Goal: Information Seeking & Learning: Compare options

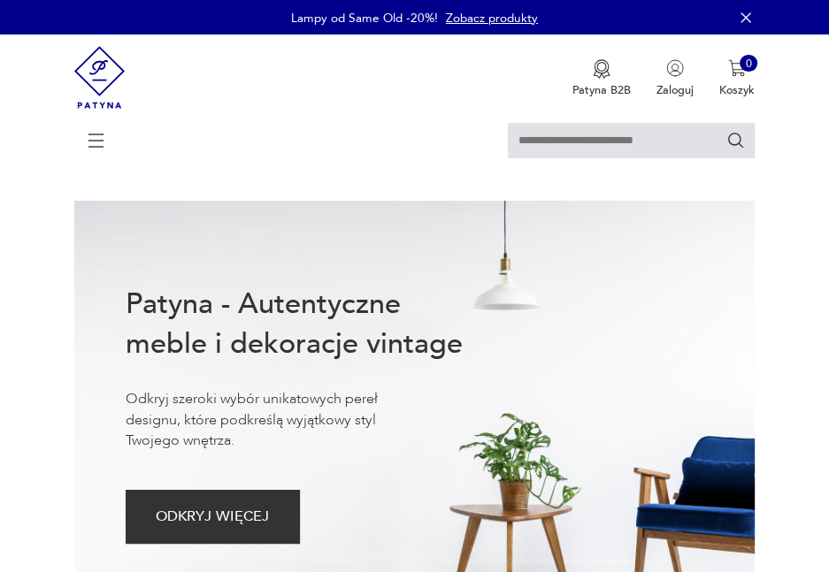
click at [98, 133] on icon at bounding box center [96, 141] width 62 height 62
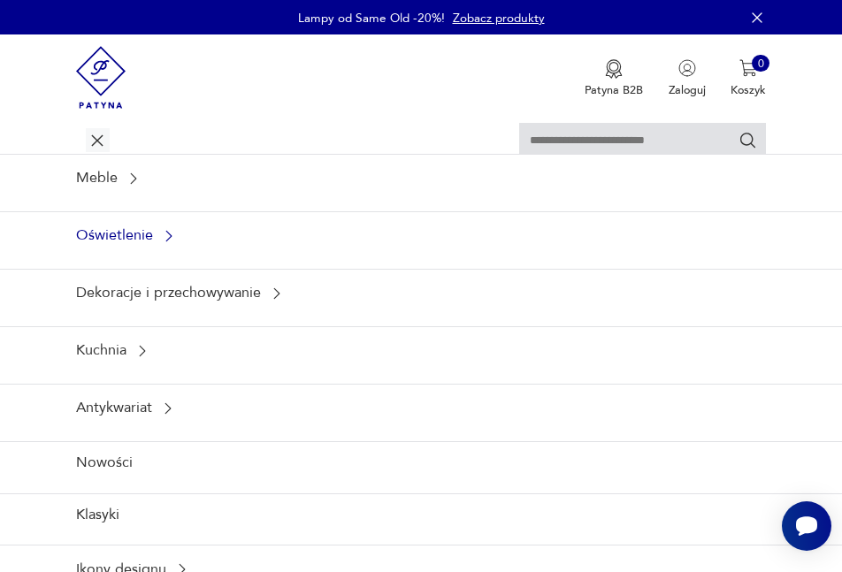
click at [165, 229] on icon at bounding box center [169, 236] width 16 height 16
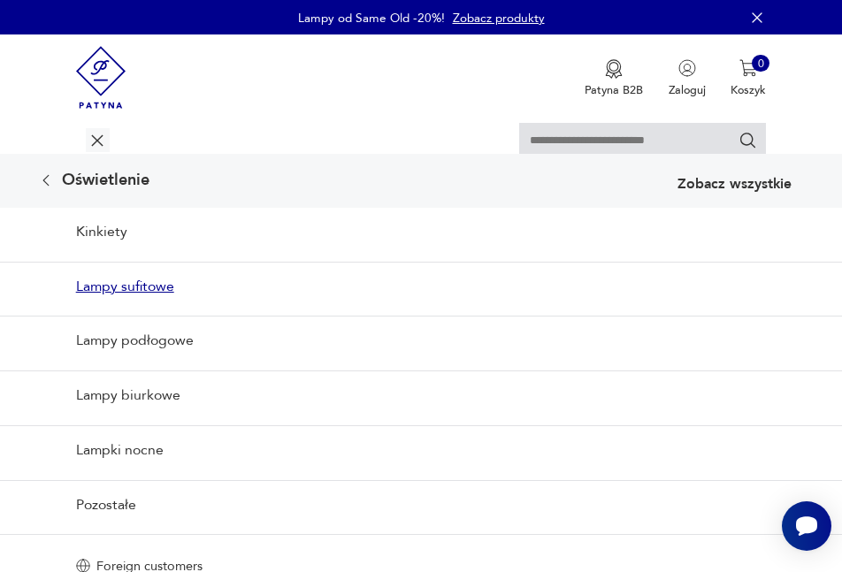
click at [134, 291] on link "Lampy sufitowe" at bounding box center [421, 286] width 842 height 49
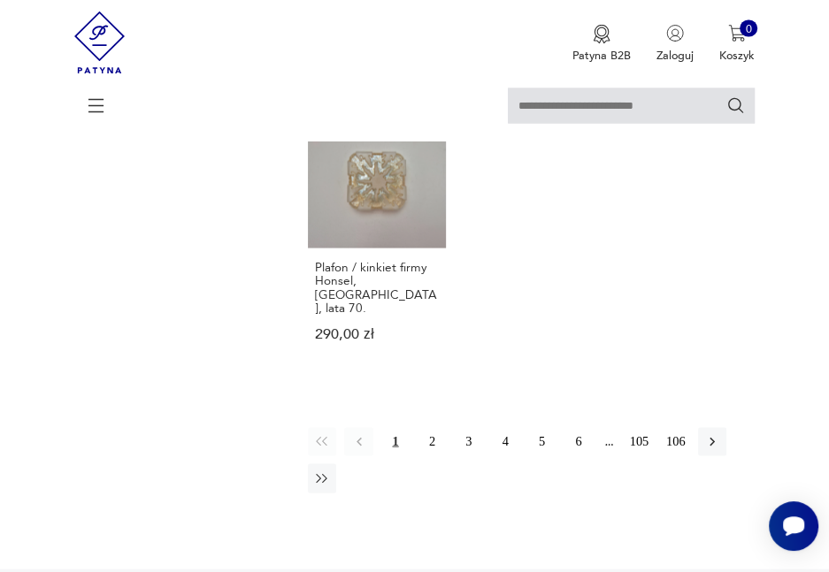
scroll to position [2124, 0]
click at [434, 426] on button "2" at bounding box center [432, 440] width 28 height 28
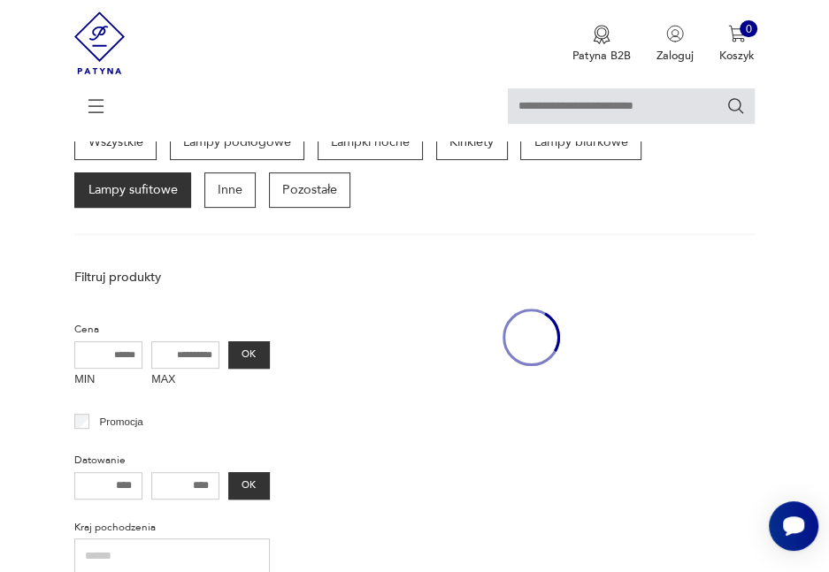
scroll to position [373, 0]
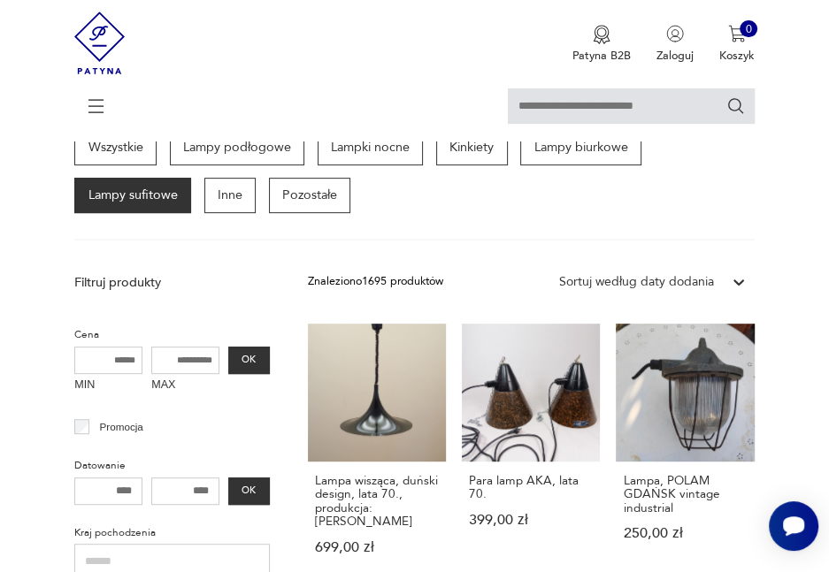
click at [188, 360] on input "MAX" at bounding box center [185, 361] width 68 height 28
type input "****"
click at [251, 358] on button "OK" at bounding box center [249, 361] width 42 height 28
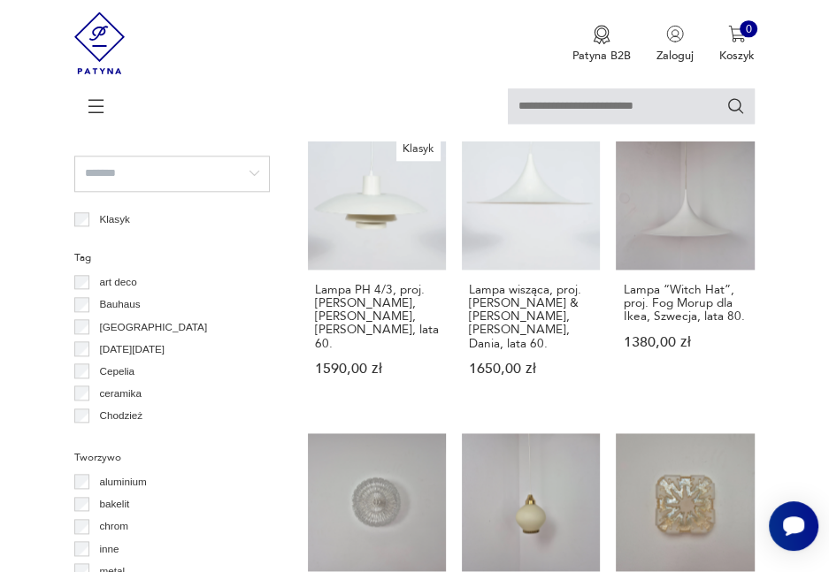
scroll to position [1170, 0]
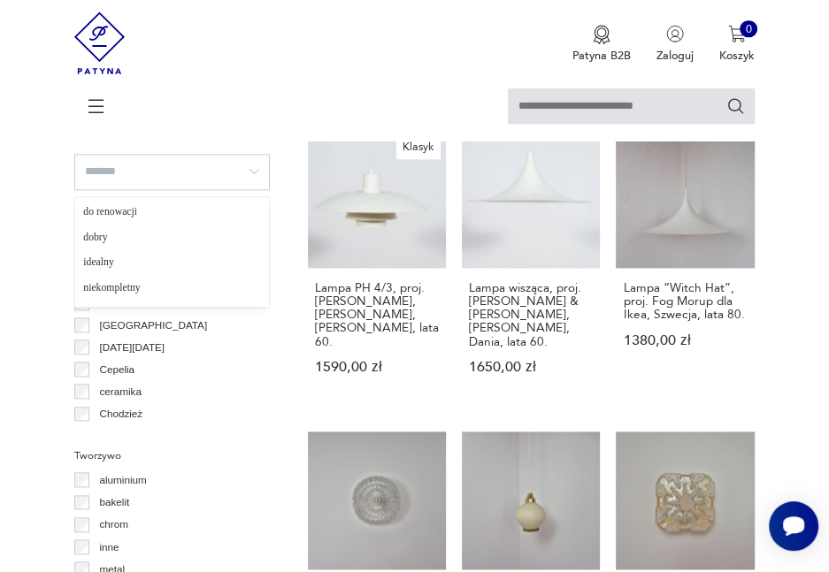
click at [110, 176] on input "search" at bounding box center [172, 172] width 196 height 36
type input "*****"
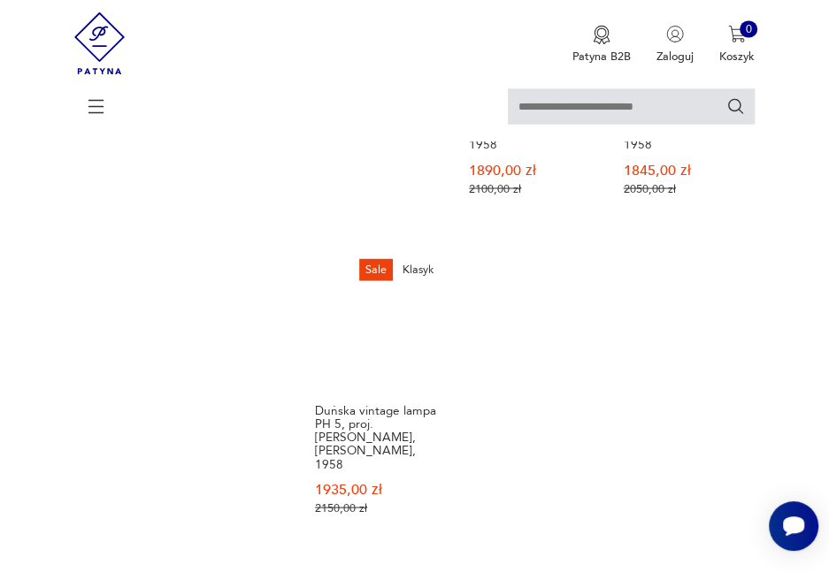
scroll to position [2193, 0]
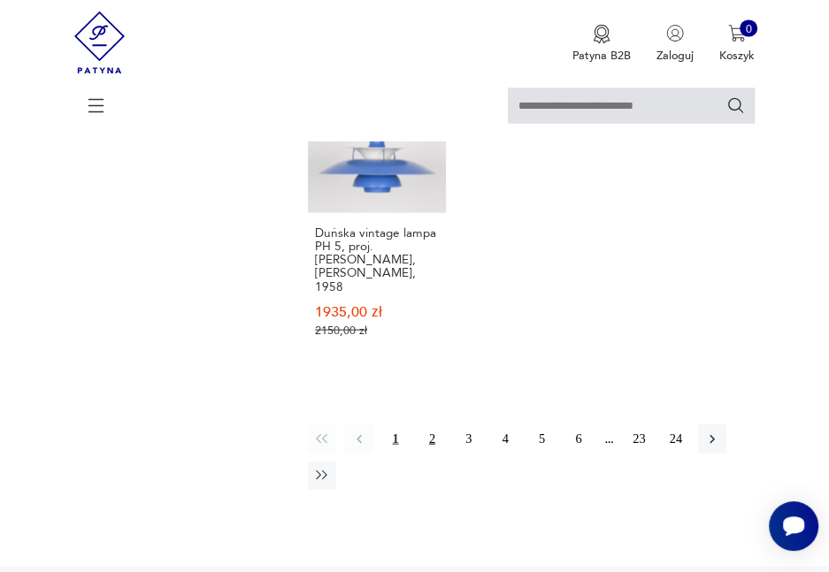
click at [432, 425] on button "2" at bounding box center [432, 439] width 28 height 28
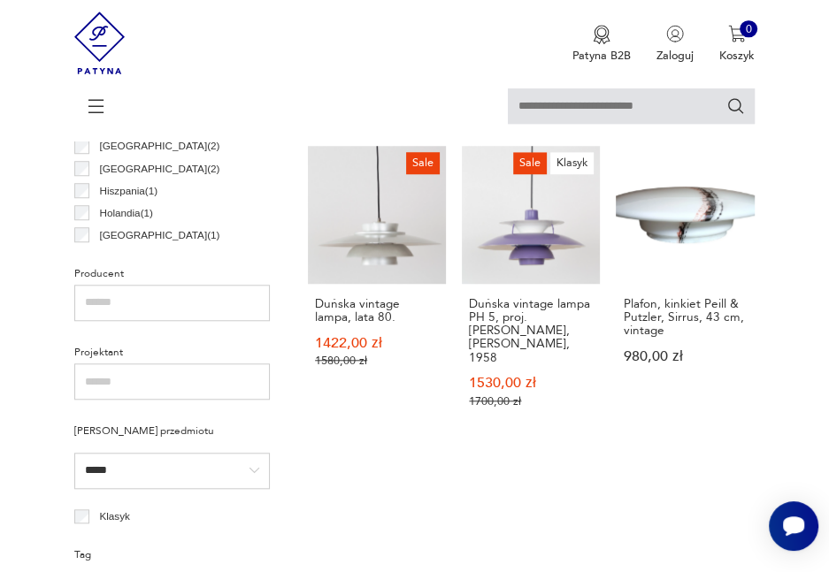
scroll to position [815, 0]
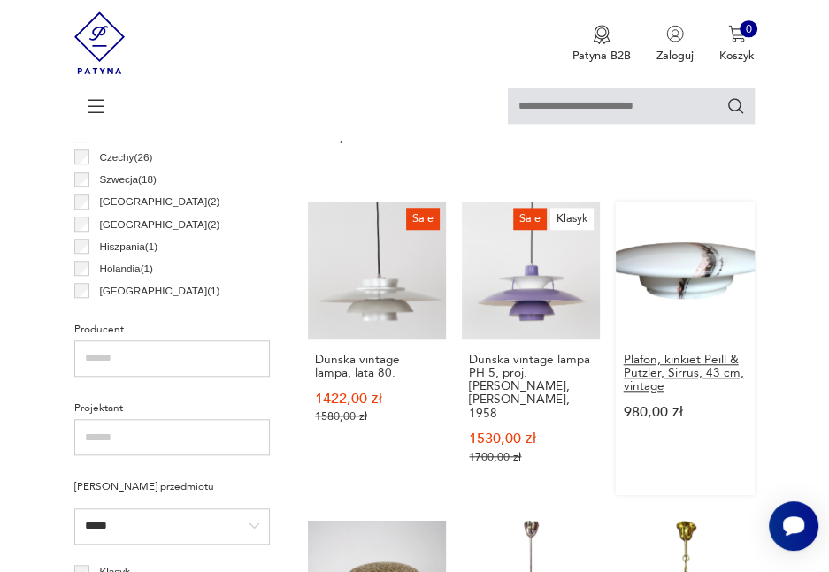
drag, startPoint x: 690, startPoint y: 339, endPoint x: 680, endPoint y: 341, distance: 9.9
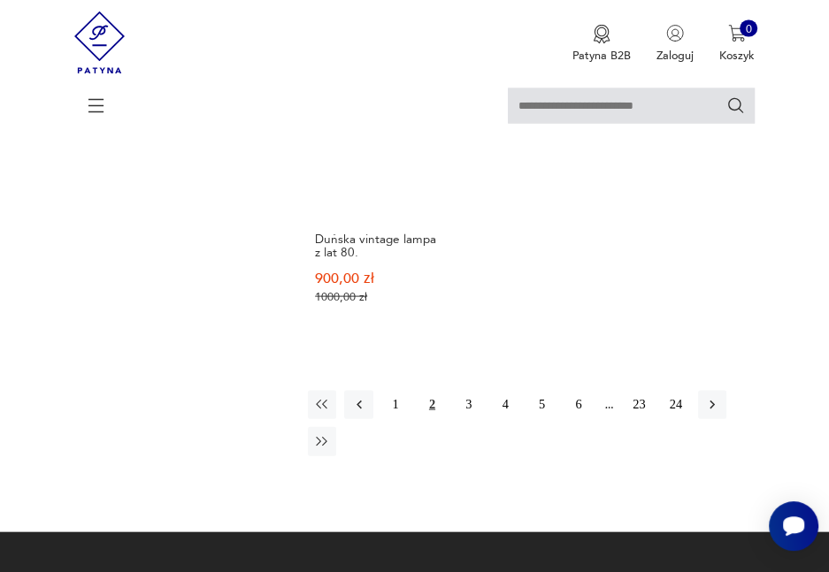
scroll to position [2231, 0]
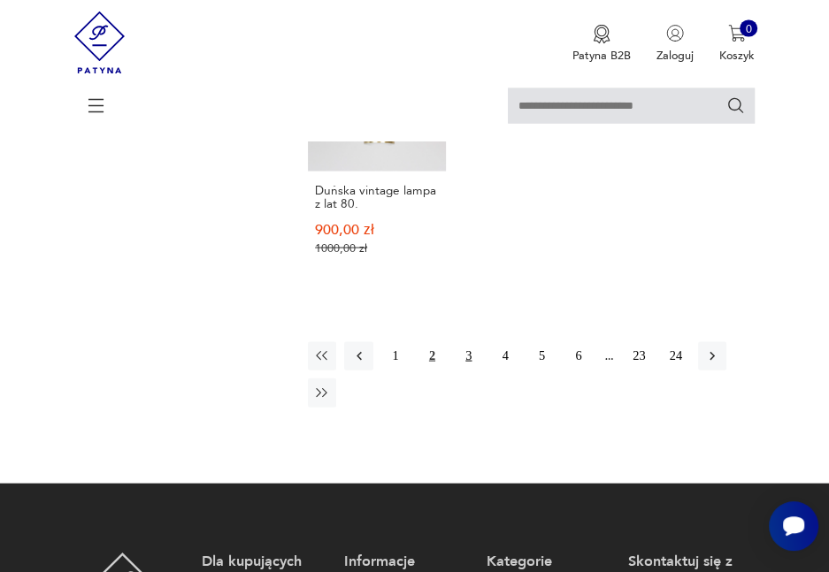
click at [468, 342] on button "3" at bounding box center [469, 356] width 28 height 28
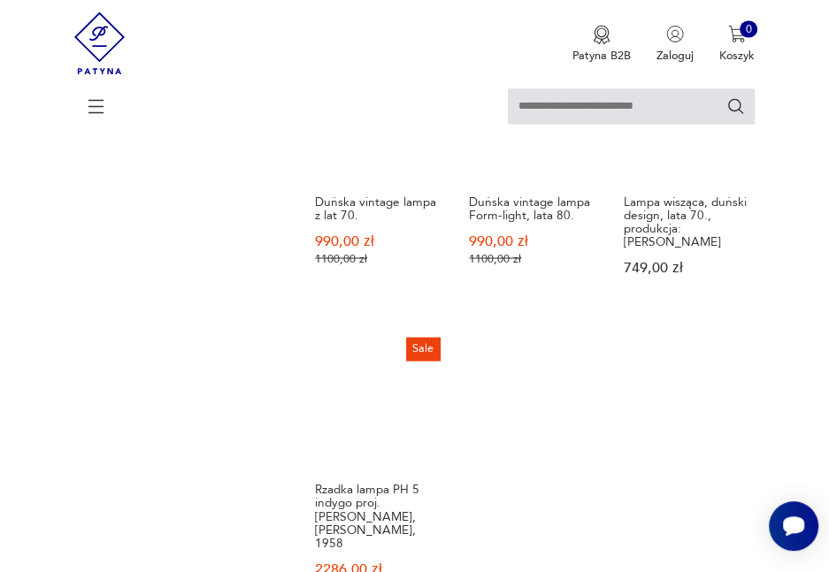
scroll to position [1966, 0]
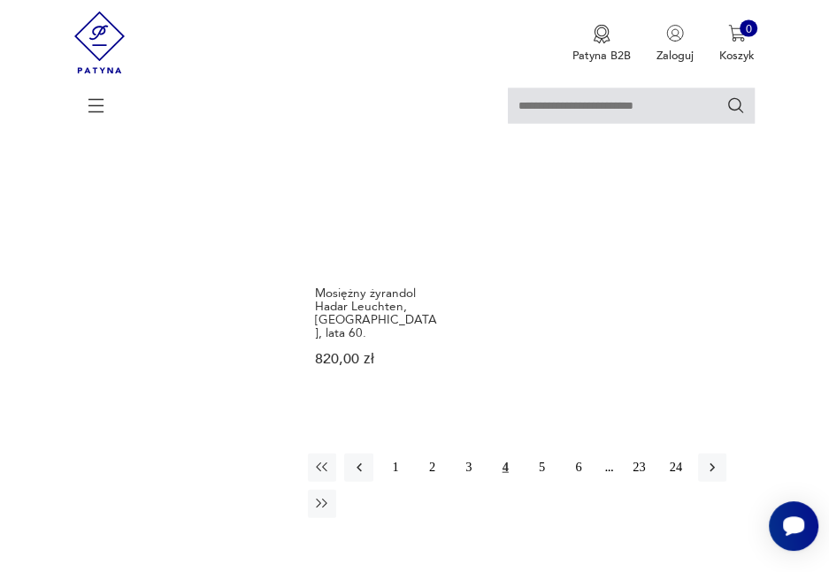
scroll to position [2231, 0]
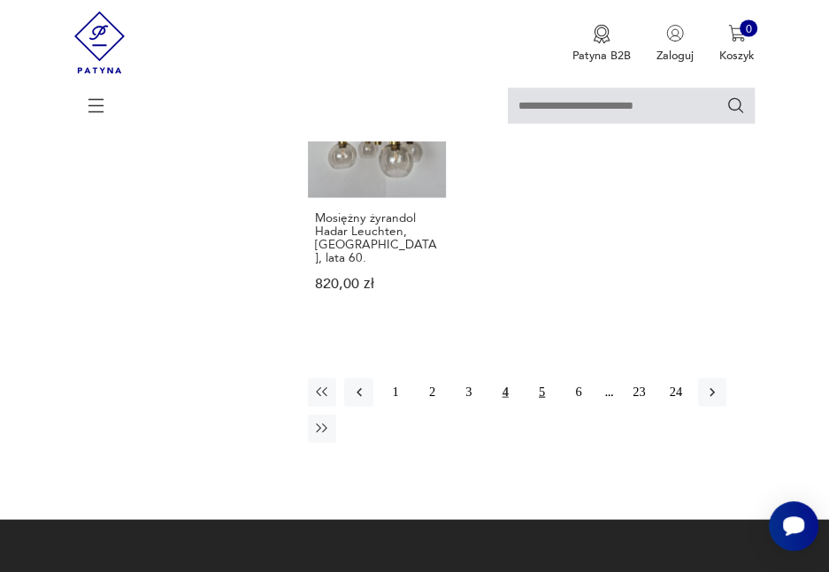
click at [539, 379] on button "5" at bounding box center [541, 393] width 28 height 28
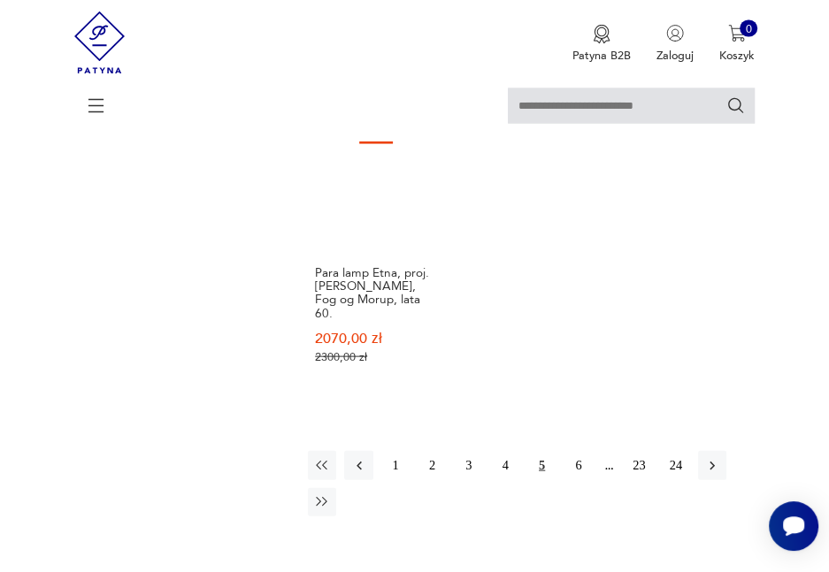
scroll to position [2231, 0]
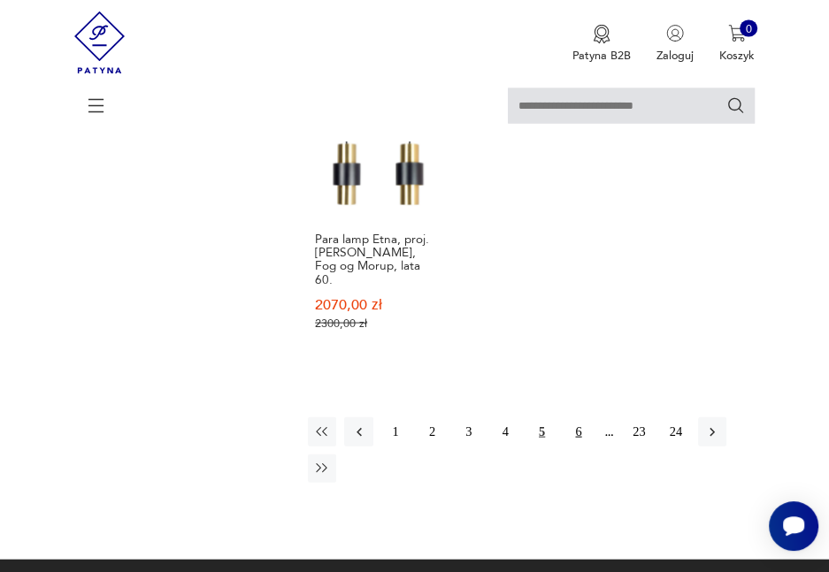
click at [575, 418] on button "6" at bounding box center [579, 432] width 28 height 28
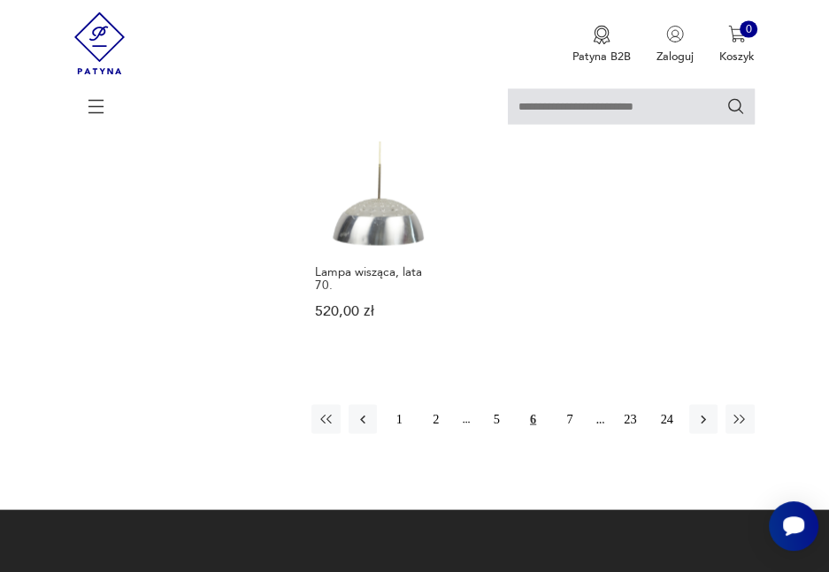
scroll to position [2054, 0]
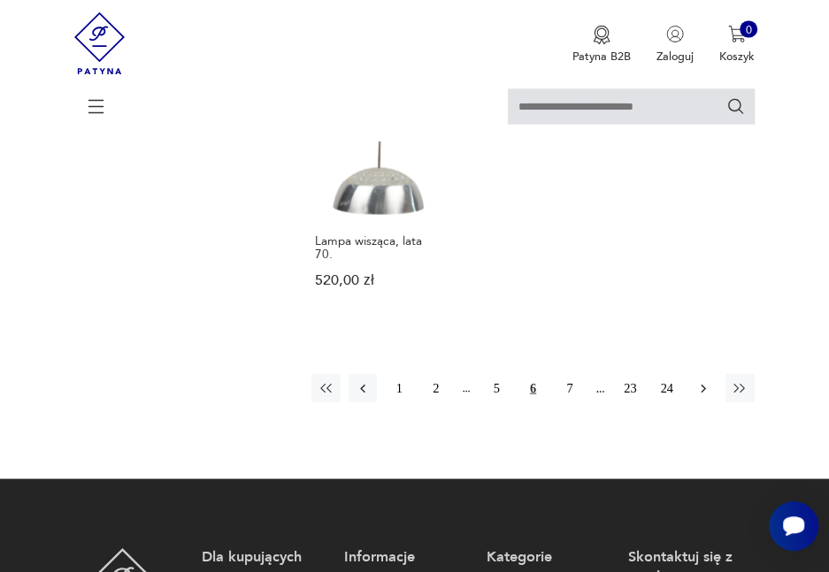
click at [710, 380] on icon "button" at bounding box center [703, 388] width 16 height 16
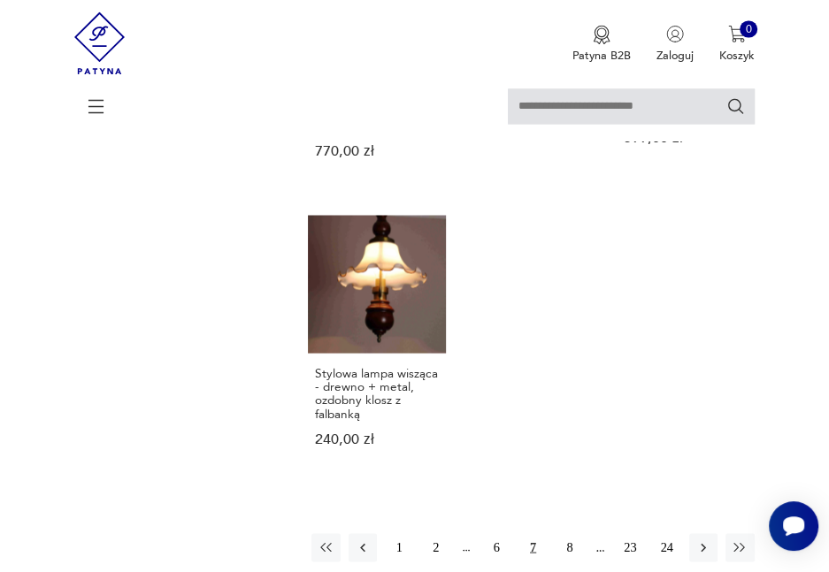
scroll to position [2055, 0]
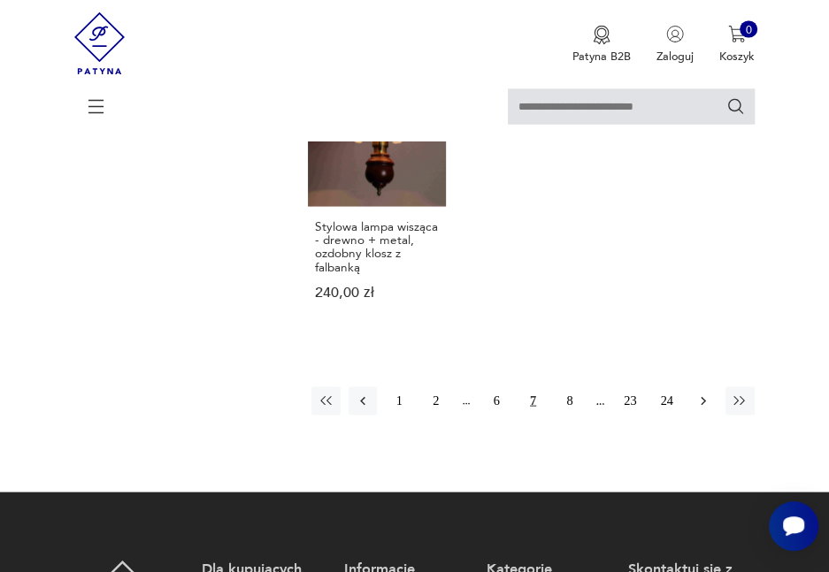
click at [703, 393] on icon "button" at bounding box center [703, 401] width 16 height 16
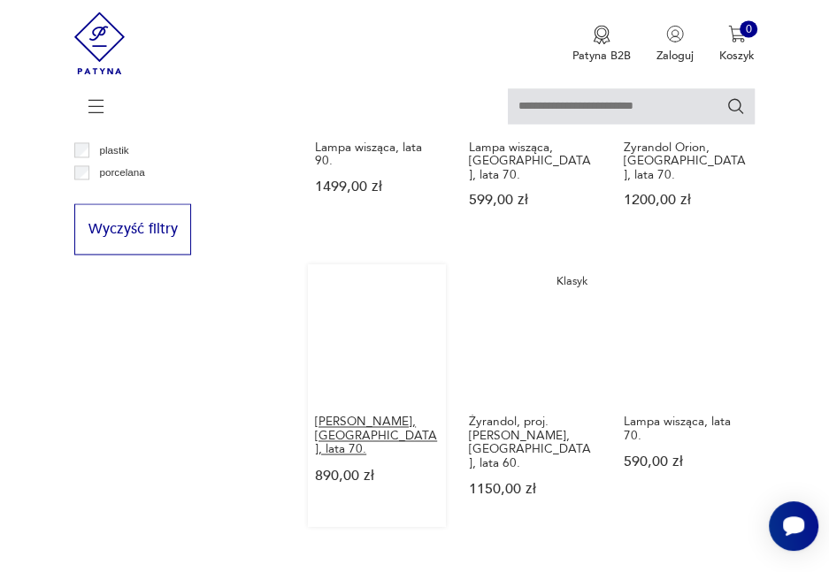
scroll to position [1877, 0]
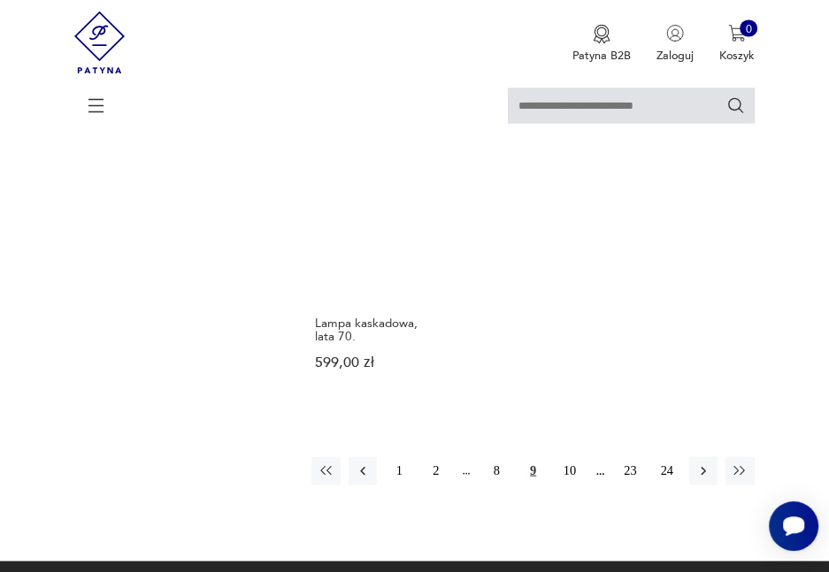
scroll to position [2143, 0]
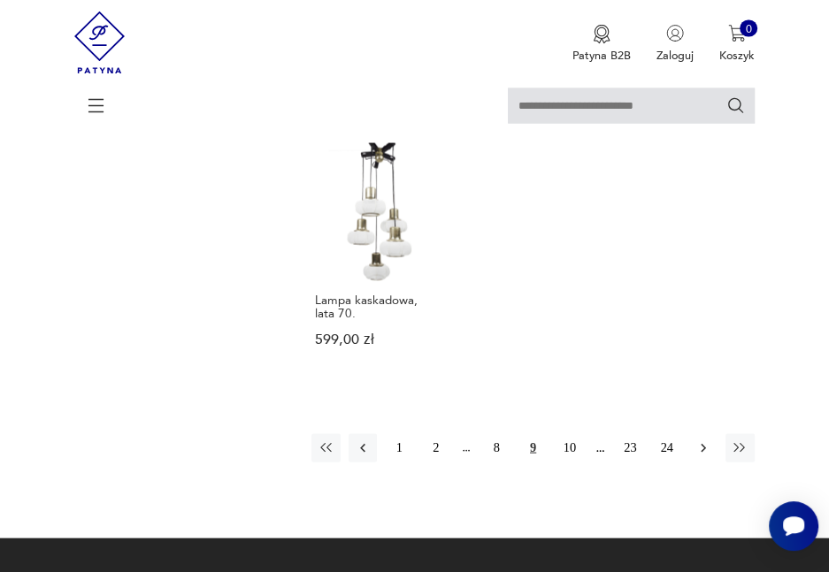
click at [701, 441] on icon "button" at bounding box center [703, 449] width 16 height 16
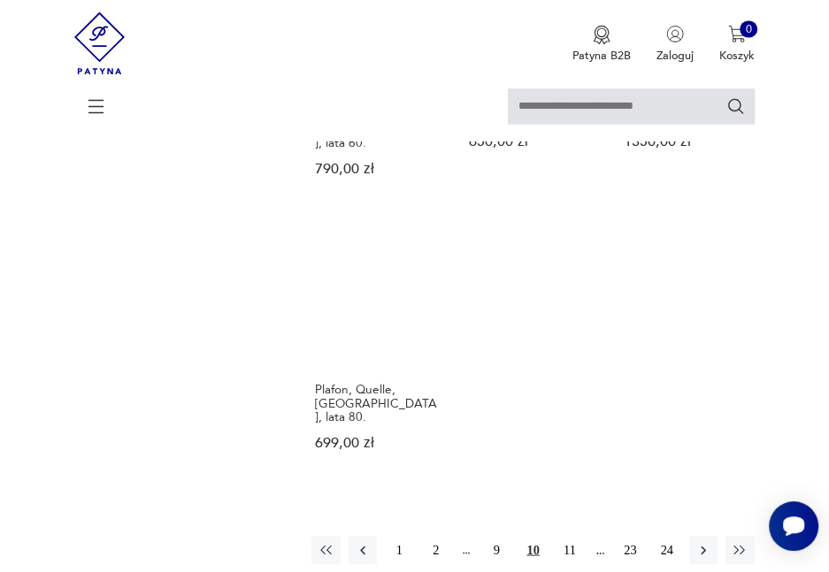
scroll to position [1965, 0]
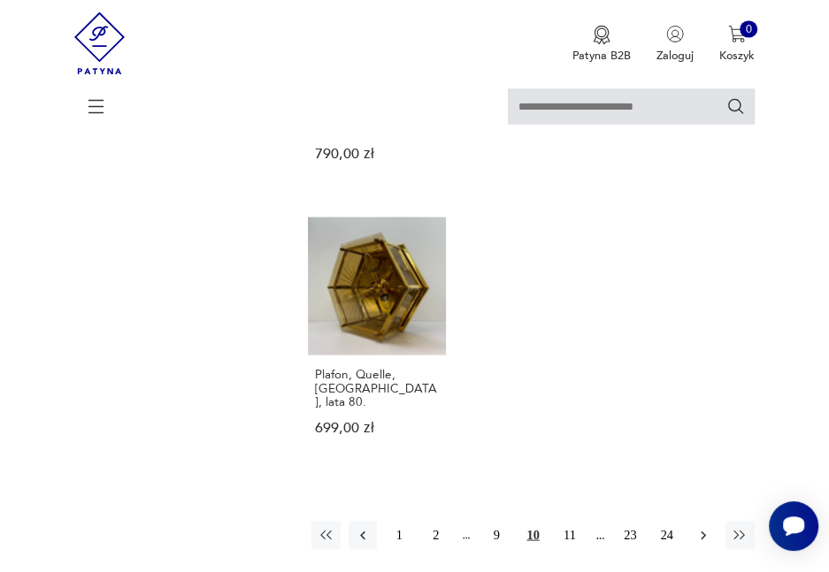
click at [692, 521] on button "button" at bounding box center [703, 535] width 28 height 28
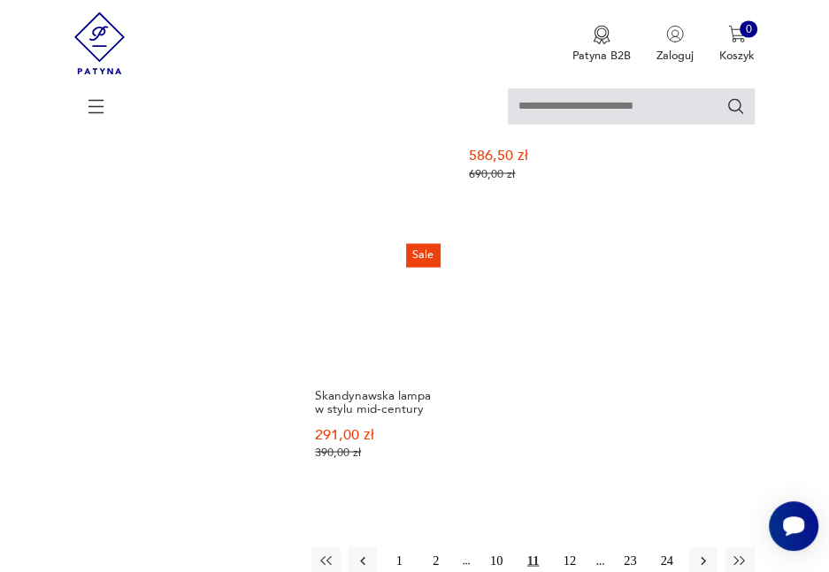
scroll to position [1966, 0]
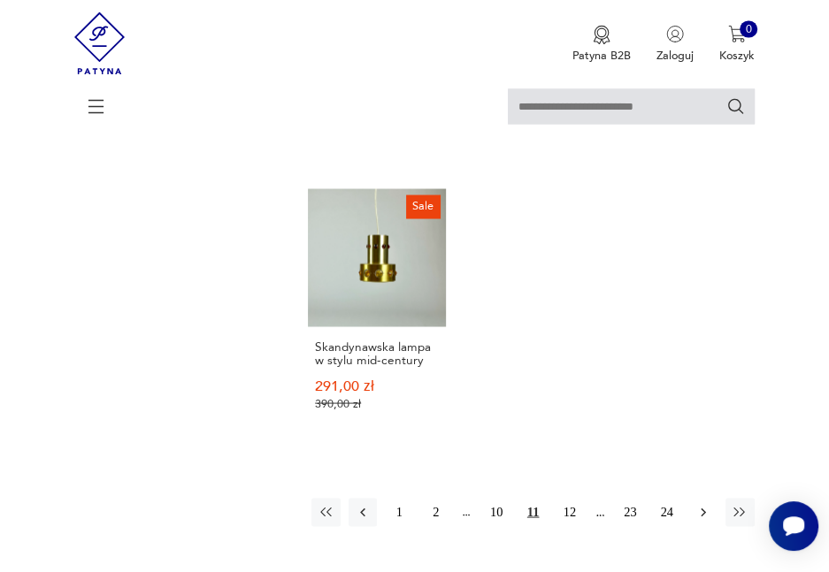
click at [697, 504] on icon "button" at bounding box center [703, 512] width 16 height 16
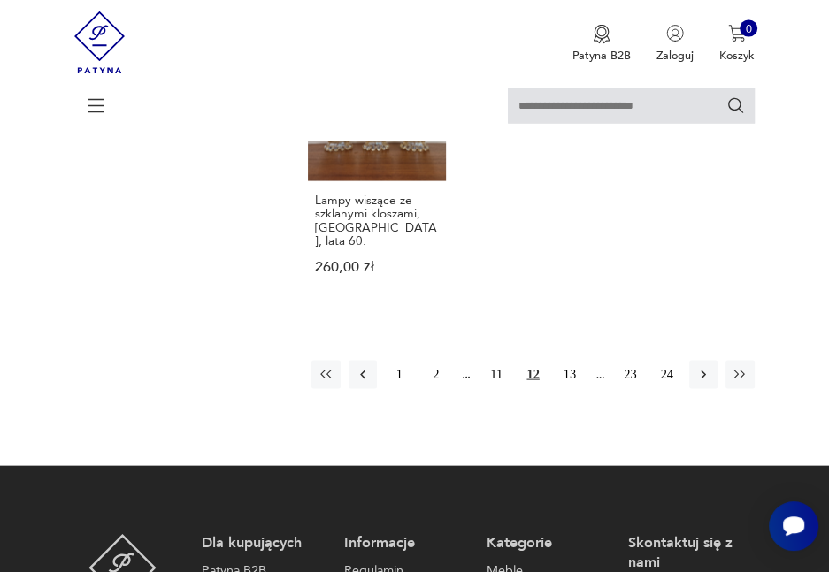
scroll to position [2231, 0]
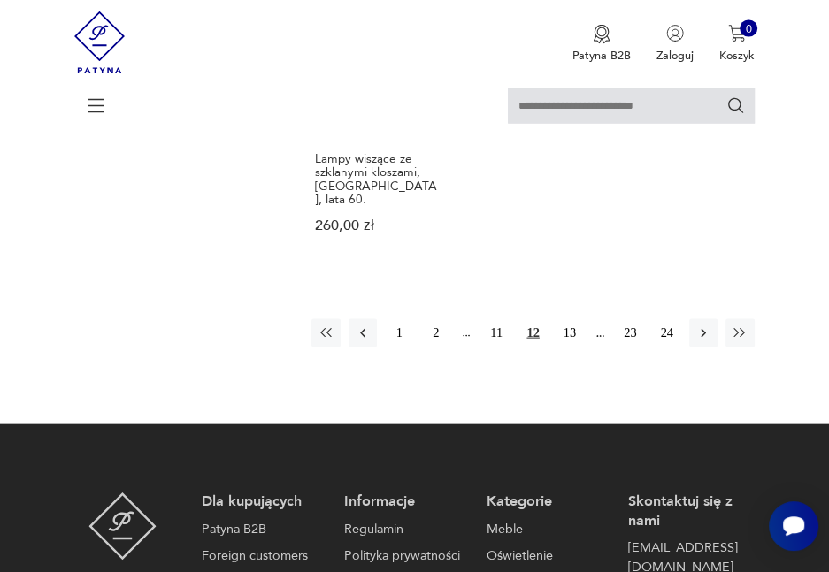
drag, startPoint x: 700, startPoint y: 245, endPoint x: 701, endPoint y: 261, distance: 16.0
click at [701, 326] on icon "button" at bounding box center [703, 334] width 16 height 16
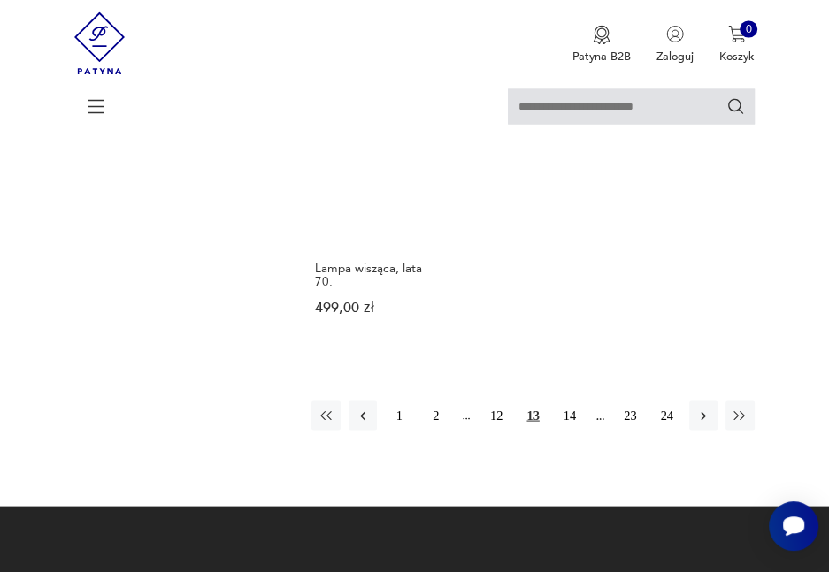
scroll to position [2055, 0]
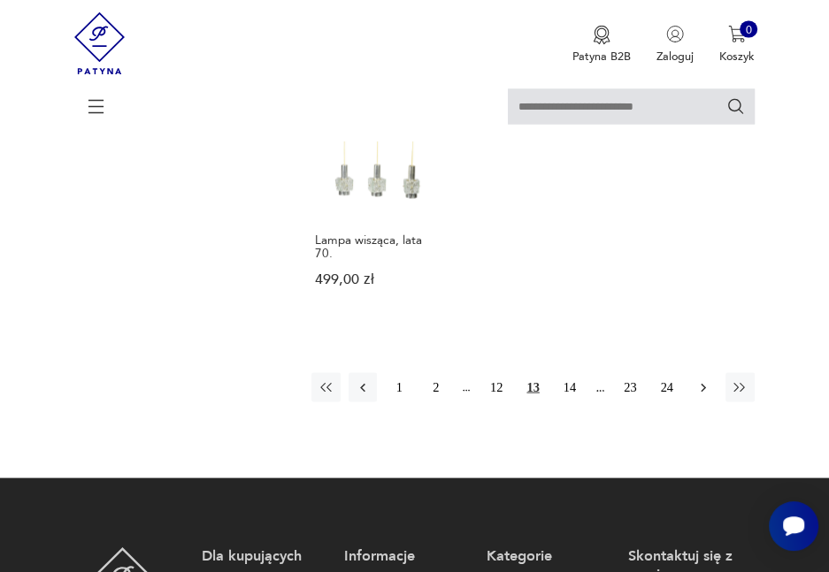
click at [699, 380] on icon "button" at bounding box center [703, 388] width 16 height 16
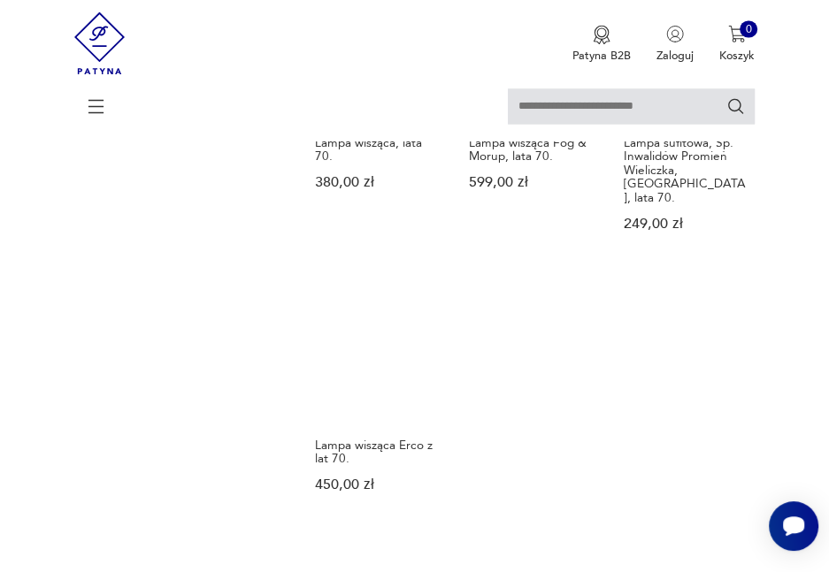
scroll to position [2054, 0]
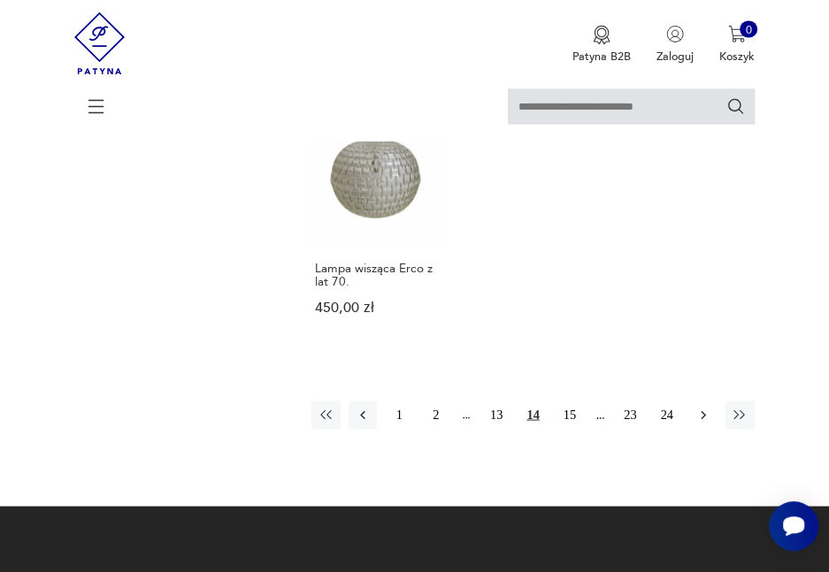
click at [701, 411] on icon "button" at bounding box center [703, 415] width 5 height 9
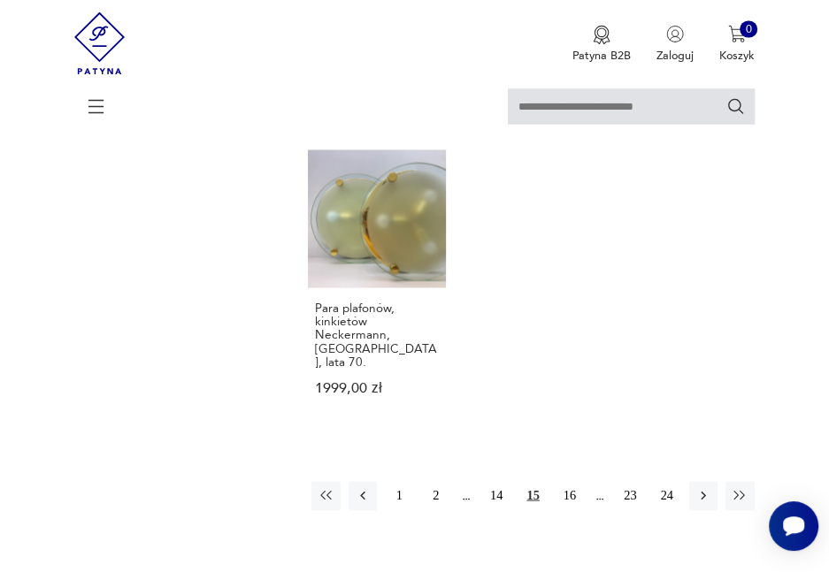
scroll to position [1966, 0]
click at [704, 486] on icon "button" at bounding box center [703, 494] width 16 height 16
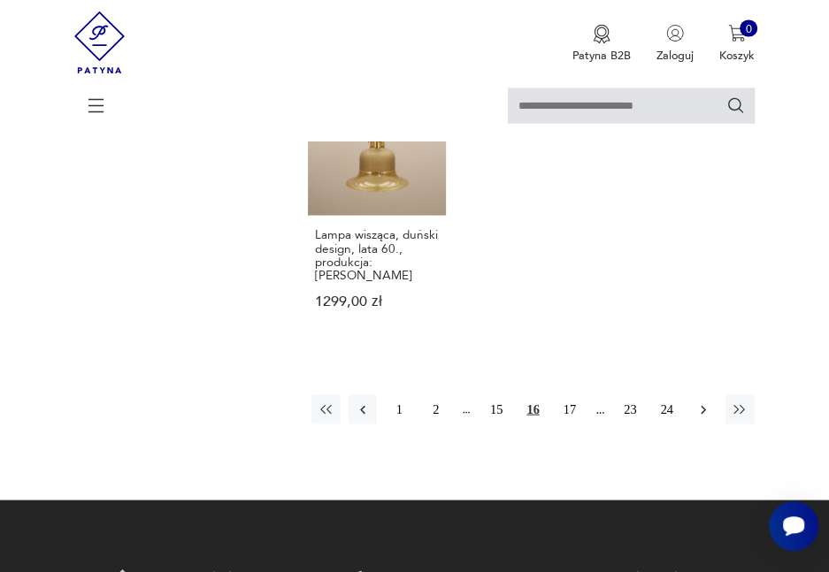
scroll to position [2142, 0]
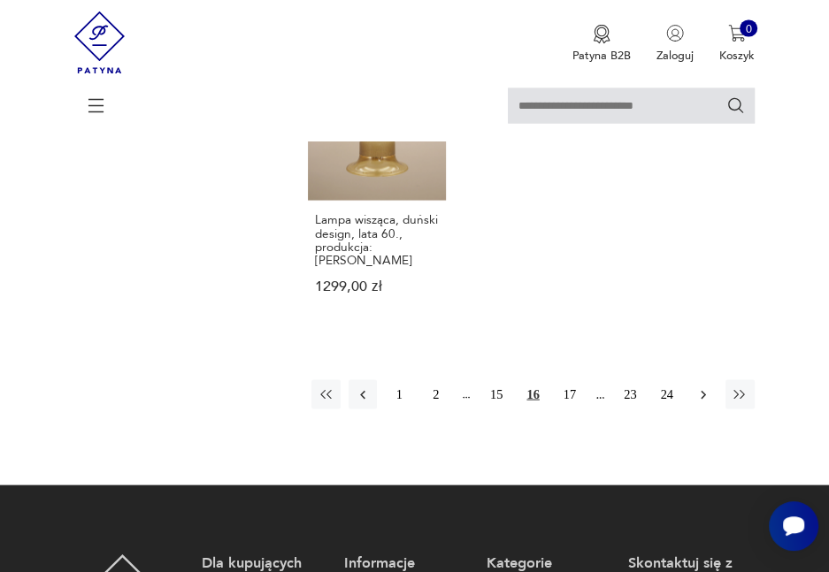
click at [704, 380] on button "button" at bounding box center [703, 394] width 28 height 28
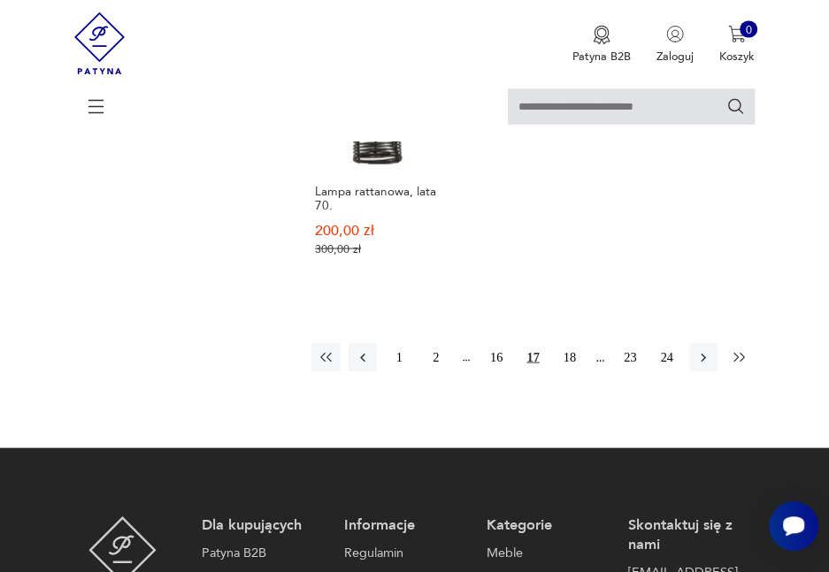
scroll to position [2055, 0]
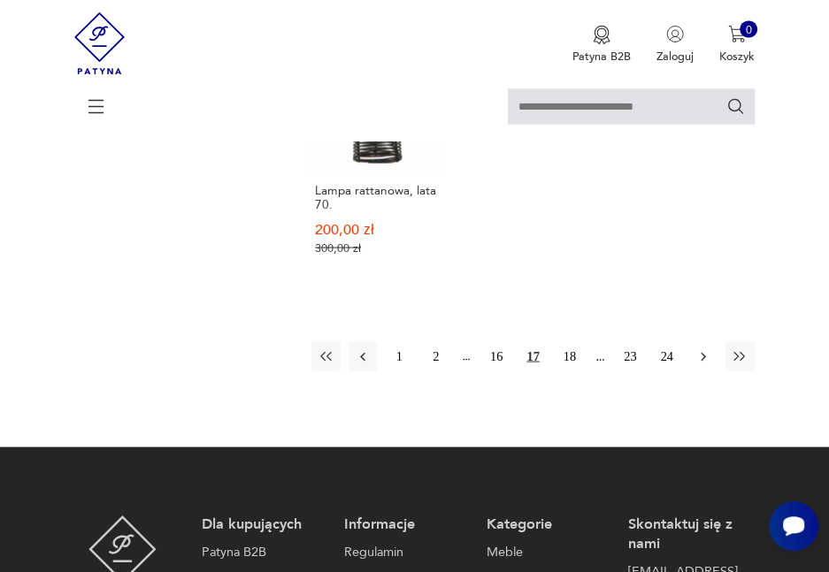
click at [702, 349] on icon "button" at bounding box center [703, 357] width 16 height 16
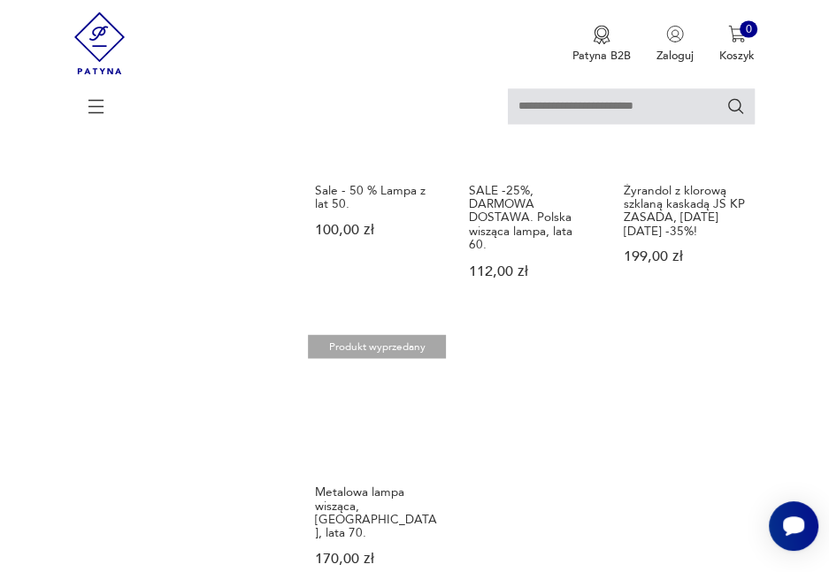
scroll to position [1877, 0]
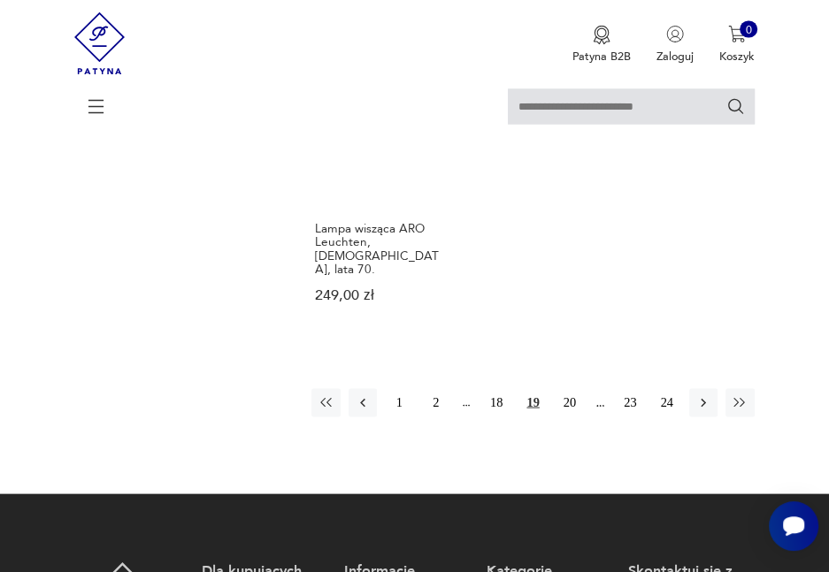
scroll to position [2143, 0]
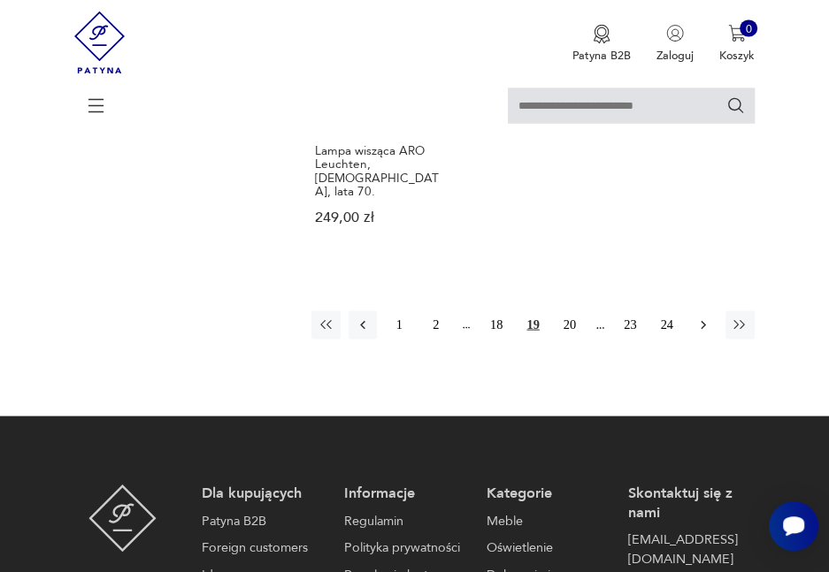
click at [701, 318] on icon "button" at bounding box center [703, 326] width 16 height 16
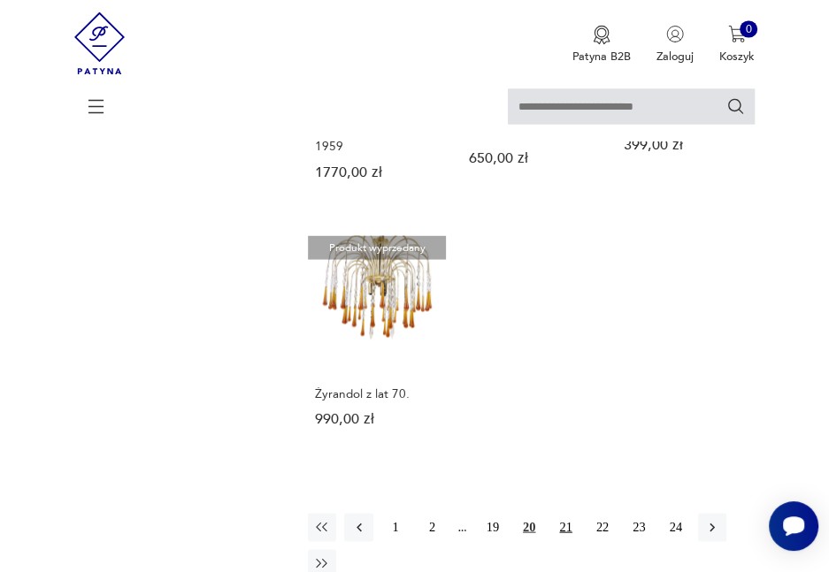
scroll to position [2054, 0]
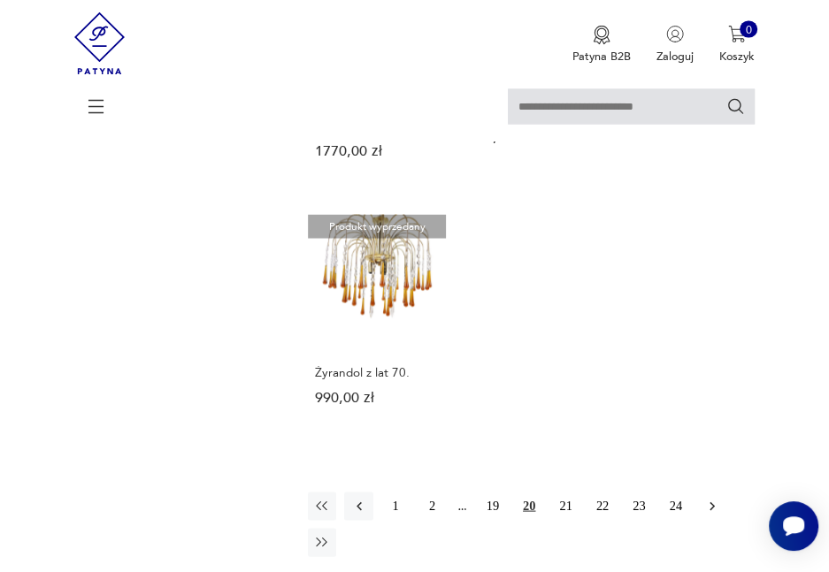
click at [703, 492] on button "button" at bounding box center [712, 506] width 28 height 28
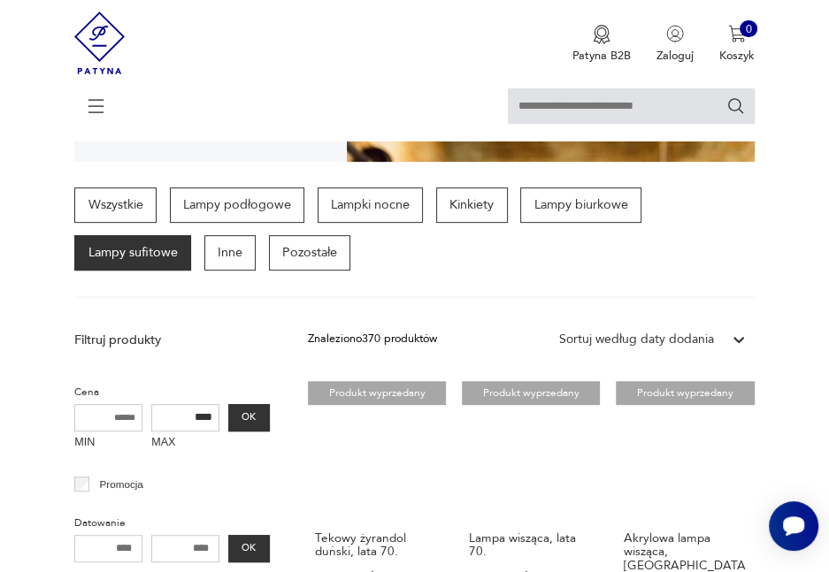
scroll to position [285, 0]
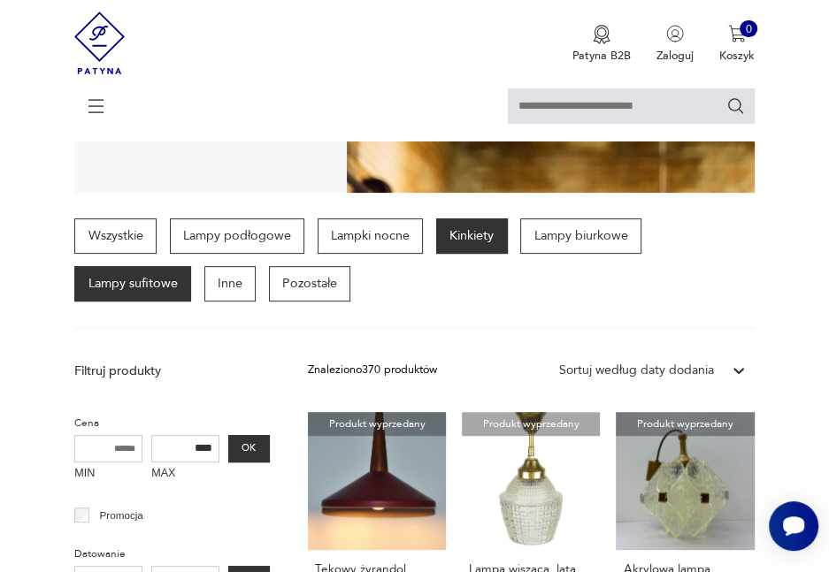
click at [464, 227] on p "Kinkiety" at bounding box center [472, 236] width 72 height 35
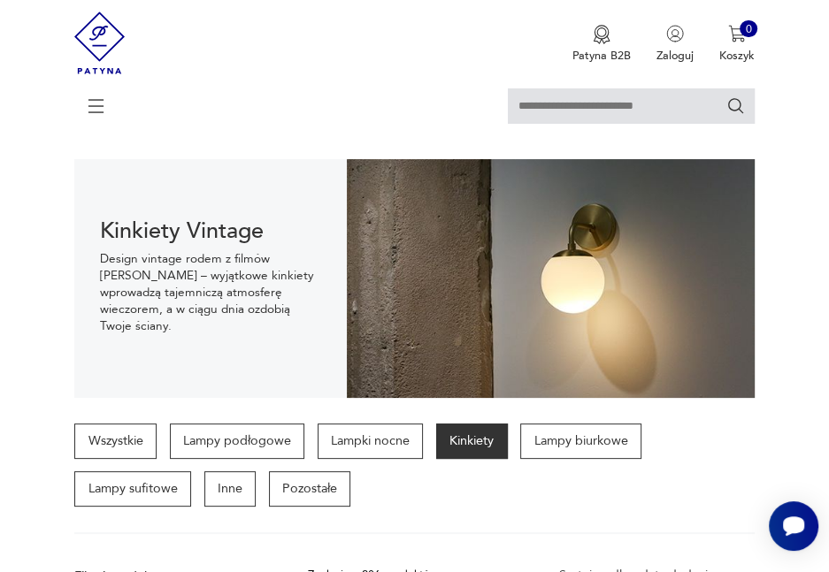
scroll to position [285, 0]
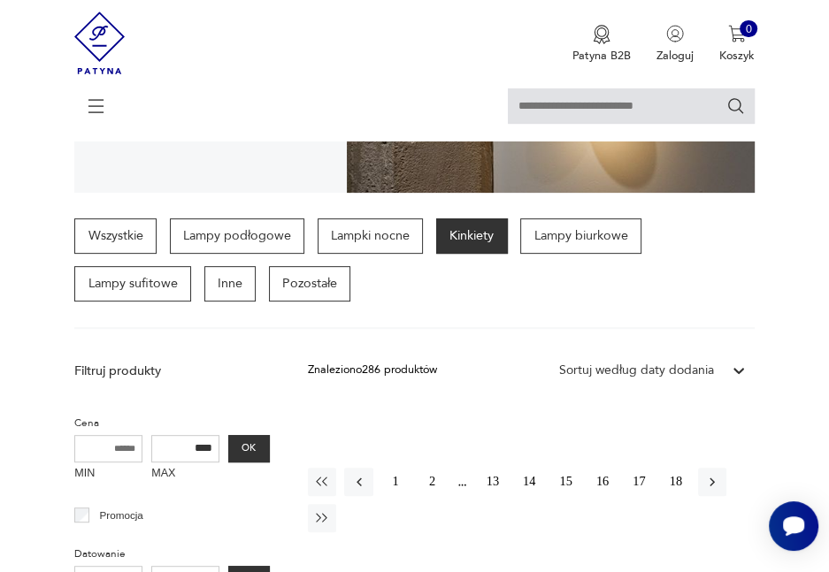
click at [465, 237] on p "Kinkiety" at bounding box center [472, 236] width 72 height 35
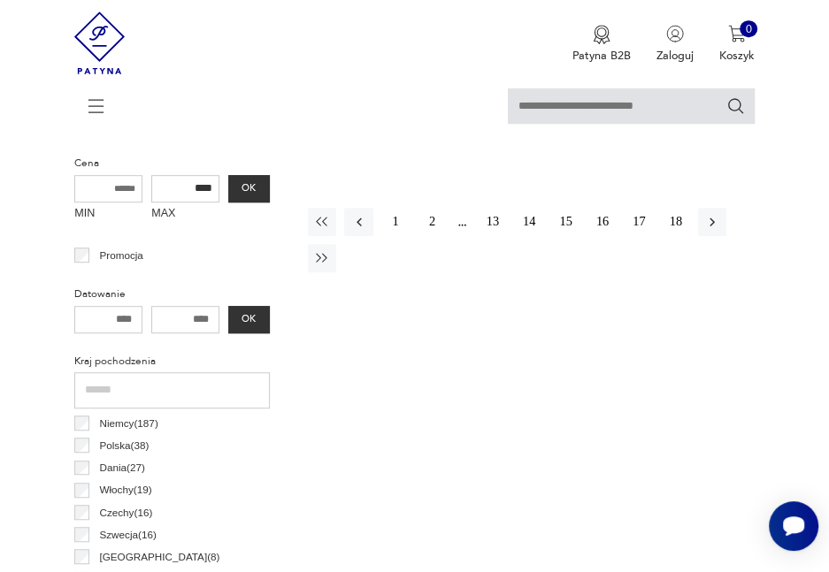
scroll to position [550, 0]
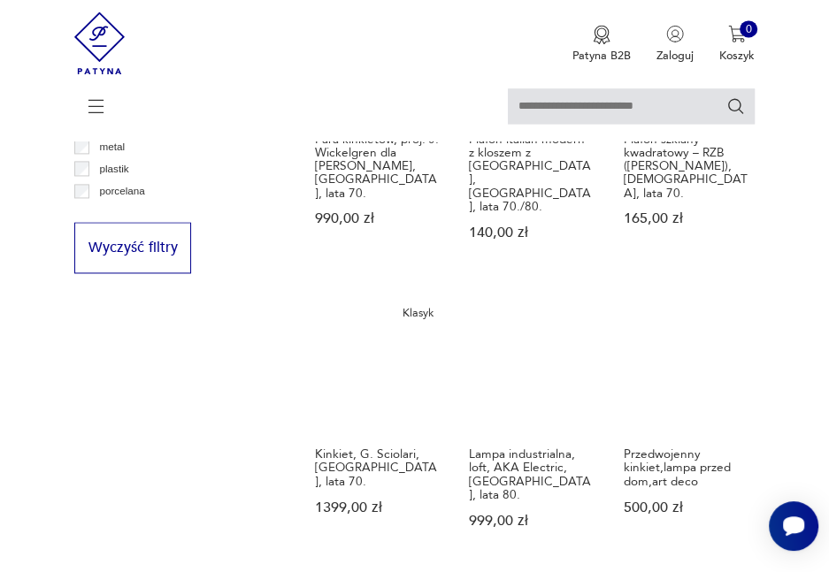
scroll to position [1327, 0]
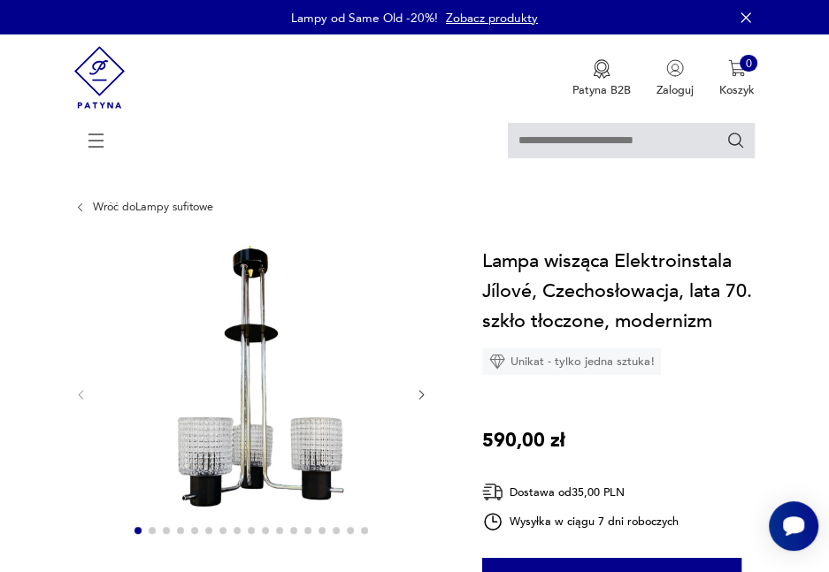
click at [419, 395] on icon "button" at bounding box center [421, 394] width 13 height 13
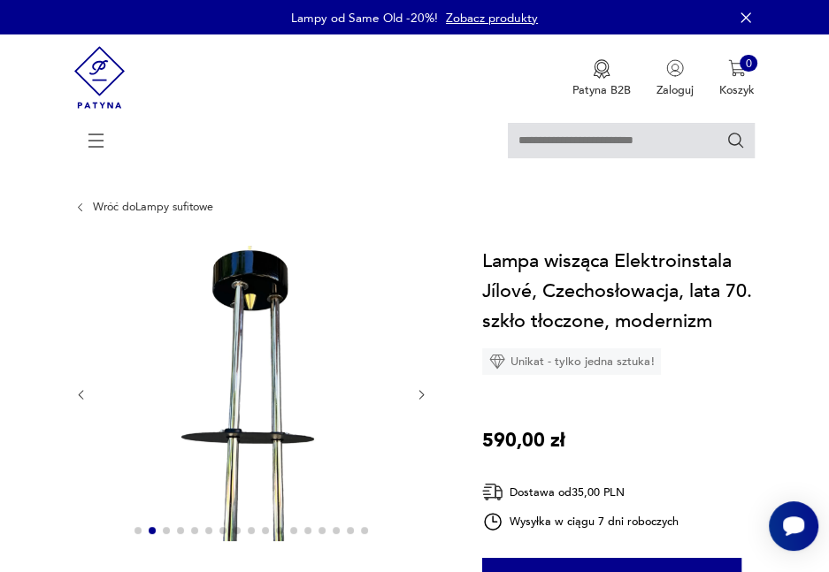
click at [418, 395] on icon "button" at bounding box center [421, 394] width 13 height 13
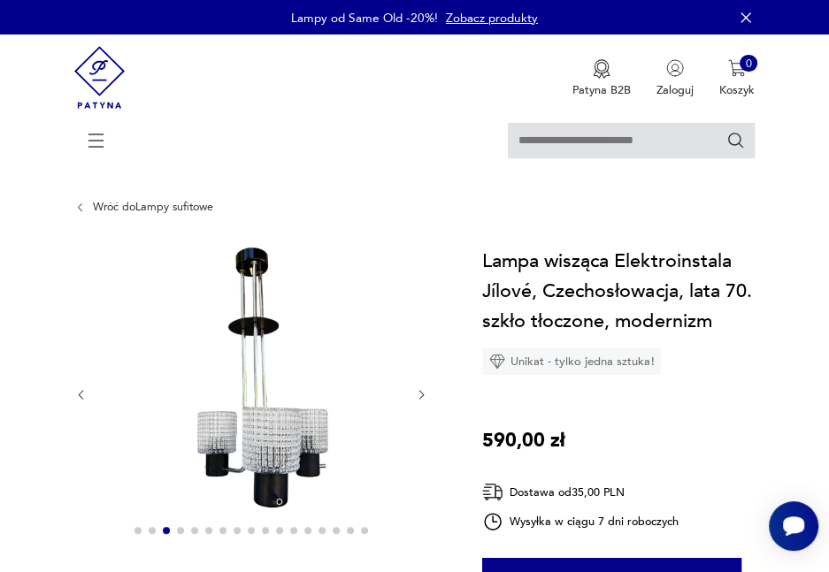
click at [418, 395] on icon "button" at bounding box center [421, 394] width 13 height 13
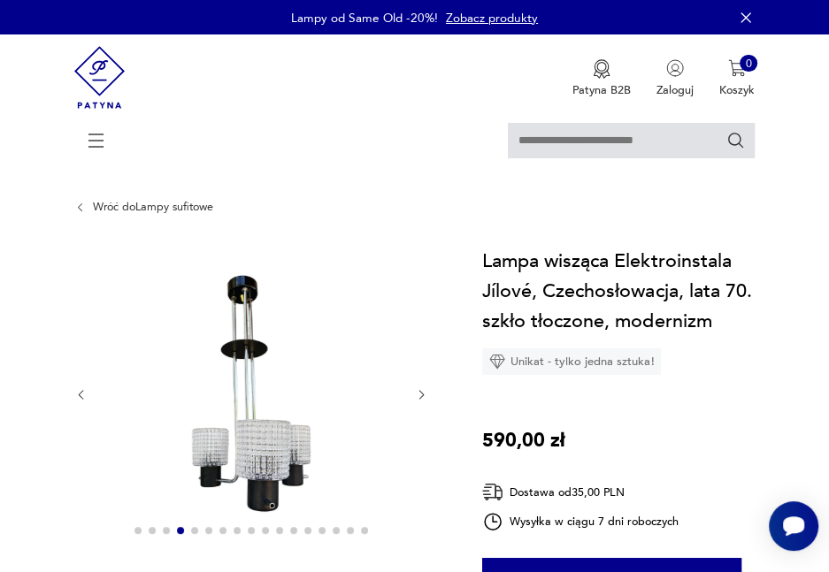
click at [418, 395] on icon "button" at bounding box center [421, 394] width 13 height 13
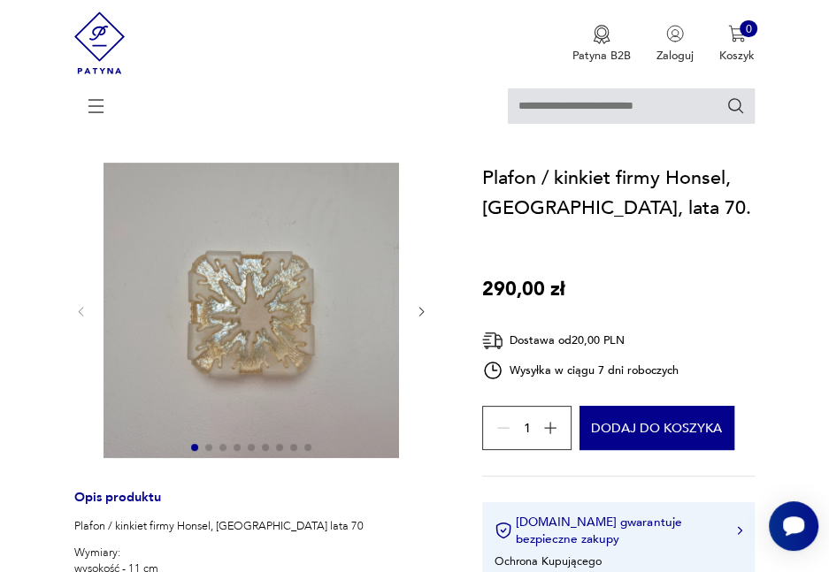
scroll to position [88, 0]
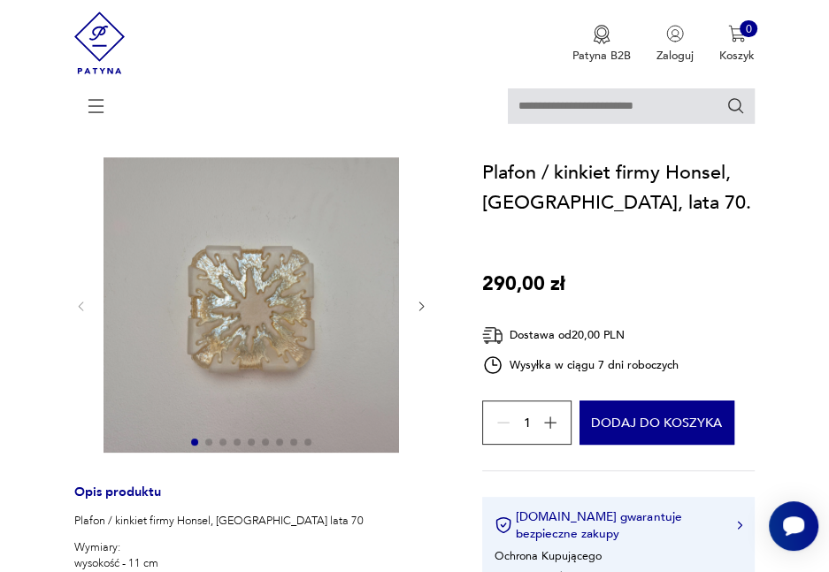
click at [426, 303] on icon "button" at bounding box center [421, 306] width 13 height 13
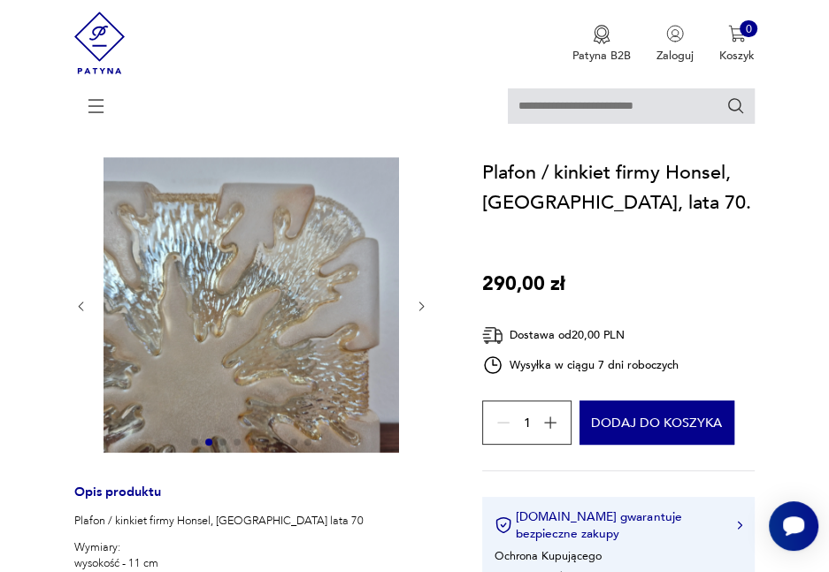
click at [419, 305] on icon "button" at bounding box center [421, 306] width 13 height 13
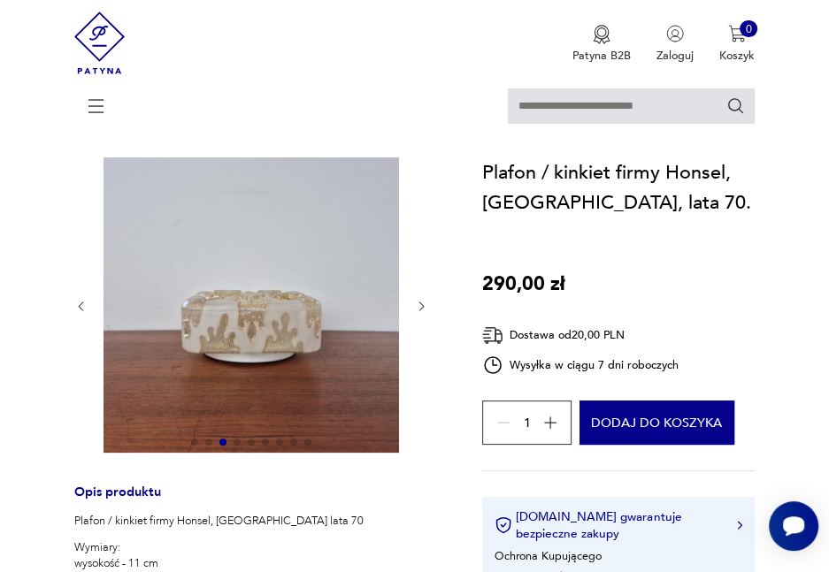
click at [417, 303] on icon "button" at bounding box center [421, 306] width 13 height 13
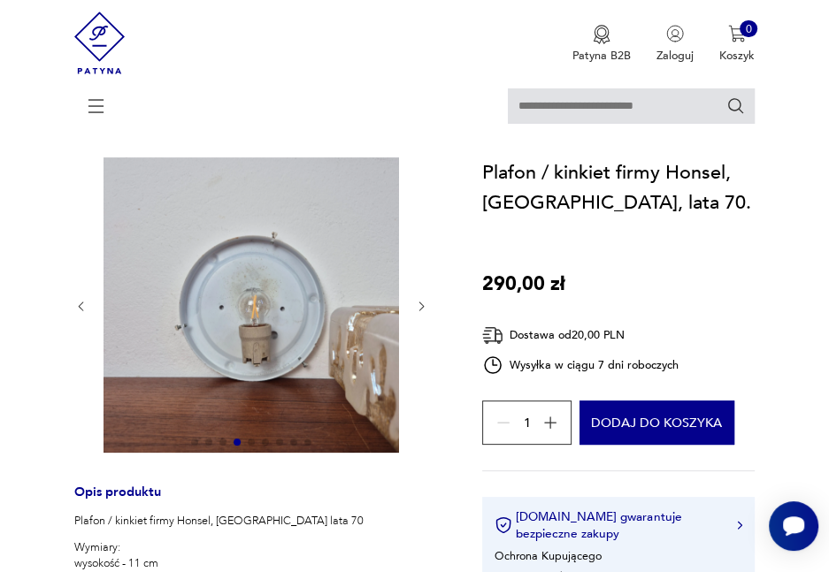
click at [417, 303] on icon "button" at bounding box center [421, 306] width 13 height 13
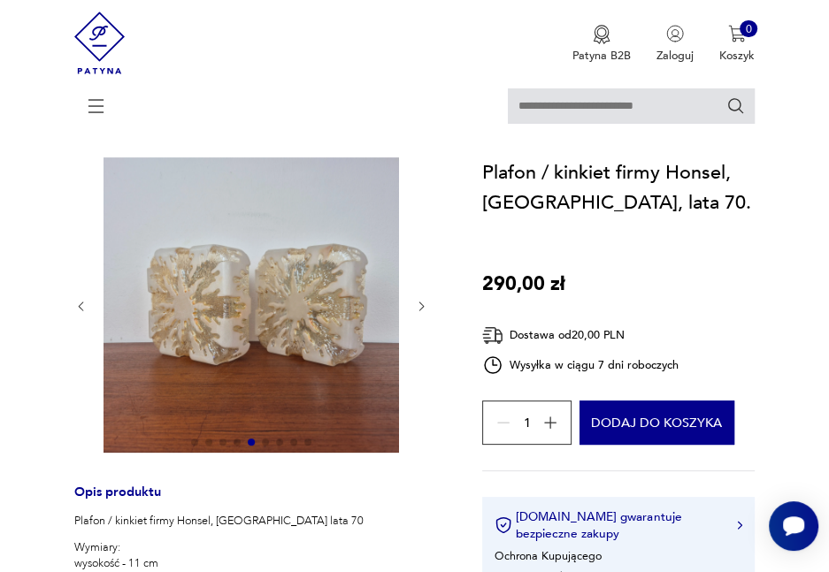
click at [417, 303] on icon "button" at bounding box center [421, 306] width 13 height 13
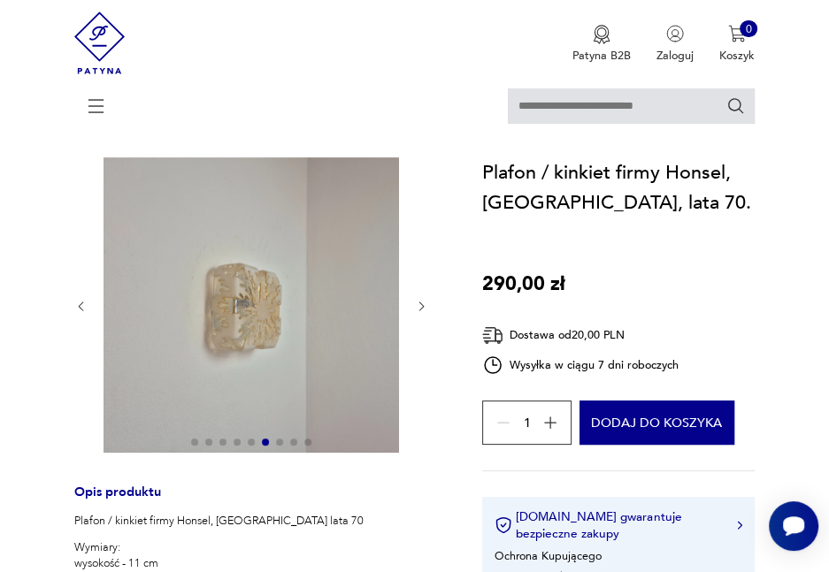
click at [417, 303] on icon "button" at bounding box center [421, 306] width 13 height 13
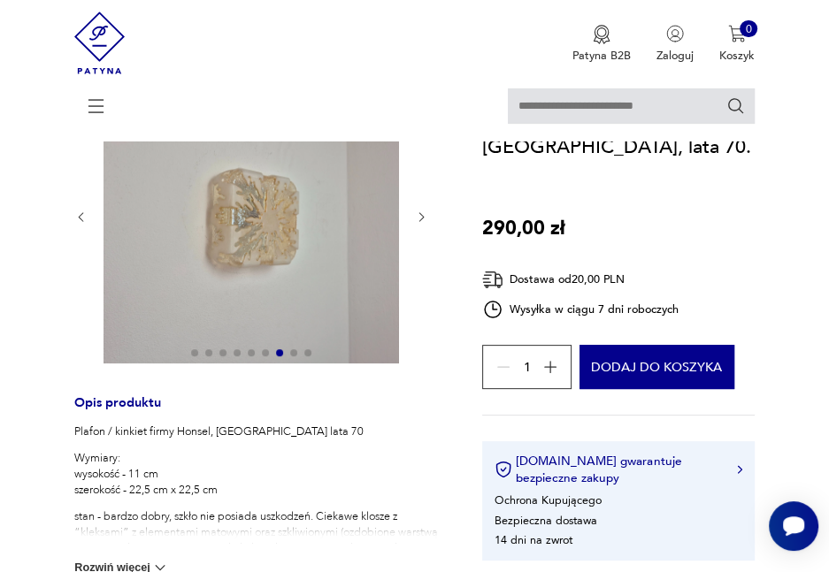
scroll to position [177, 0]
click at [427, 217] on icon "button" at bounding box center [421, 217] width 13 height 13
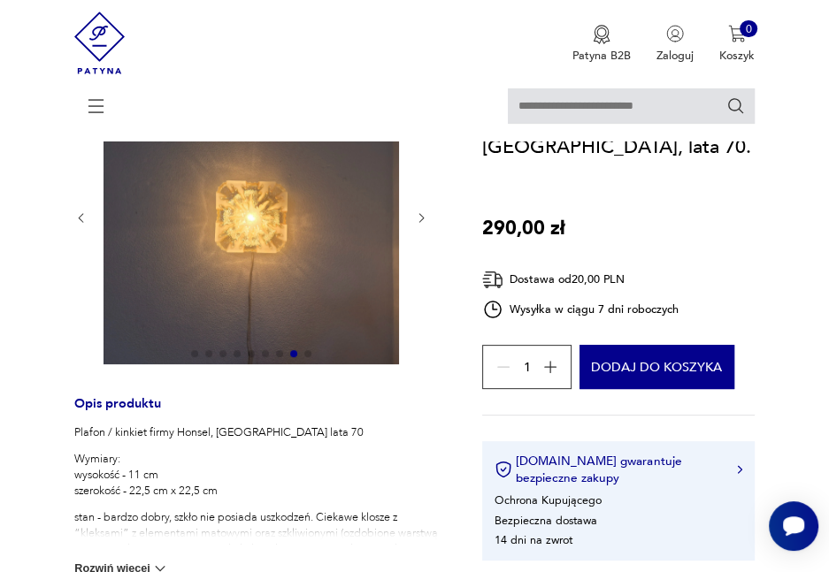
click at [427, 217] on icon "button" at bounding box center [421, 217] width 13 height 13
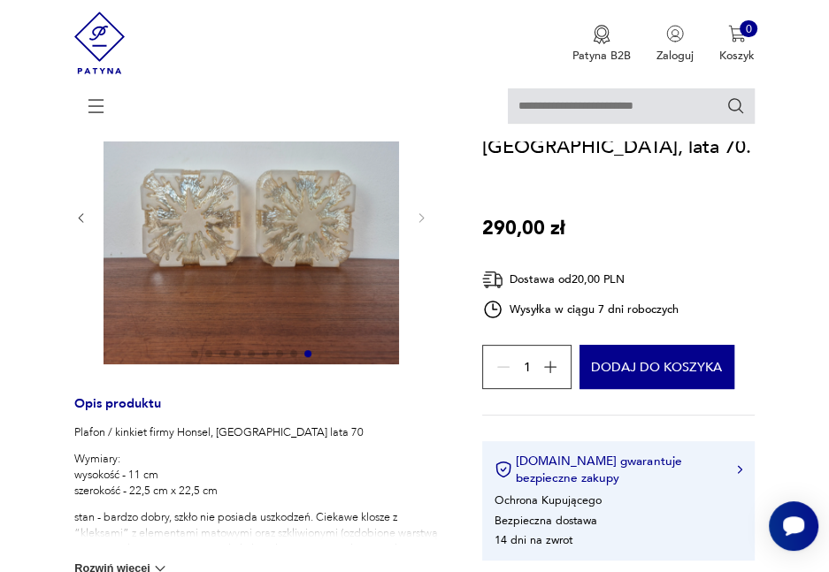
click at [88, 214] on icon "button" at bounding box center [80, 217] width 13 height 13
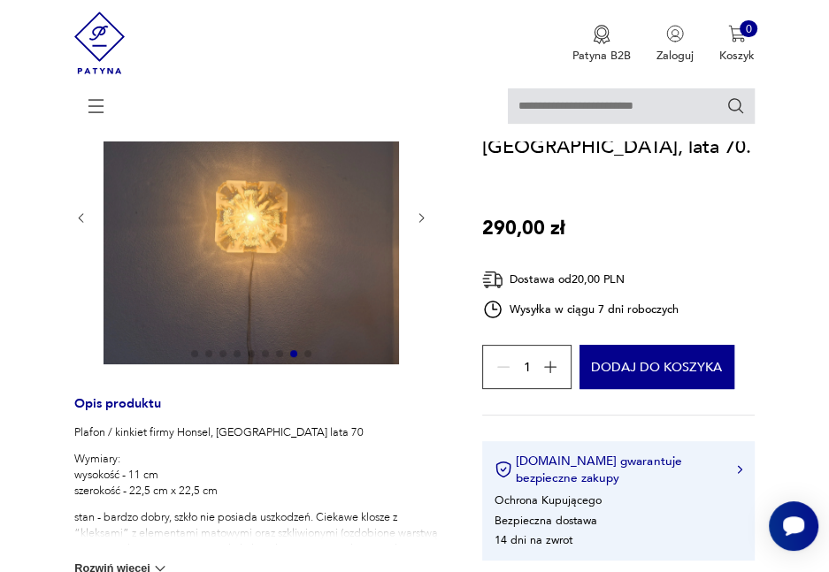
click at [88, 214] on icon "button" at bounding box center [80, 217] width 13 height 13
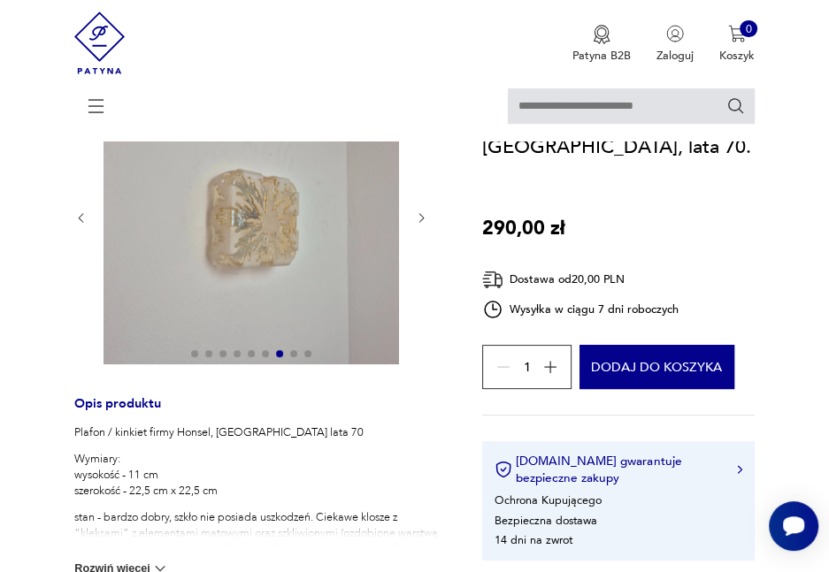
click at [88, 214] on icon "button" at bounding box center [80, 217] width 13 height 13
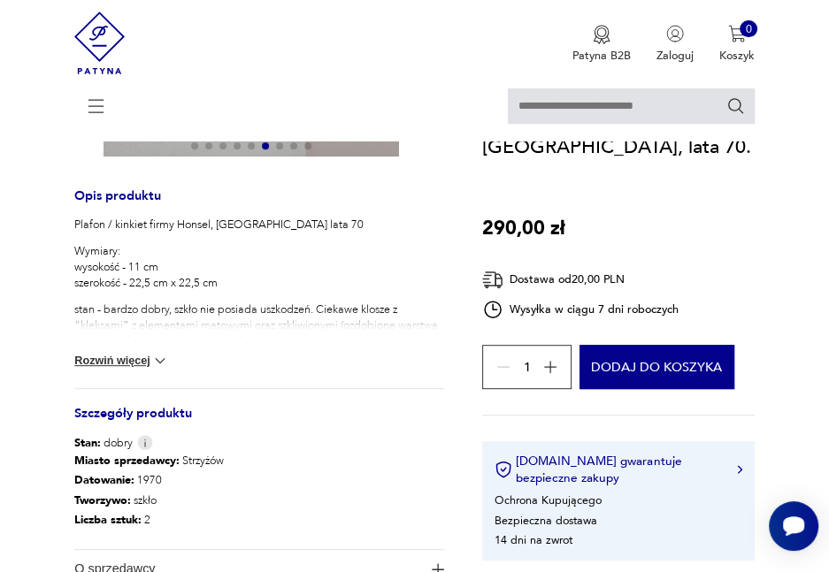
scroll to position [354, 0]
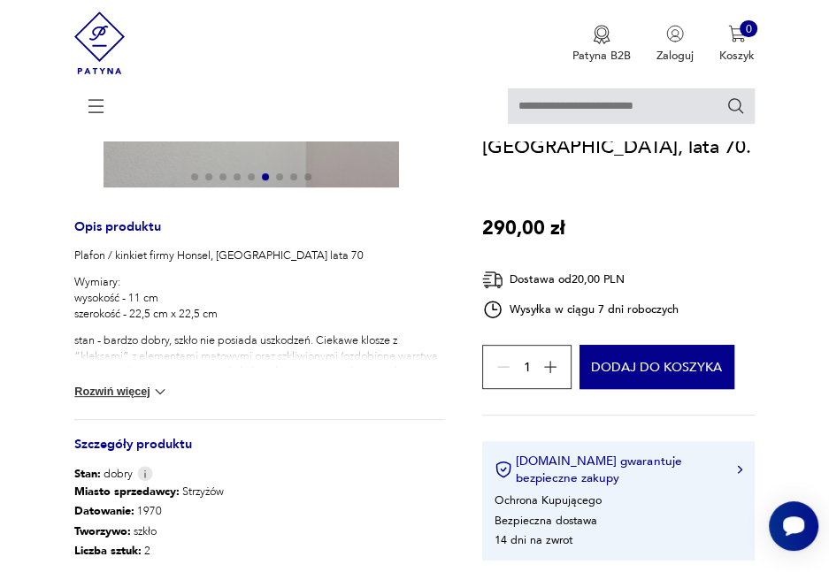
click at [165, 386] on img at bounding box center [160, 392] width 18 height 18
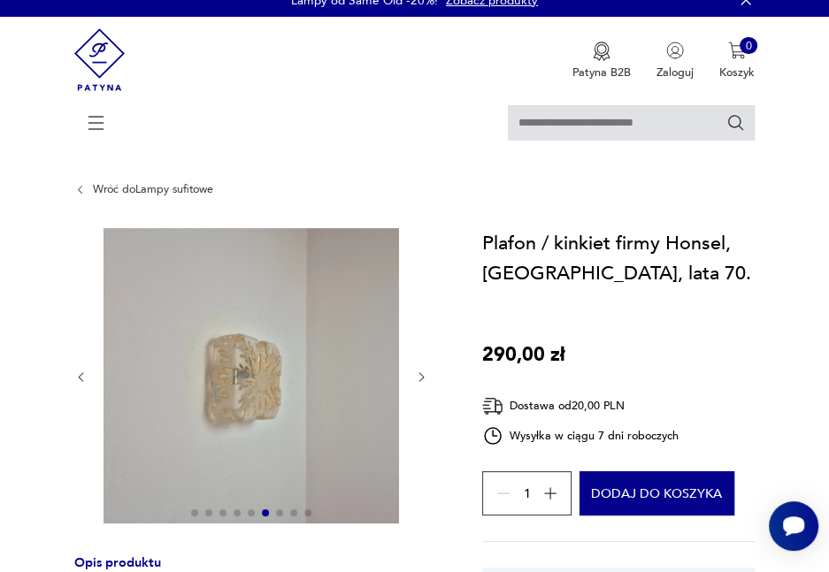
scroll to position [0, 0]
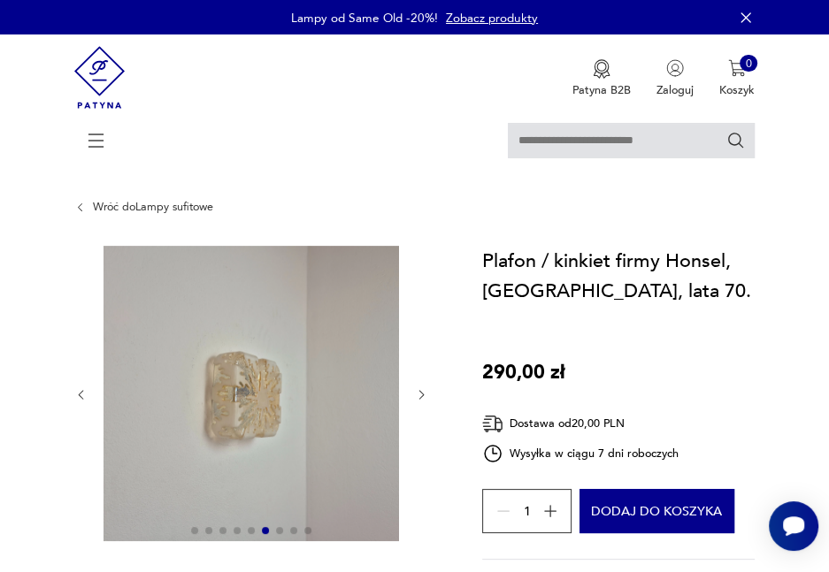
click at [243, 344] on img at bounding box center [252, 394] width 296 height 296
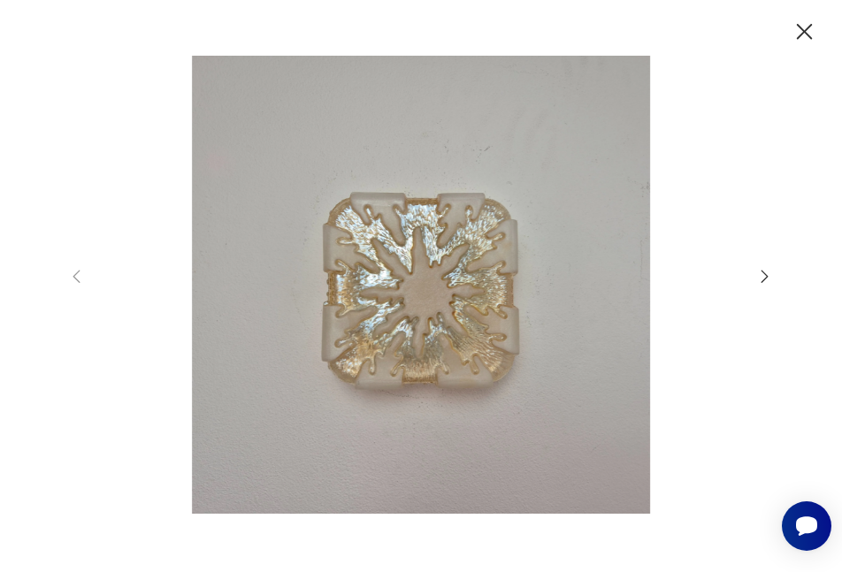
click at [764, 268] on icon "button" at bounding box center [765, 276] width 19 height 19
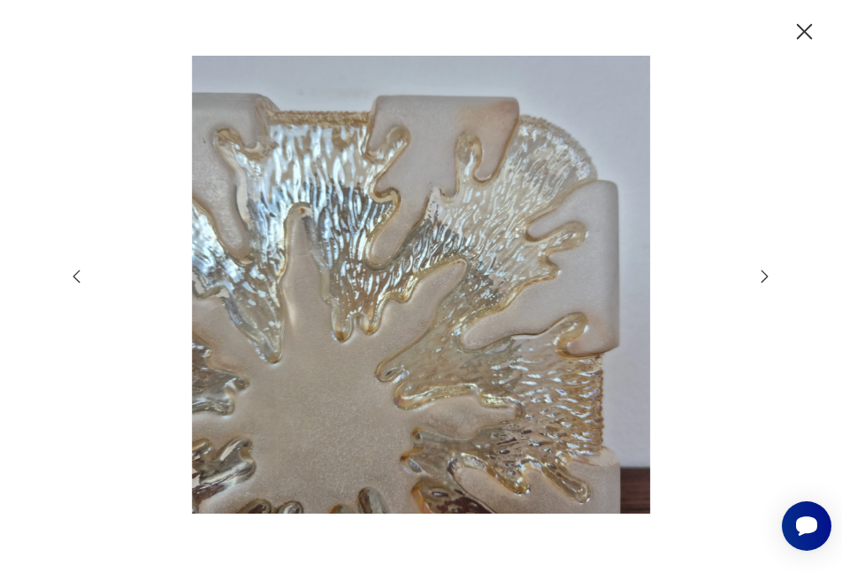
click at [764, 268] on icon "button" at bounding box center [765, 276] width 19 height 19
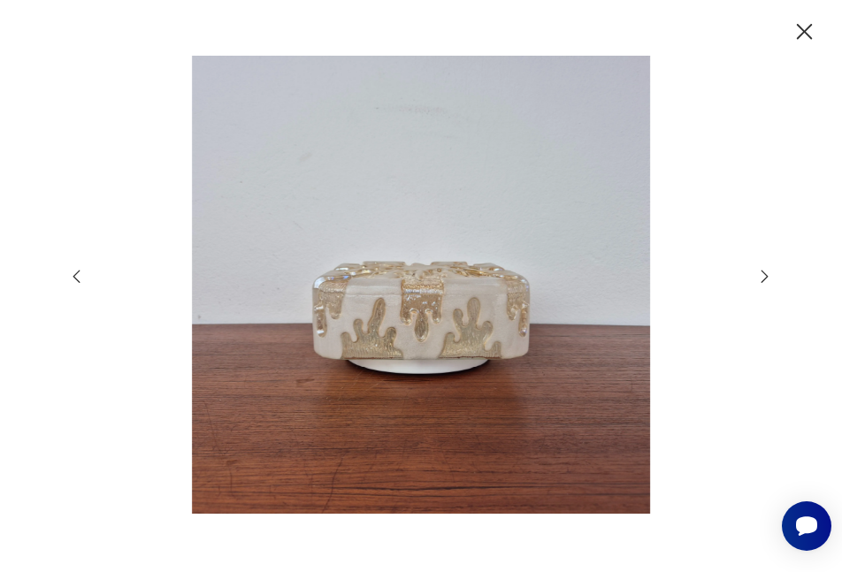
click at [764, 268] on icon "button" at bounding box center [765, 276] width 19 height 19
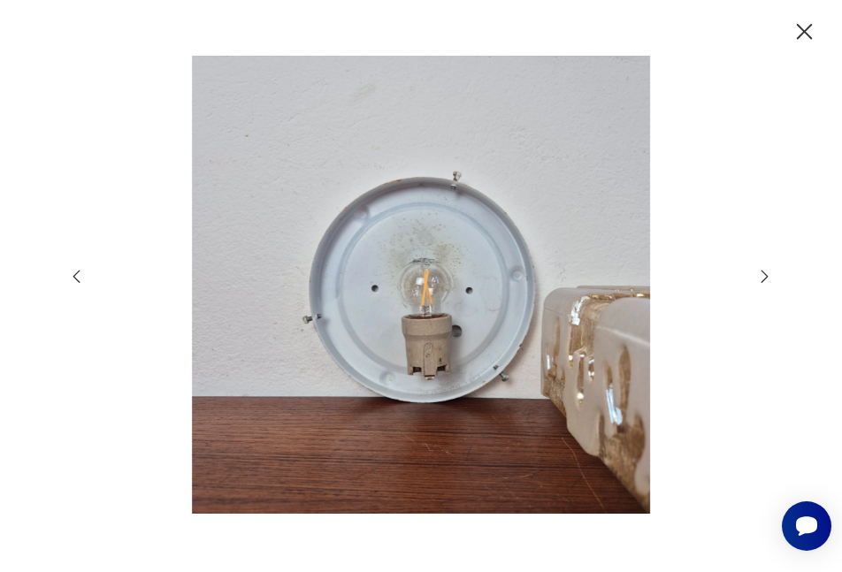
click at [764, 268] on icon "button" at bounding box center [765, 276] width 19 height 19
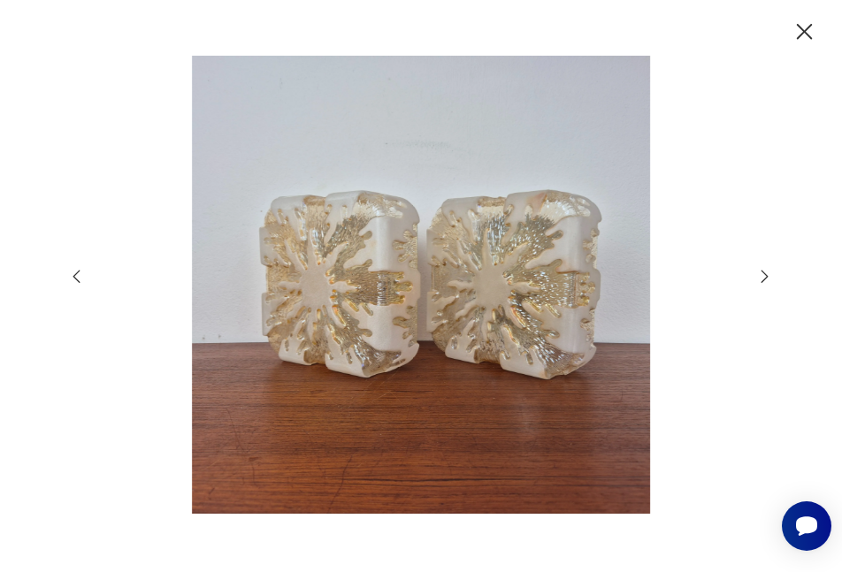
click at [764, 268] on icon "button" at bounding box center [765, 276] width 19 height 19
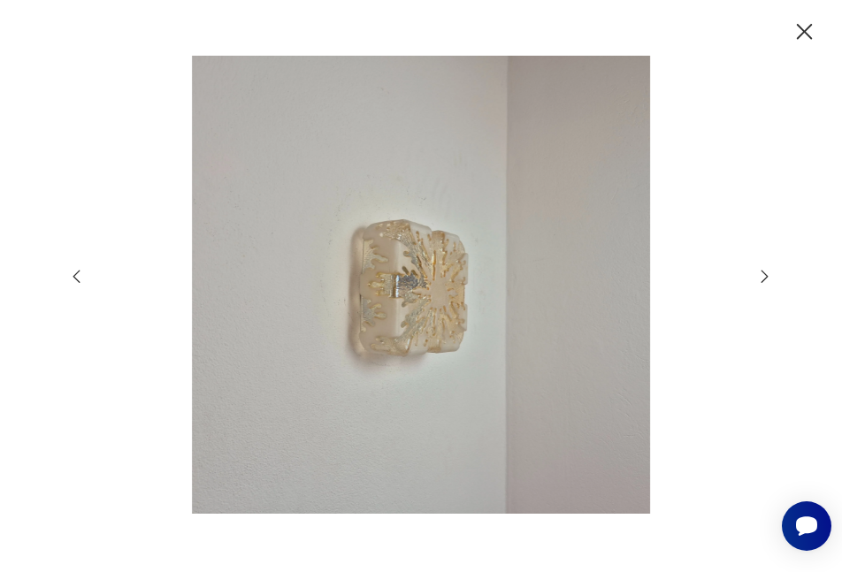
click at [764, 268] on icon "button" at bounding box center [765, 276] width 19 height 19
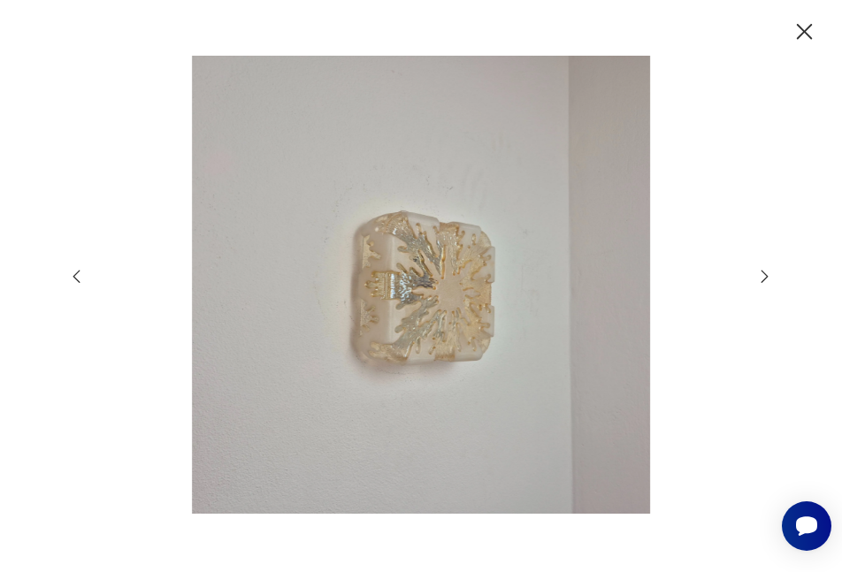
click at [809, 35] on icon "button" at bounding box center [804, 32] width 16 height 16
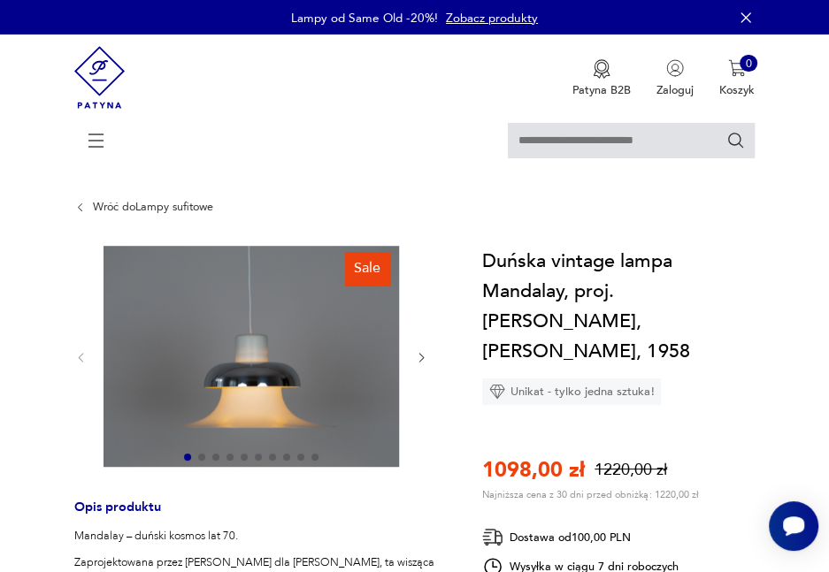
click at [417, 364] on icon "button" at bounding box center [421, 357] width 13 height 13
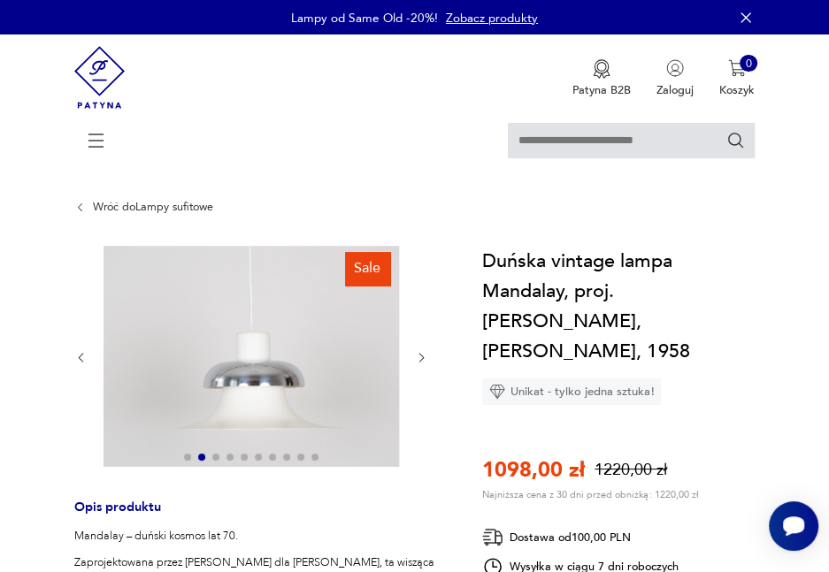
click at [422, 364] on icon "button" at bounding box center [421, 357] width 13 height 13
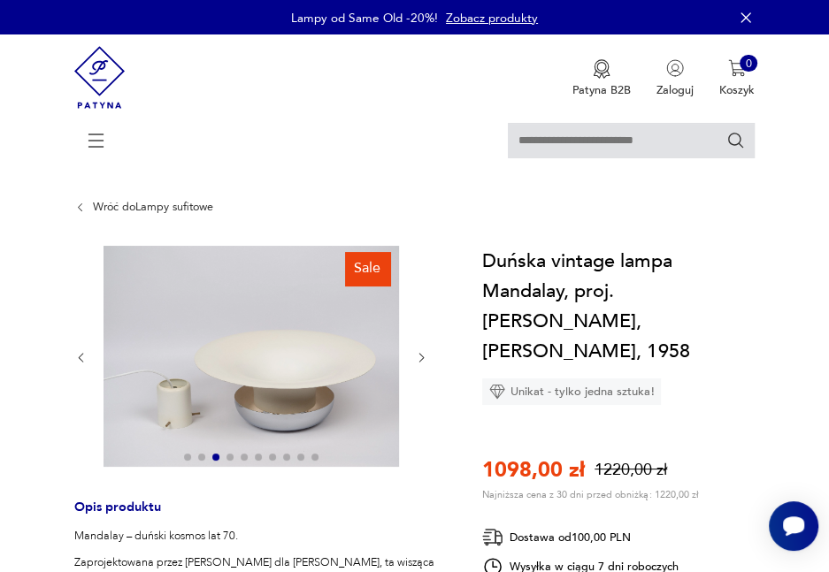
click at [422, 364] on icon "button" at bounding box center [421, 357] width 13 height 13
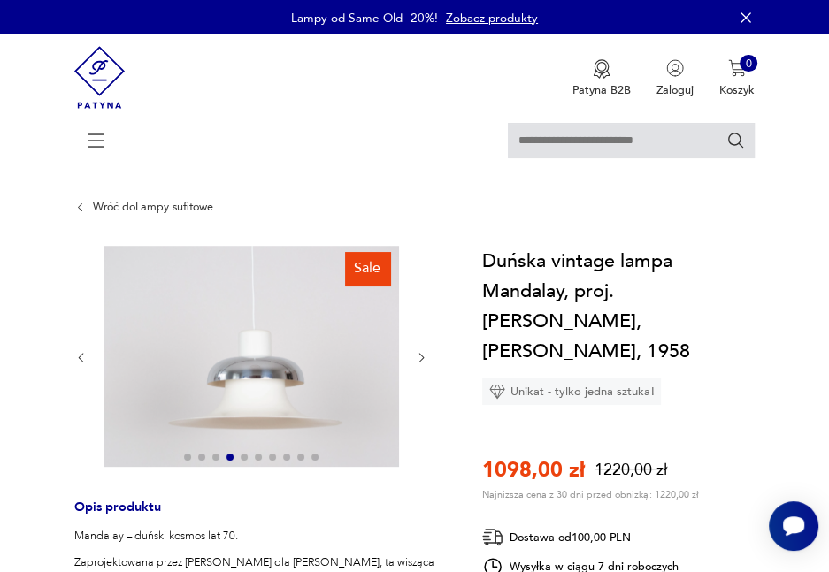
click at [422, 364] on icon "button" at bounding box center [421, 357] width 13 height 13
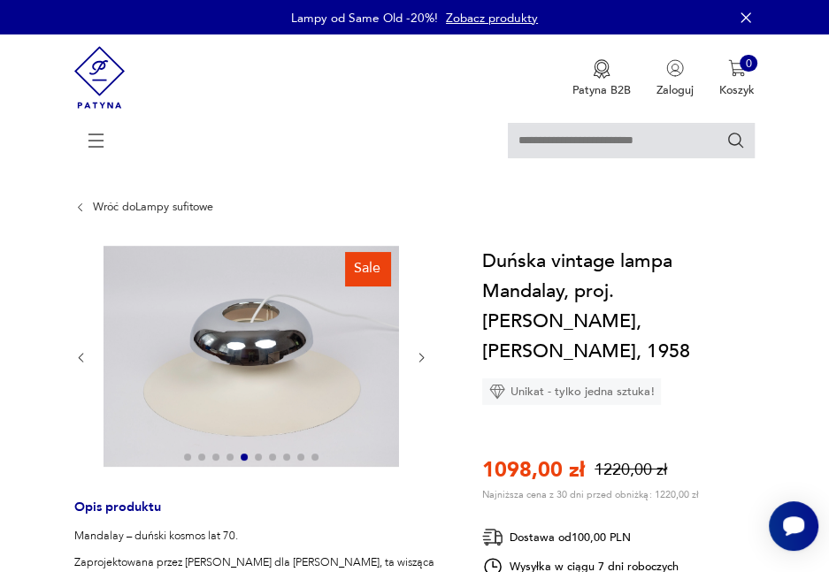
click at [422, 364] on icon "button" at bounding box center [421, 357] width 13 height 13
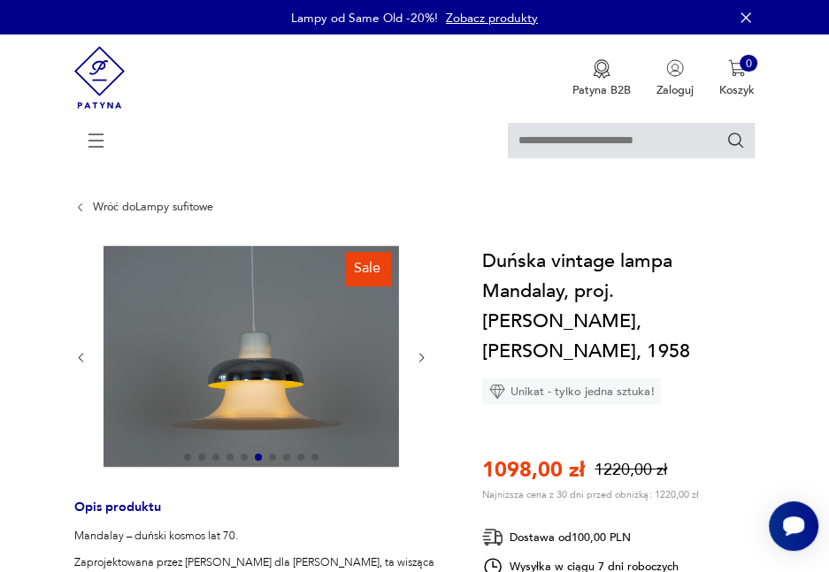
click at [422, 364] on icon "button" at bounding box center [421, 357] width 13 height 13
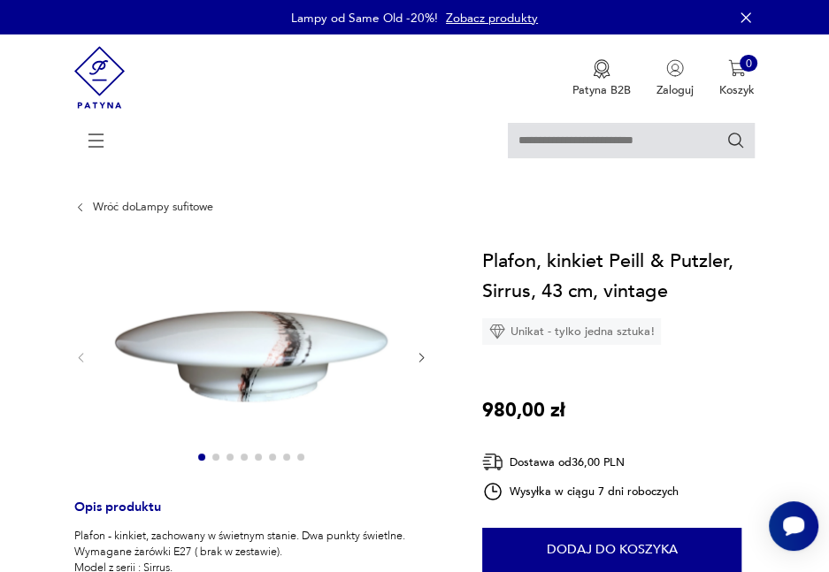
click at [428, 355] on div at bounding box center [259, 358] width 370 height 225
click at [419, 357] on icon "button" at bounding box center [421, 357] width 13 height 13
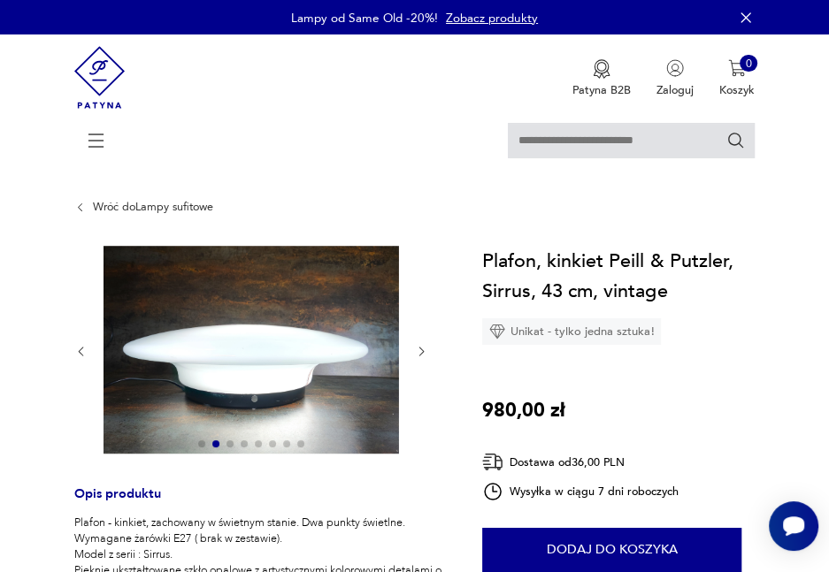
click at [419, 357] on icon "button" at bounding box center [421, 351] width 13 height 13
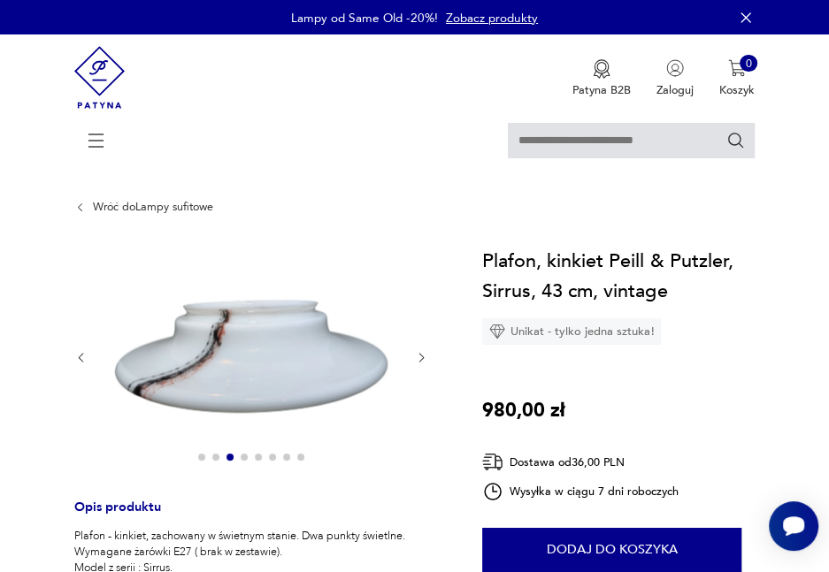
click at [419, 357] on icon "button" at bounding box center [421, 357] width 13 height 13
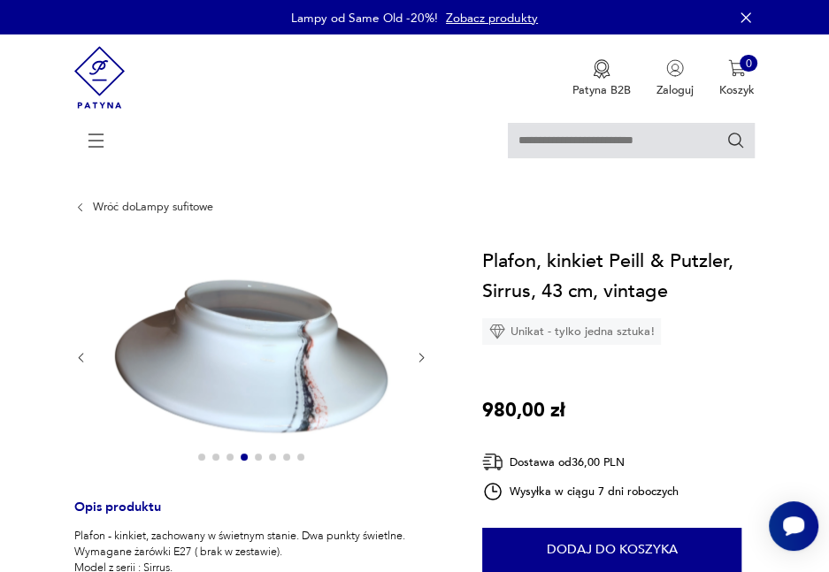
click at [419, 365] on button "button" at bounding box center [421, 358] width 13 height 16
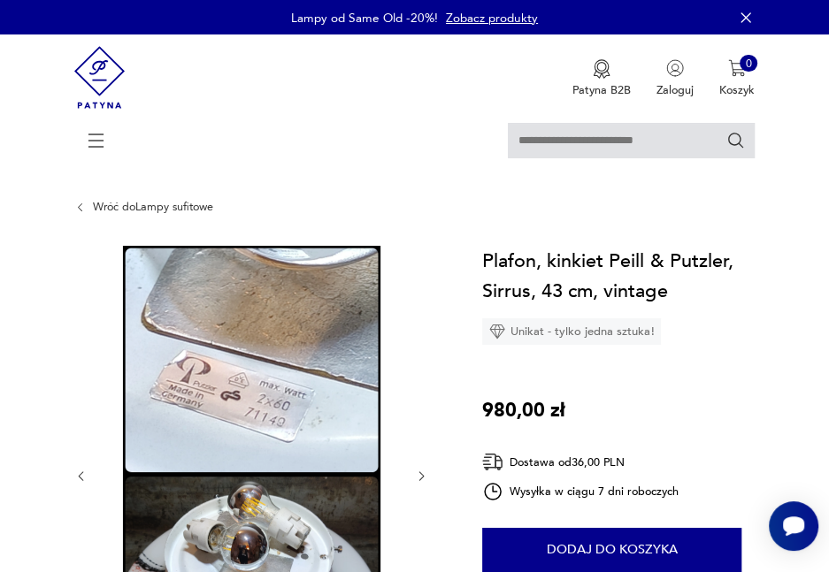
click at [426, 478] on icon "button" at bounding box center [421, 476] width 13 height 13
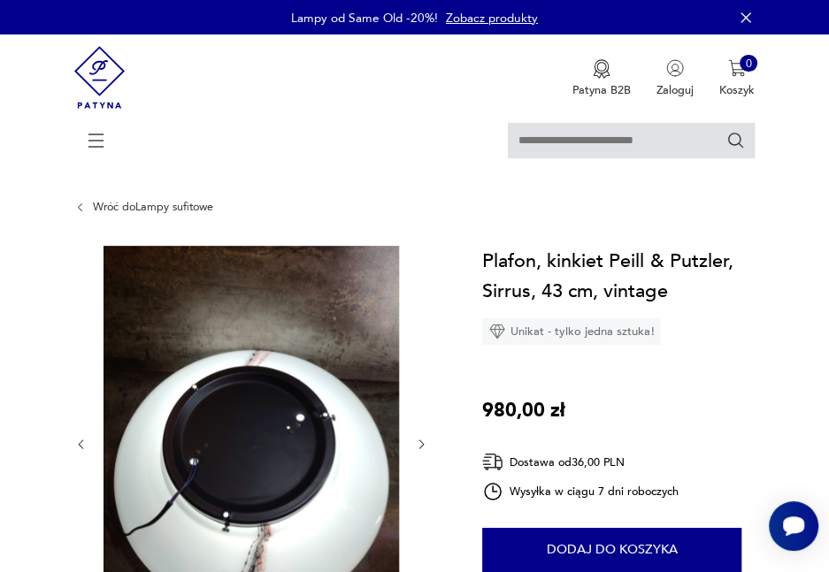
click at [421, 446] on icon "button" at bounding box center [421, 444] width 13 height 13
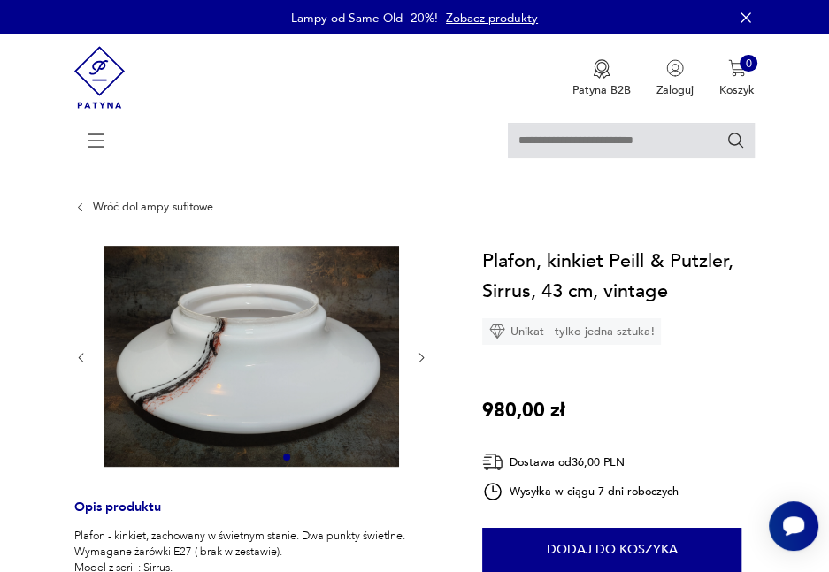
click at [415, 357] on icon "button" at bounding box center [421, 357] width 13 height 13
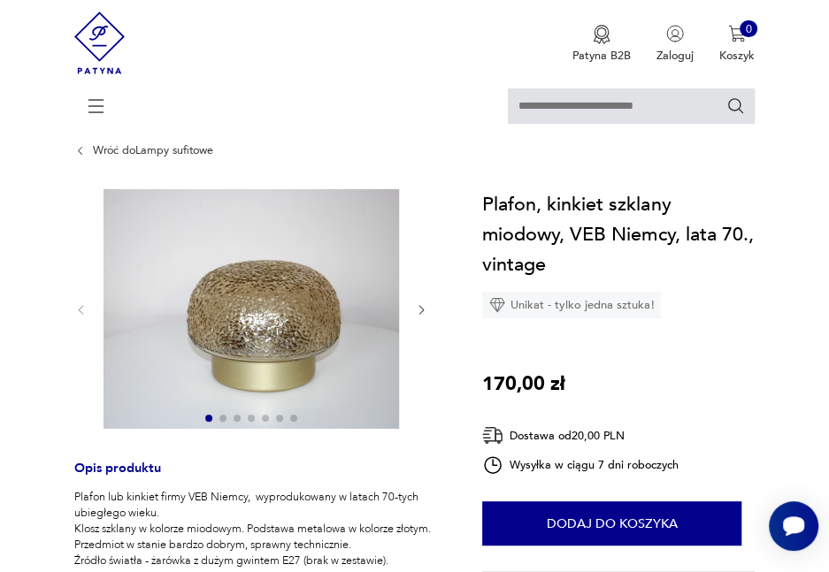
scroll to position [88, 0]
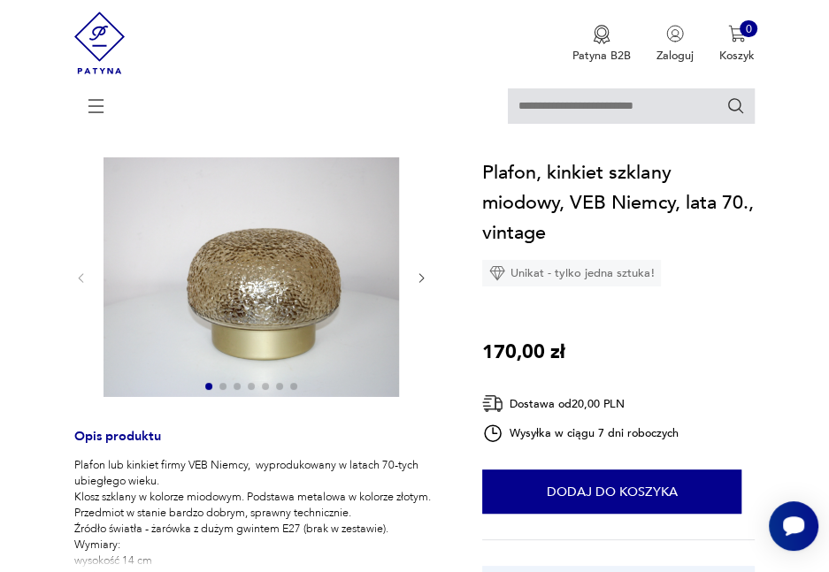
click at [415, 280] on icon "button" at bounding box center [421, 278] width 13 height 13
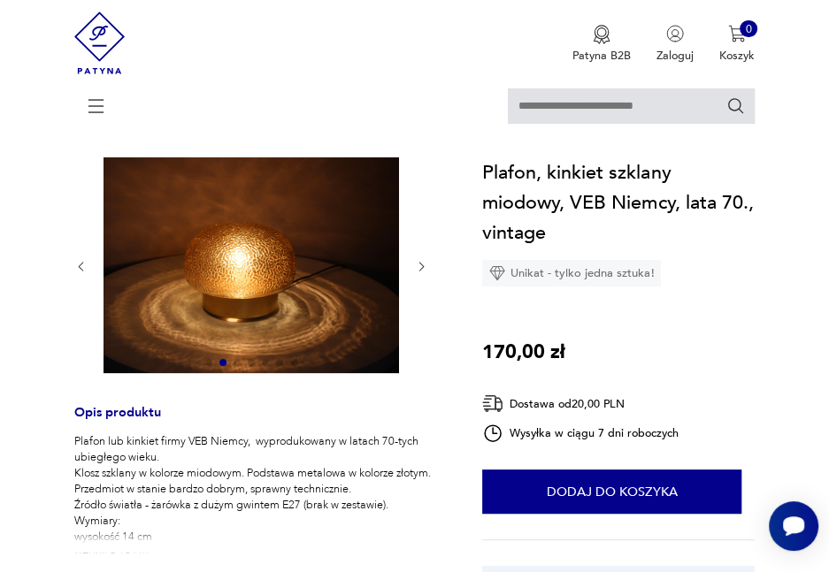
click at [421, 270] on icon "button" at bounding box center [421, 266] width 13 height 13
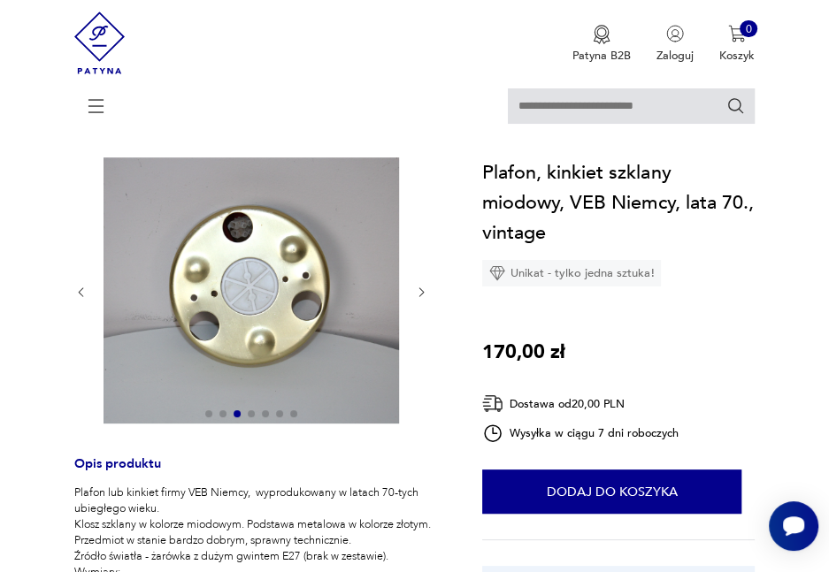
click at [419, 290] on icon "button" at bounding box center [421, 292] width 13 height 13
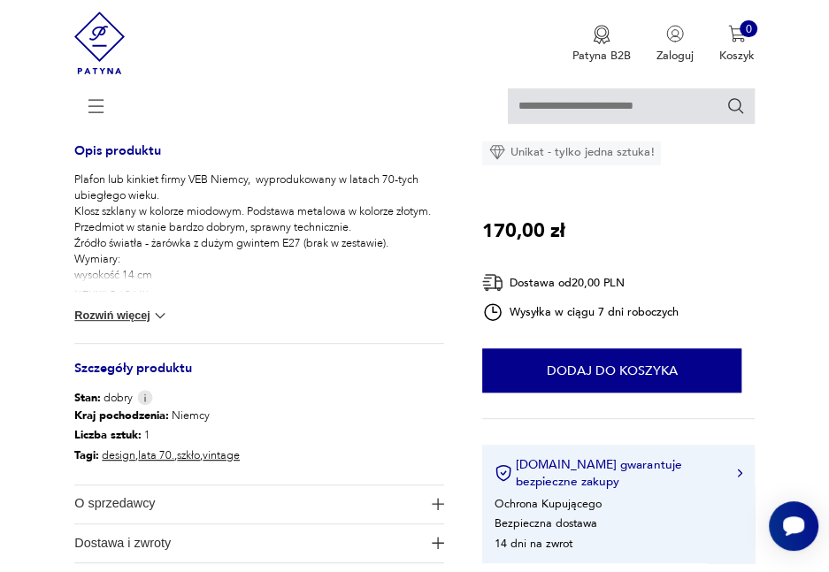
scroll to position [442, 0]
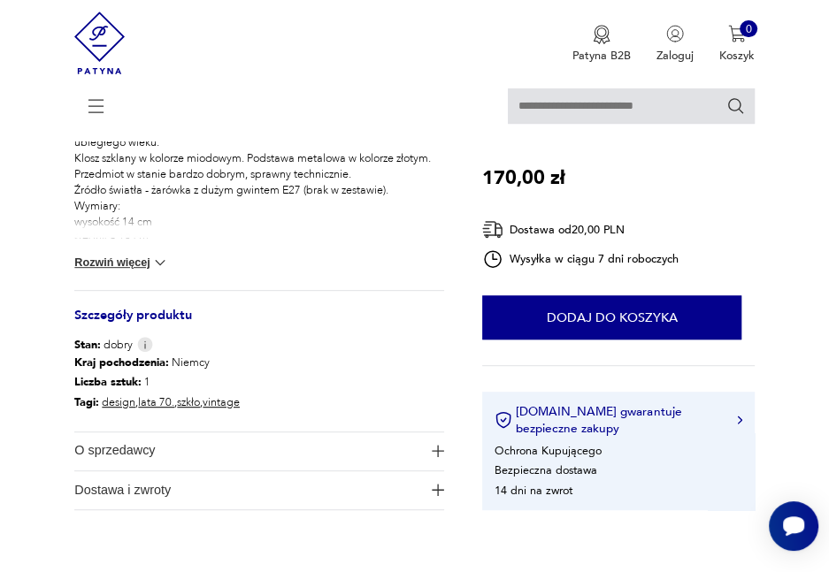
click at [159, 263] on img at bounding box center [160, 263] width 18 height 18
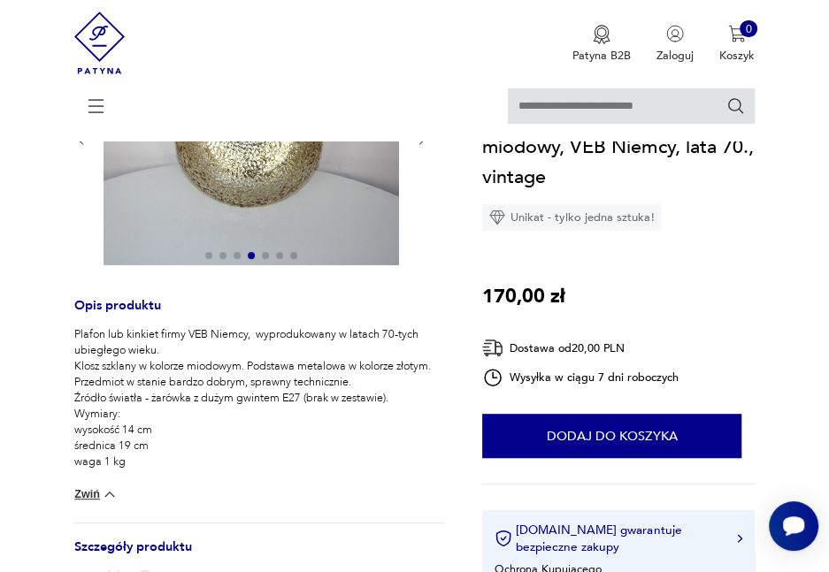
scroll to position [88, 0]
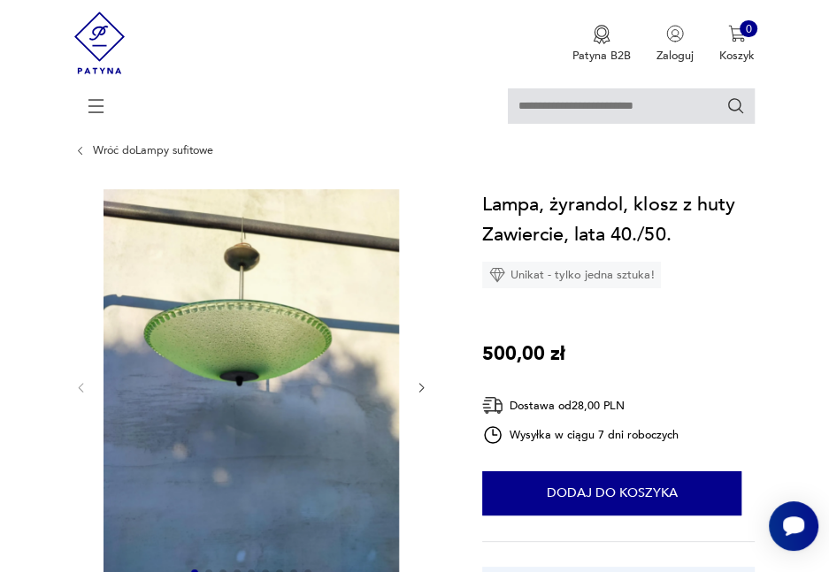
scroll to position [88, 0]
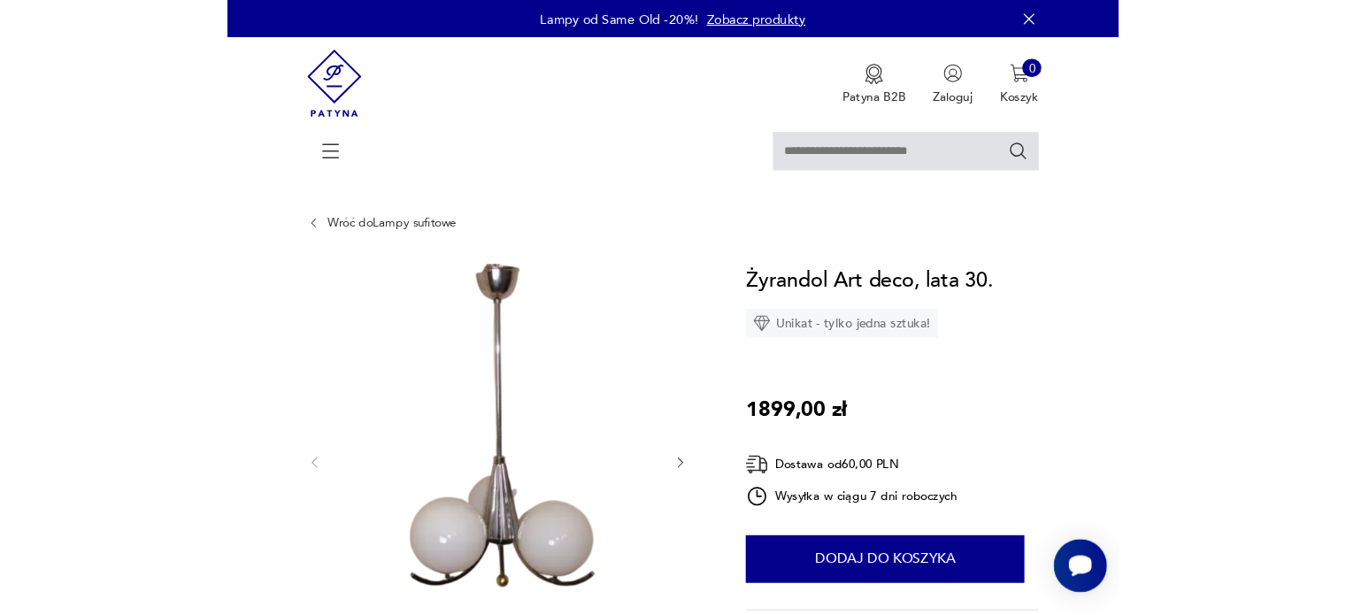
scroll to position [88, 0]
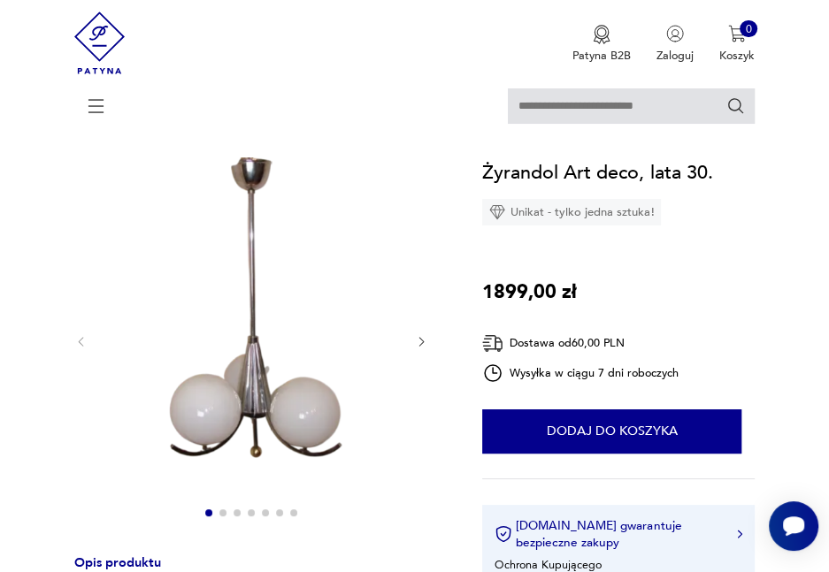
click at [419, 346] on icon "button" at bounding box center [421, 341] width 13 height 13
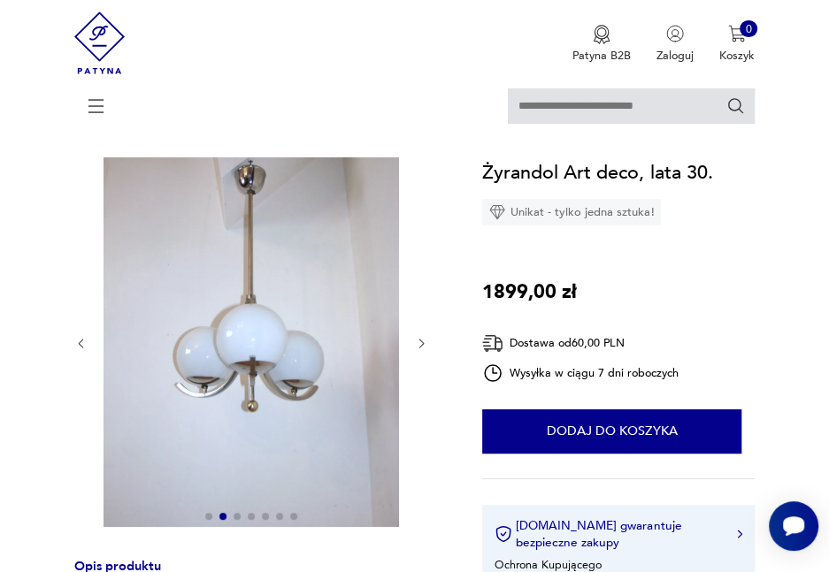
click at [419, 346] on icon "button" at bounding box center [421, 343] width 13 height 13
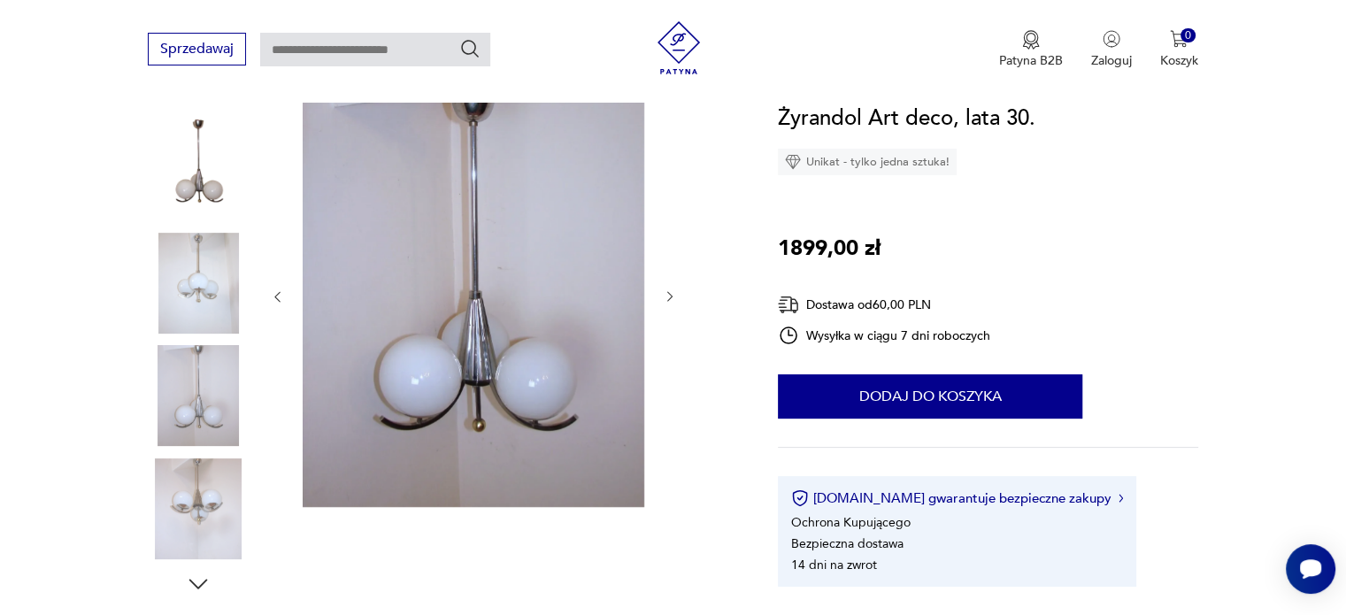
scroll to position [177, 0]
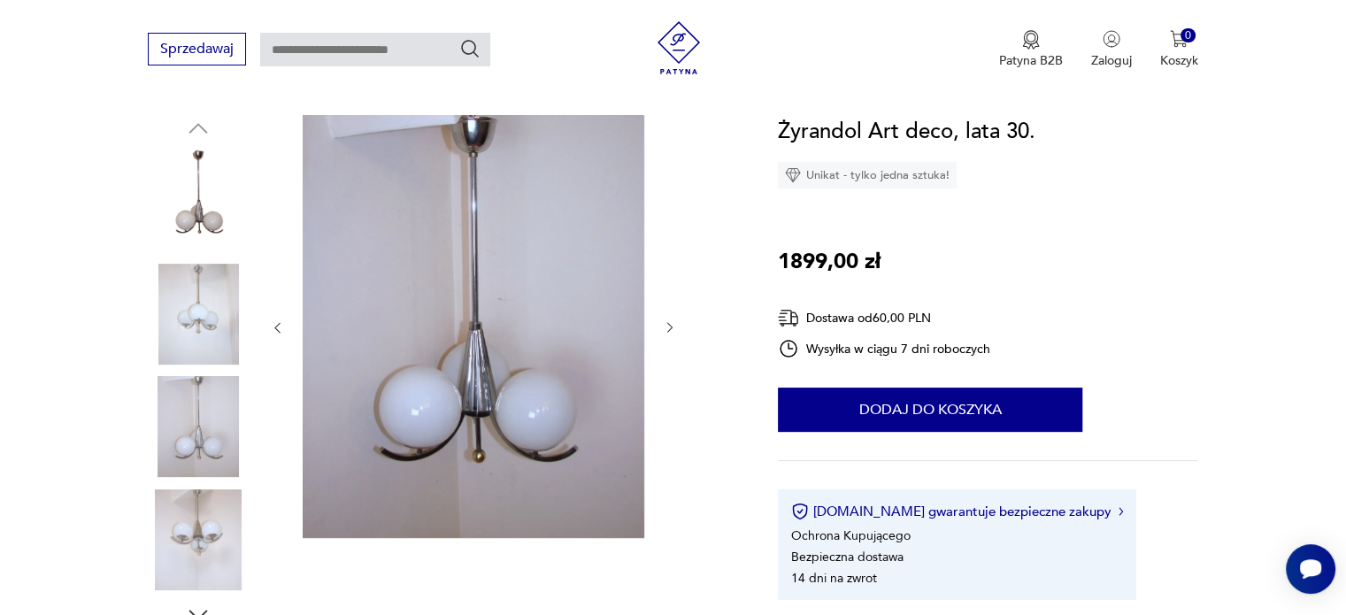
click at [442, 250] on img at bounding box center [474, 326] width 342 height 423
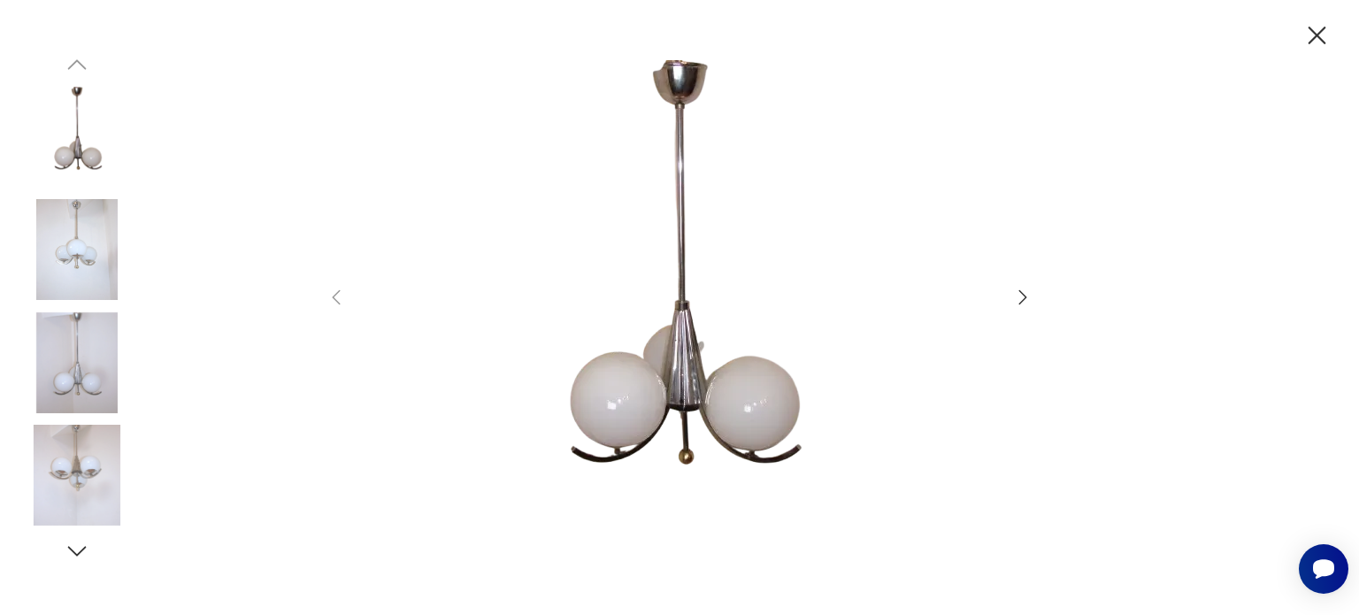
click at [828, 294] on icon "button" at bounding box center [1023, 296] width 8 height 14
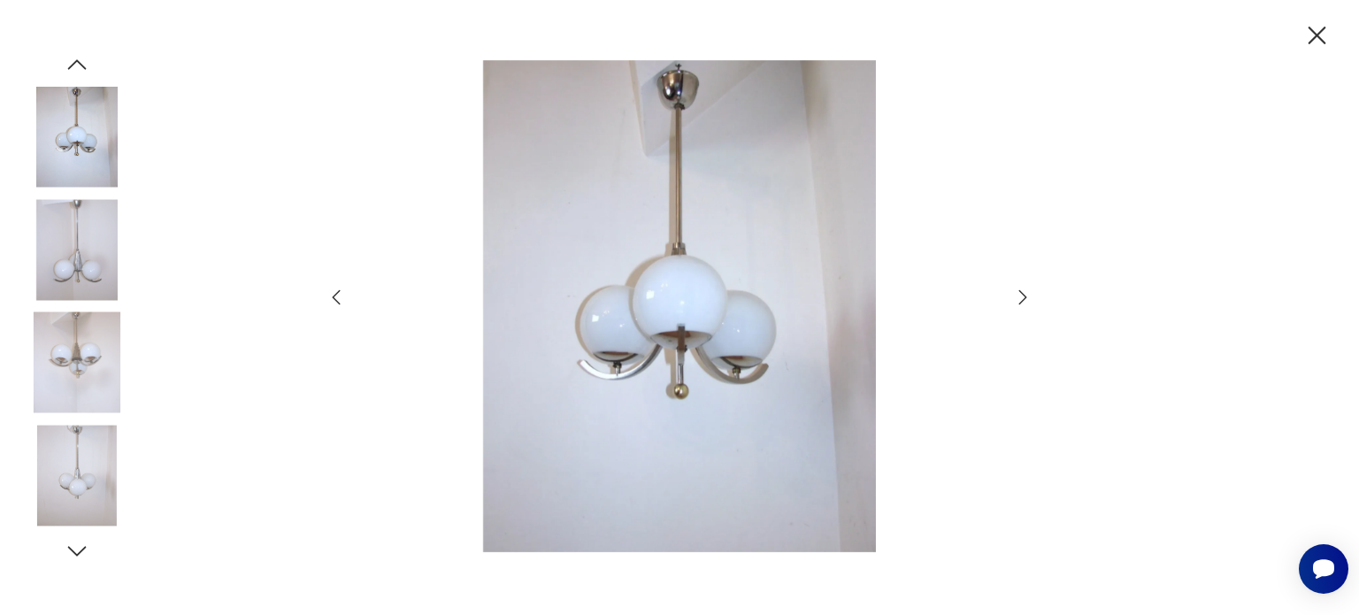
click at [828, 294] on icon "button" at bounding box center [1023, 296] width 8 height 14
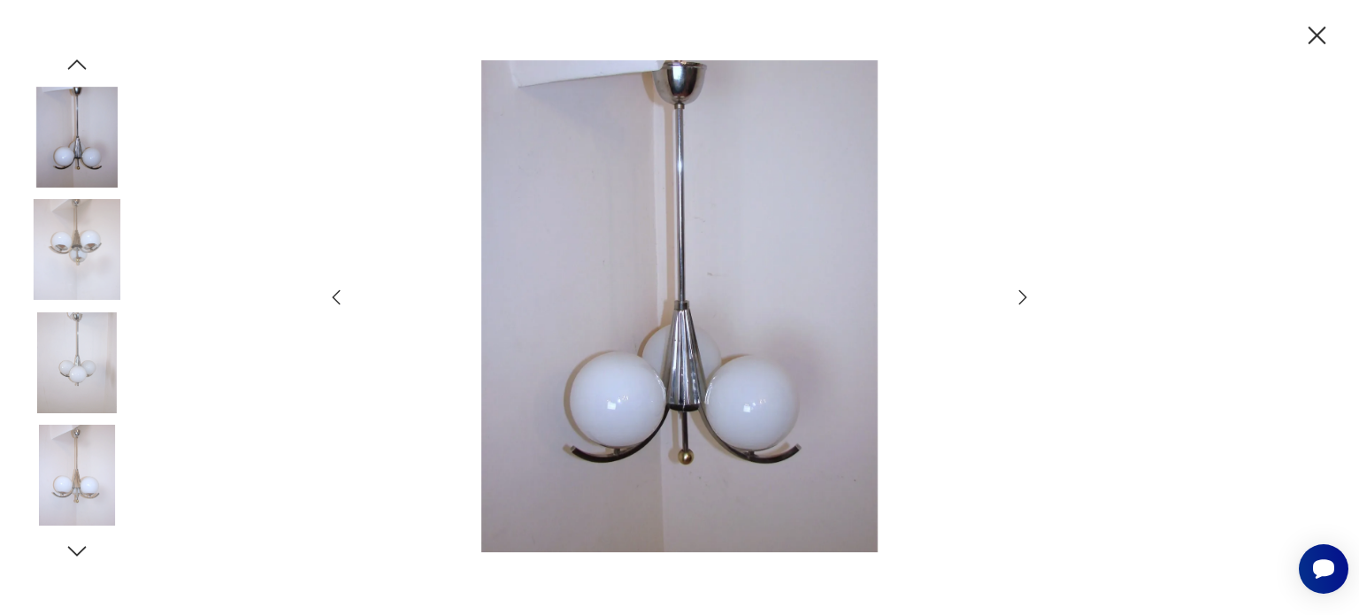
click at [828, 294] on icon "button" at bounding box center [1023, 296] width 8 height 14
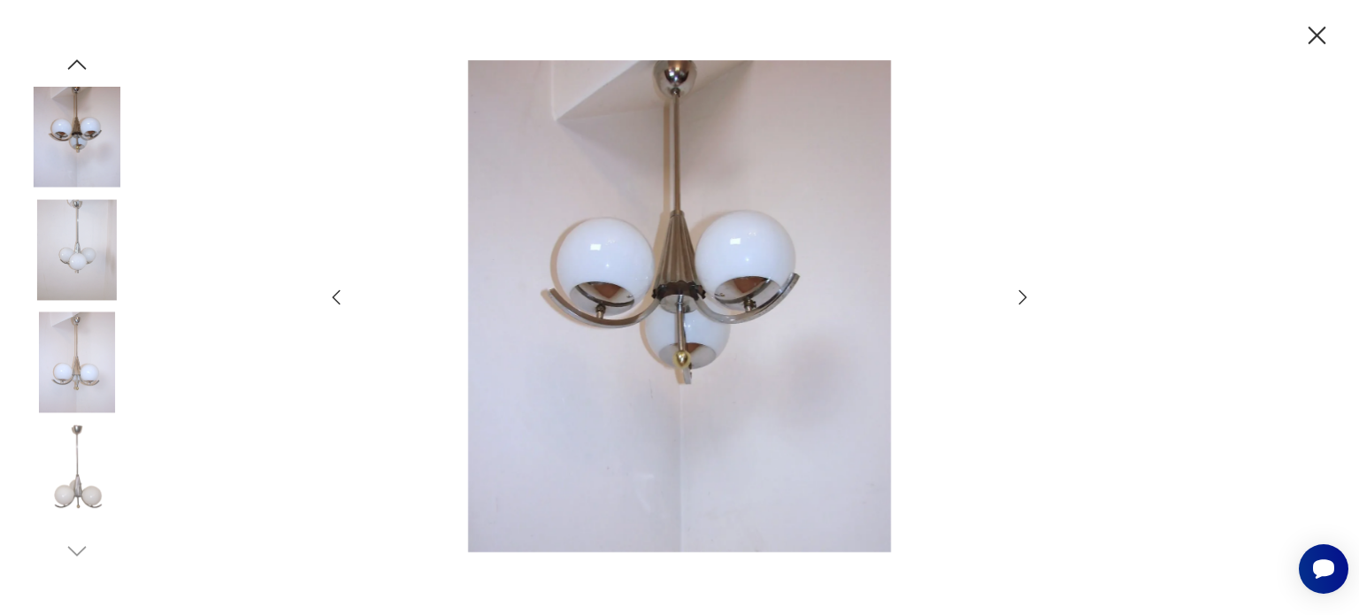
click at [828, 294] on icon "button" at bounding box center [1023, 296] width 8 height 14
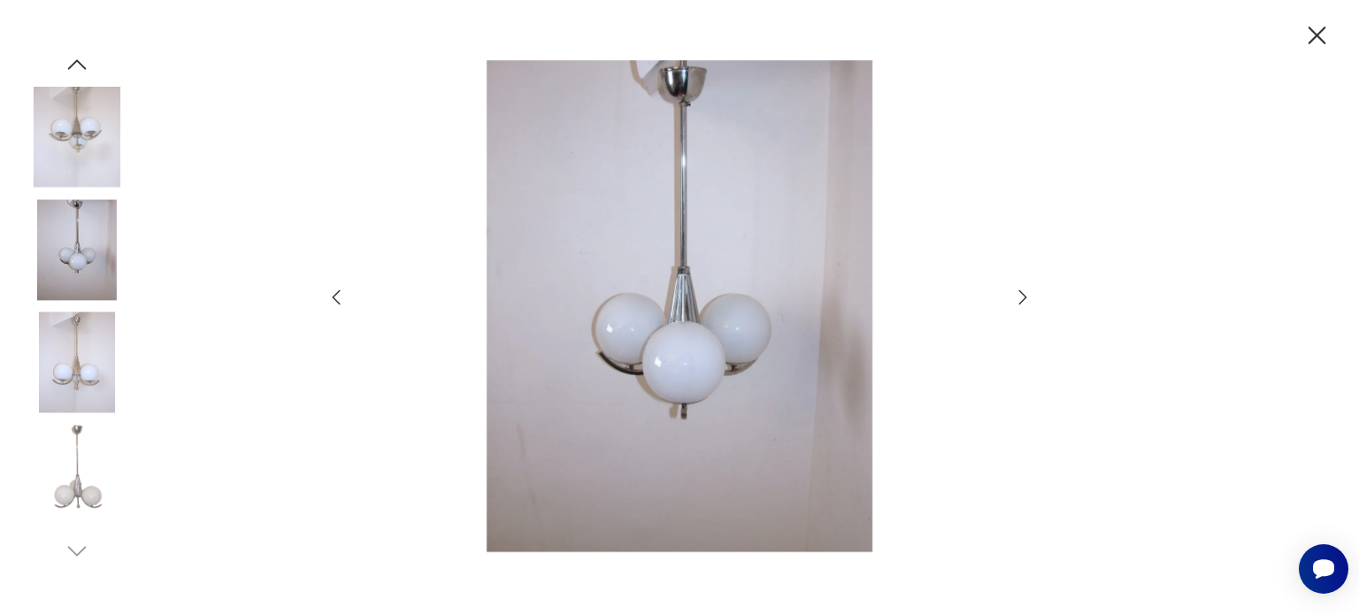
click at [828, 294] on icon "button" at bounding box center [1023, 296] width 8 height 14
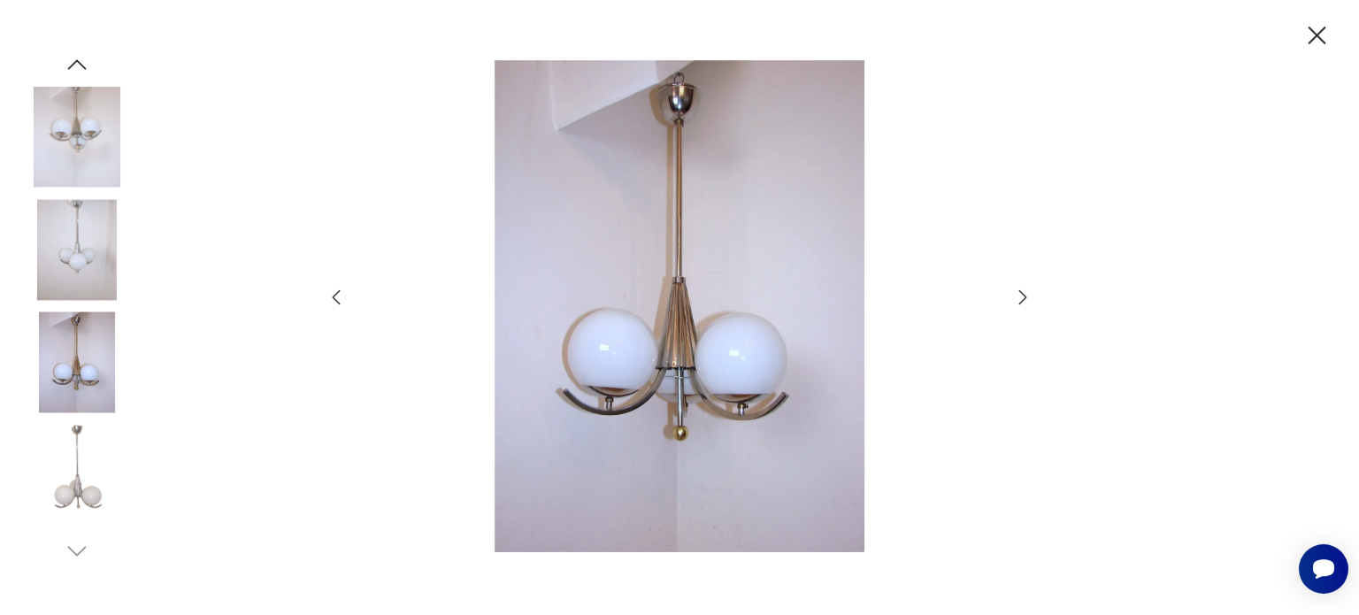
click at [828, 294] on icon "button" at bounding box center [1023, 296] width 8 height 14
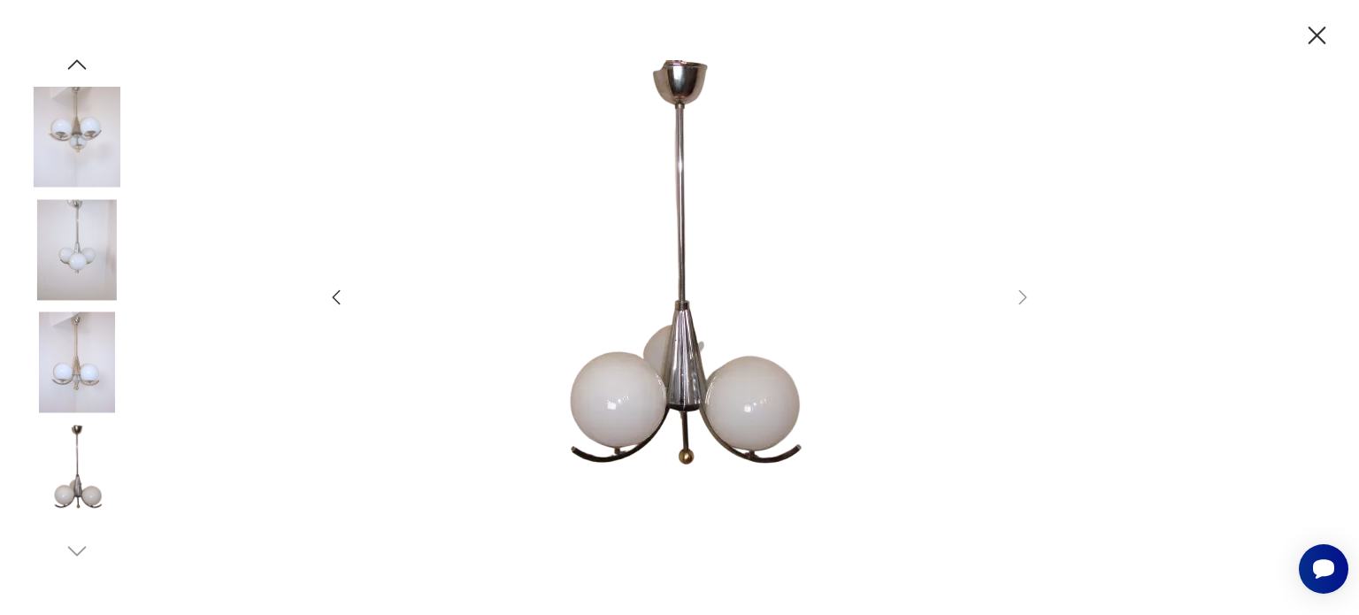
click at [80, 55] on icon "button" at bounding box center [77, 64] width 27 height 27
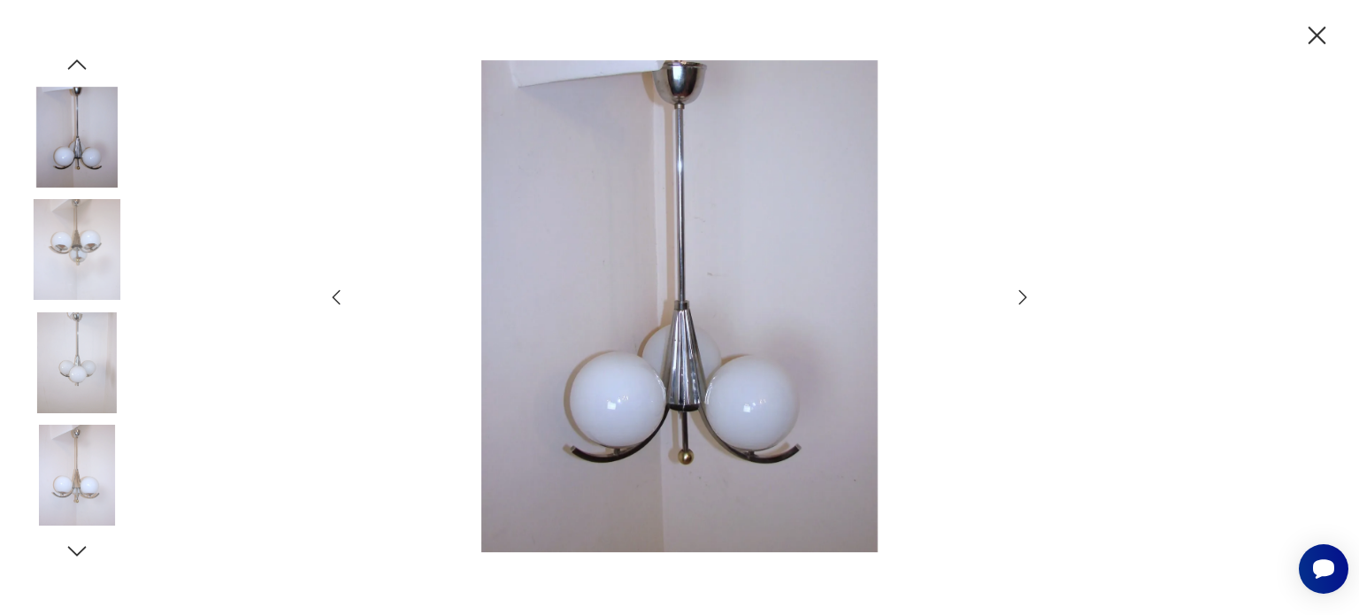
click at [80, 55] on icon "button" at bounding box center [77, 64] width 27 height 27
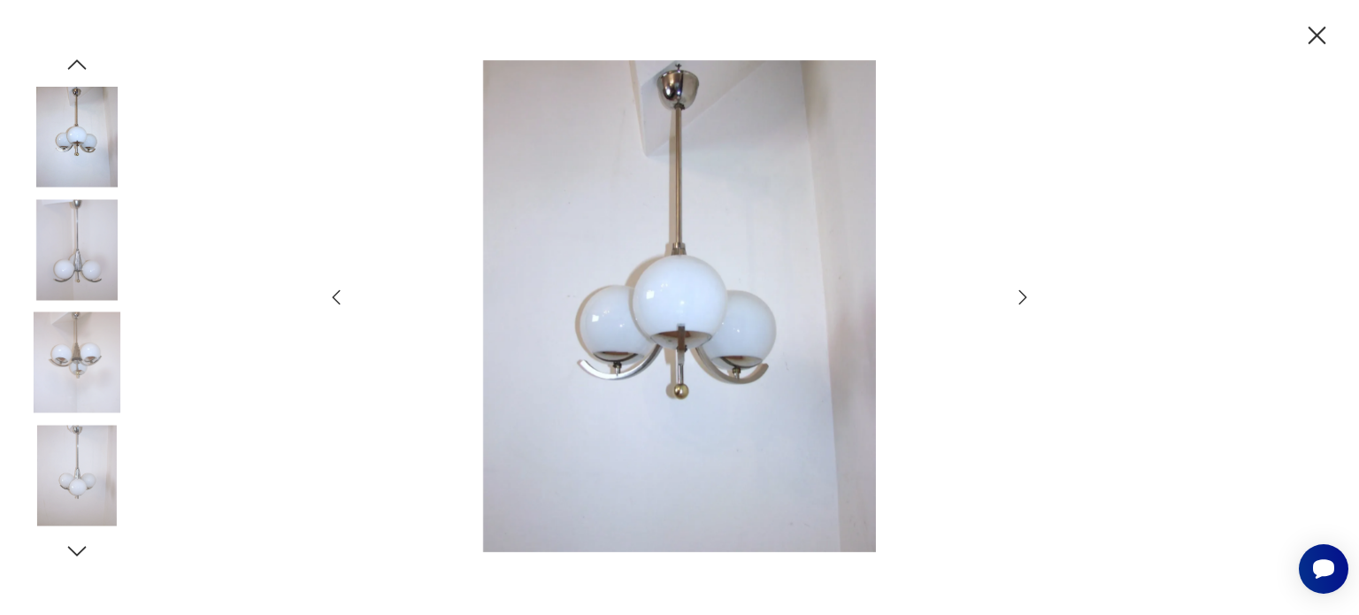
click at [80, 55] on icon "button" at bounding box center [77, 64] width 27 height 27
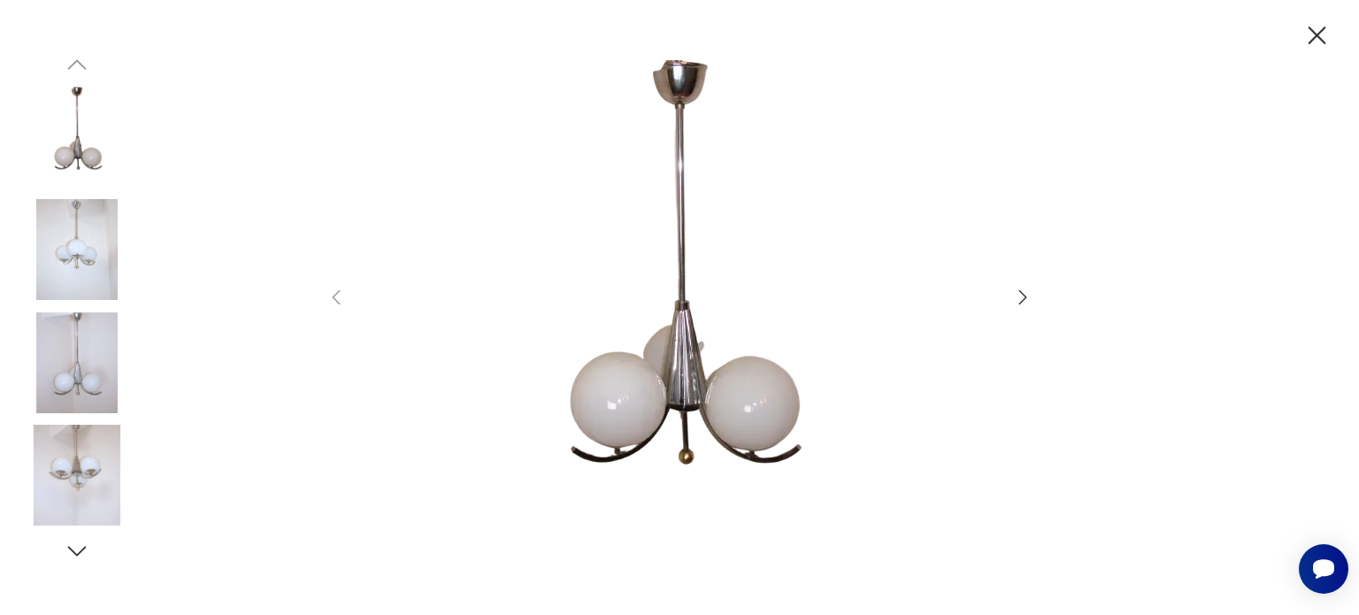
click at [87, 117] on img at bounding box center [77, 137] width 101 height 101
click at [828, 42] on icon "button" at bounding box center [1317, 35] width 31 height 31
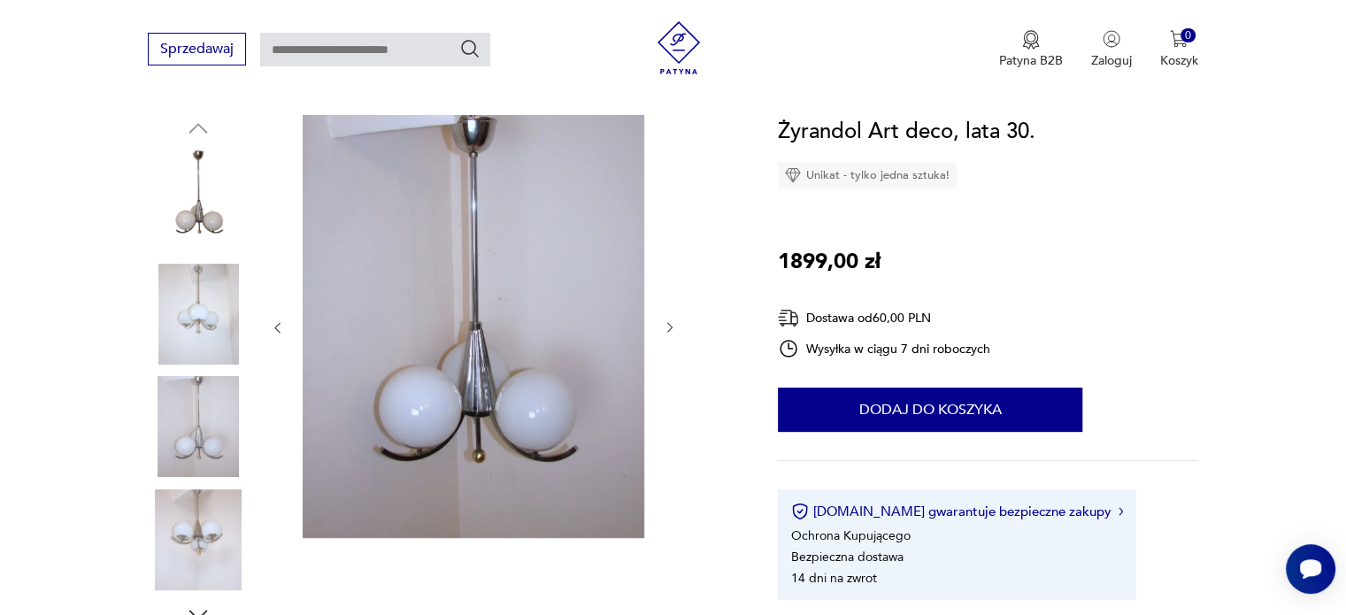
click at [182, 448] on img at bounding box center [198, 426] width 101 height 101
click at [212, 511] on img at bounding box center [198, 539] width 101 height 101
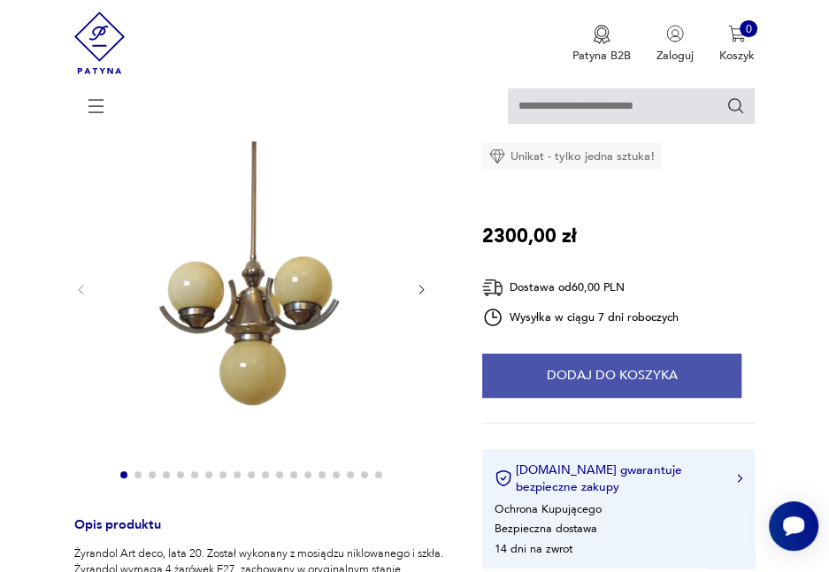
scroll to position [177, 0]
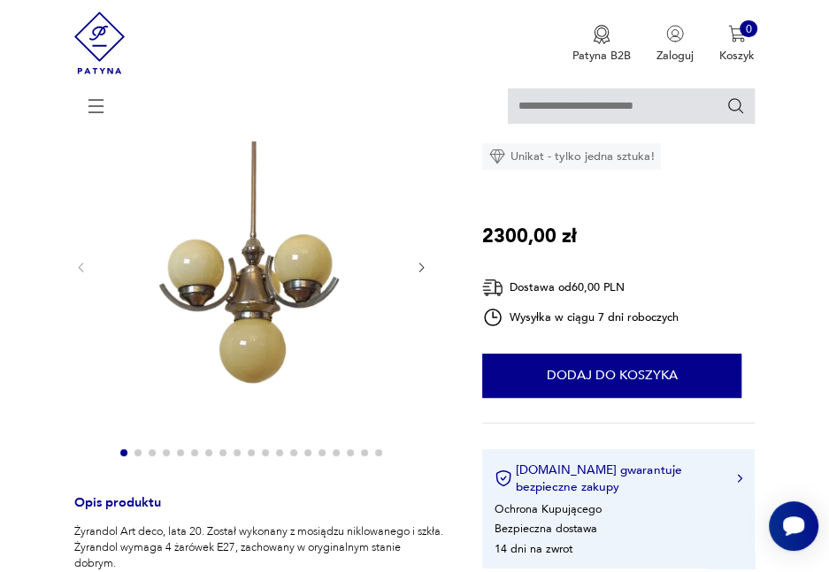
click at [421, 273] on icon "button" at bounding box center [421, 267] width 13 height 13
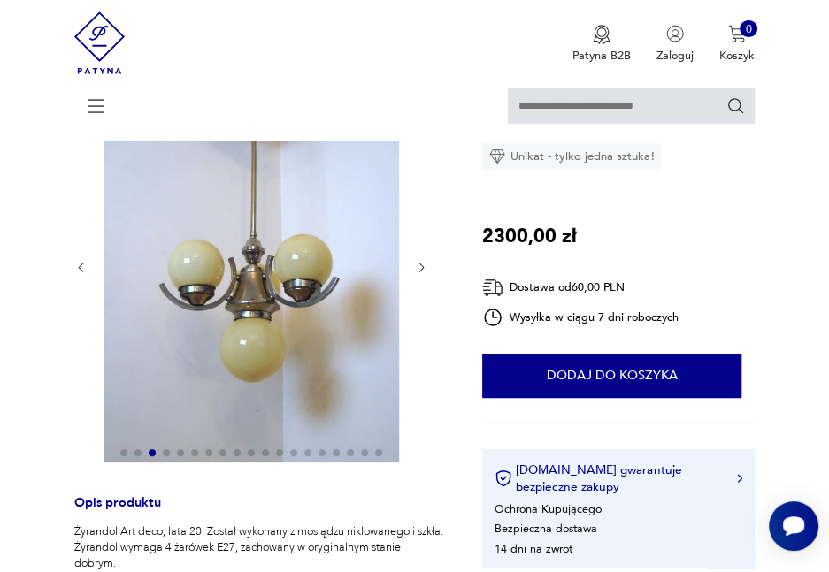
click at [421, 273] on icon "button" at bounding box center [421, 267] width 13 height 13
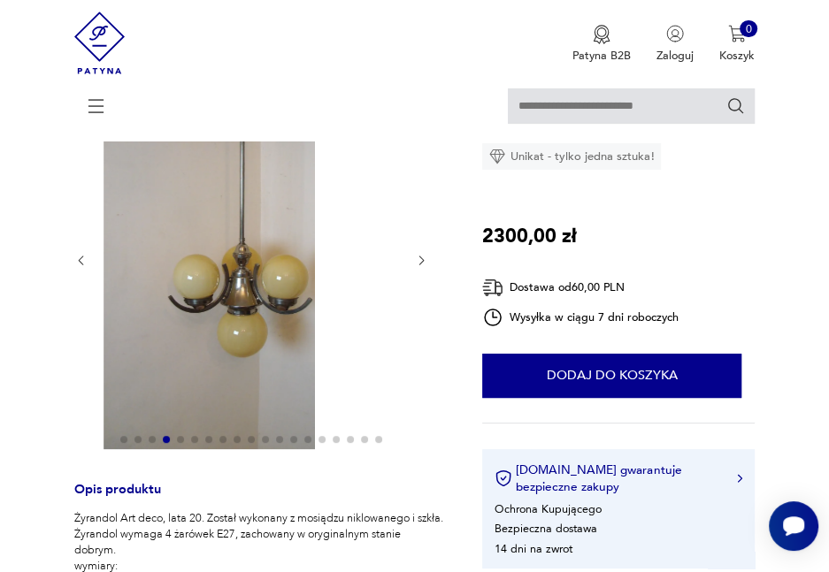
click at [421, 273] on div at bounding box center [251, 261] width 354 height 384
click at [421, 257] on icon "button" at bounding box center [421, 260] width 13 height 13
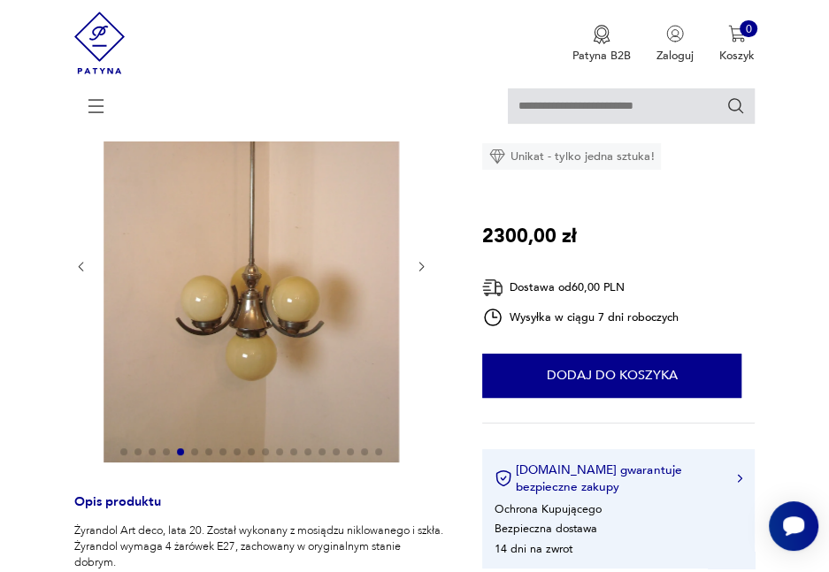
click at [424, 274] on button "button" at bounding box center [421, 267] width 13 height 16
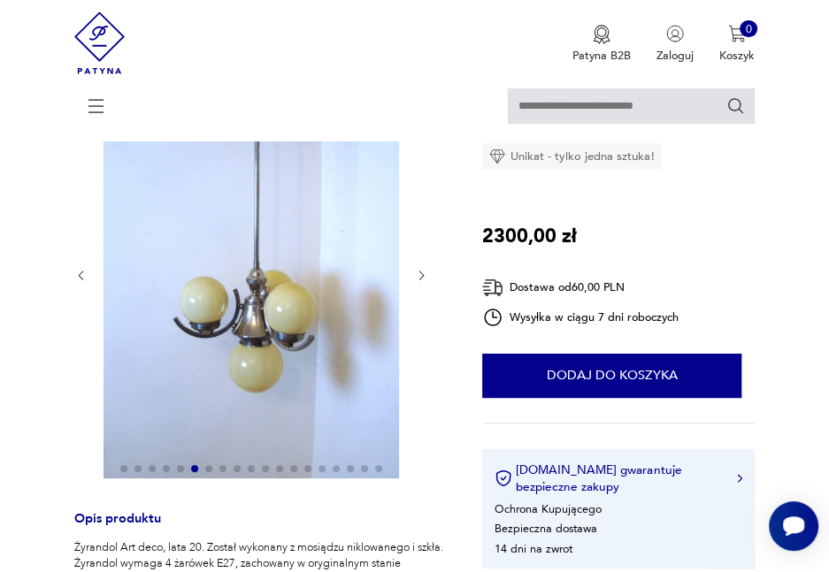
click at [379, 293] on img at bounding box center [252, 274] width 296 height 411
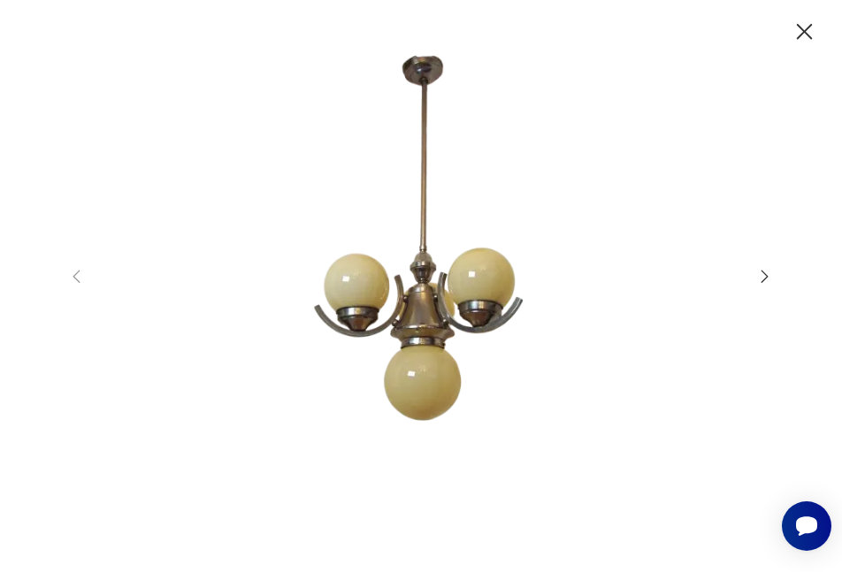
click at [762, 279] on icon "button" at bounding box center [765, 276] width 19 height 19
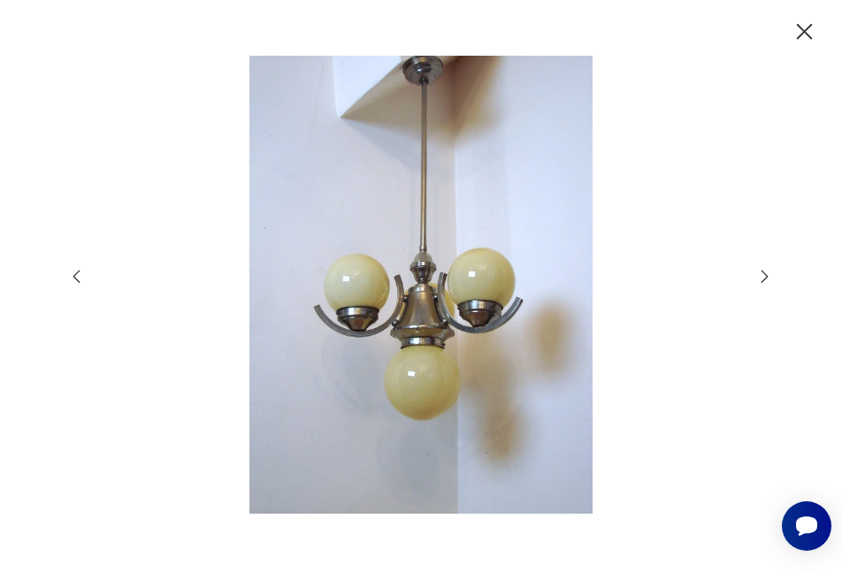
click at [762, 279] on icon "button" at bounding box center [765, 276] width 19 height 19
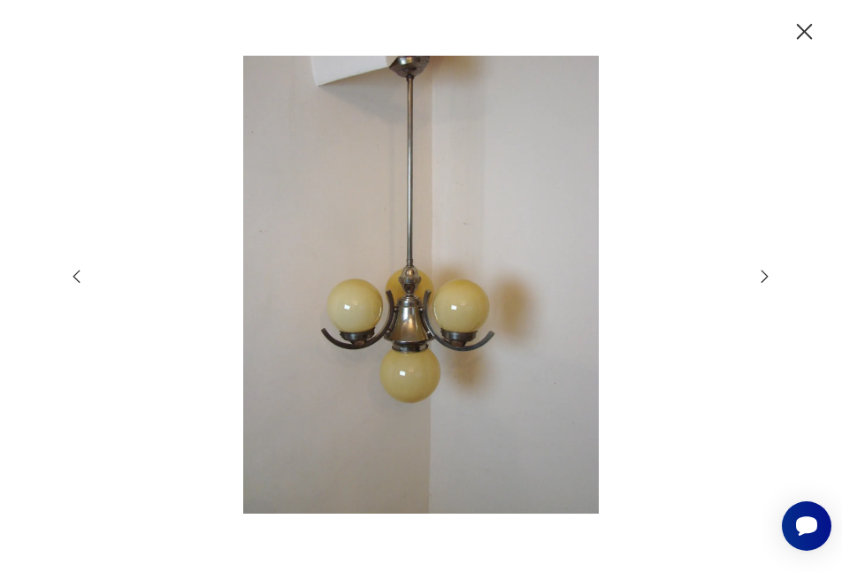
click at [762, 279] on icon "button" at bounding box center [765, 276] width 19 height 19
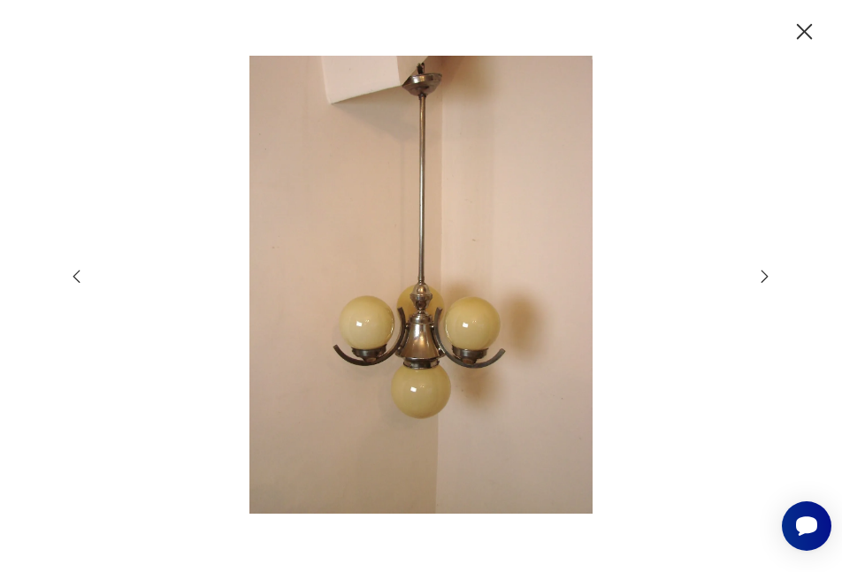
click at [762, 279] on icon "button" at bounding box center [765, 276] width 19 height 19
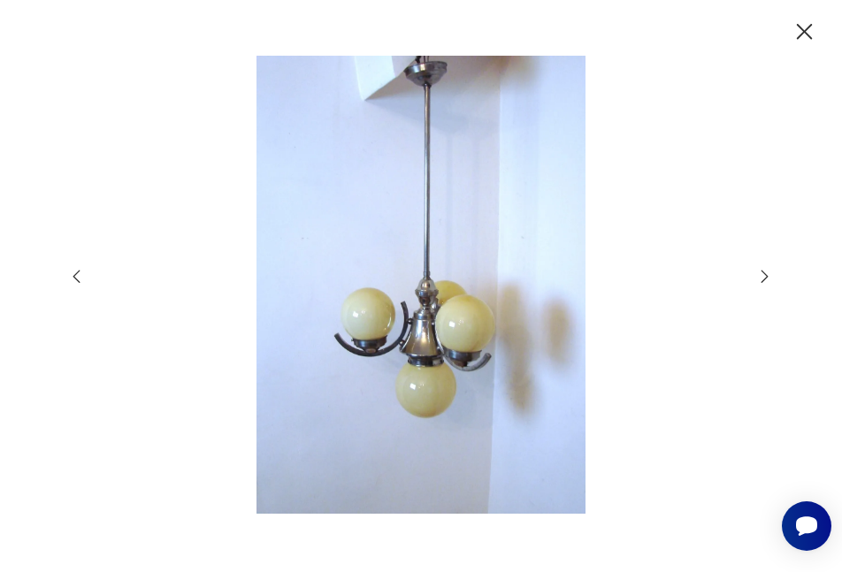
click at [762, 279] on icon "button" at bounding box center [765, 276] width 19 height 19
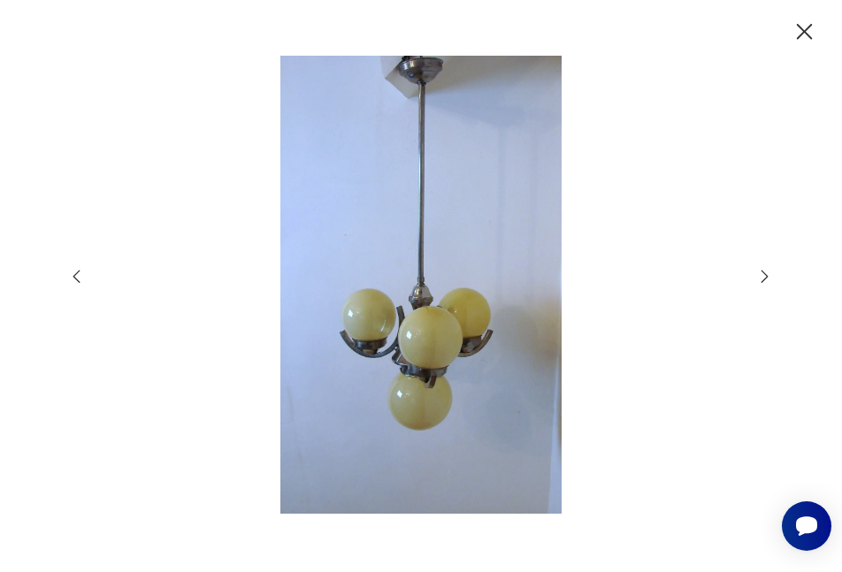
click at [762, 279] on icon "button" at bounding box center [765, 276] width 19 height 19
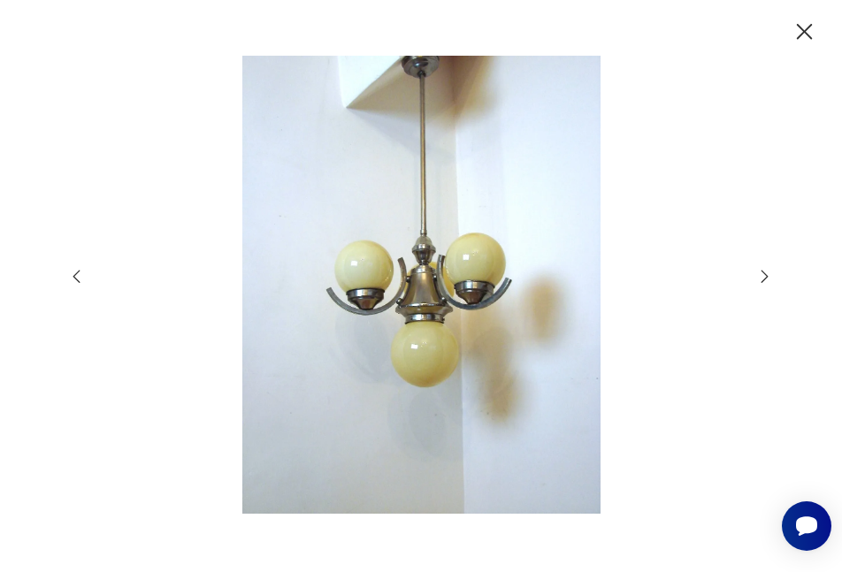
click at [762, 279] on icon "button" at bounding box center [765, 276] width 19 height 19
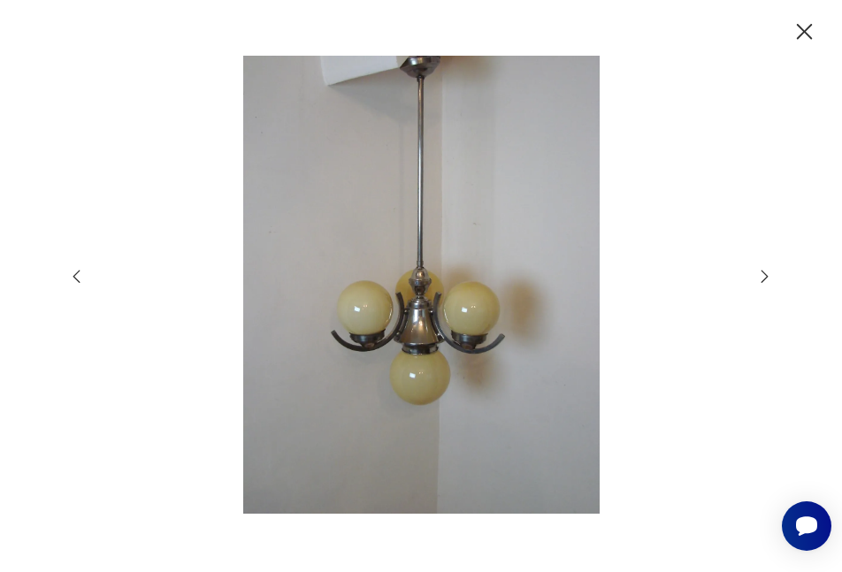
click at [762, 279] on icon "button" at bounding box center [765, 276] width 19 height 19
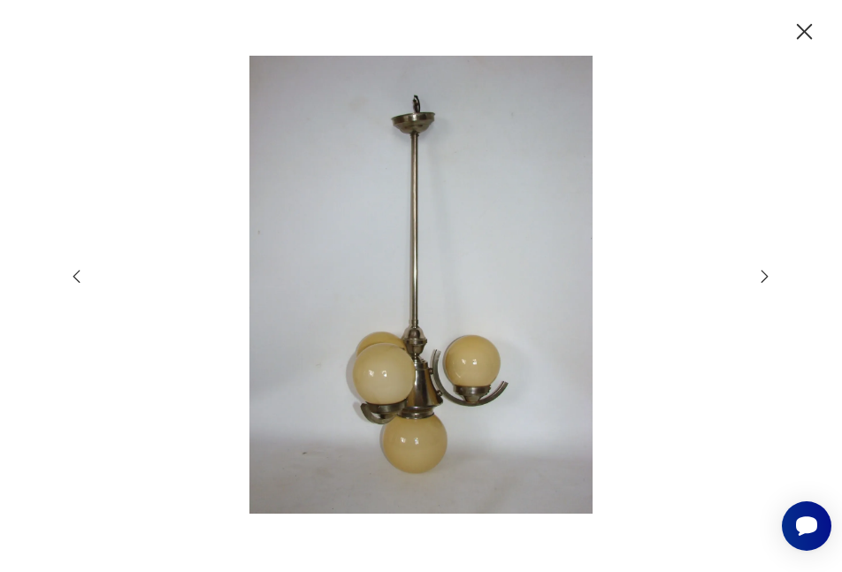
click at [762, 279] on icon "button" at bounding box center [765, 276] width 19 height 19
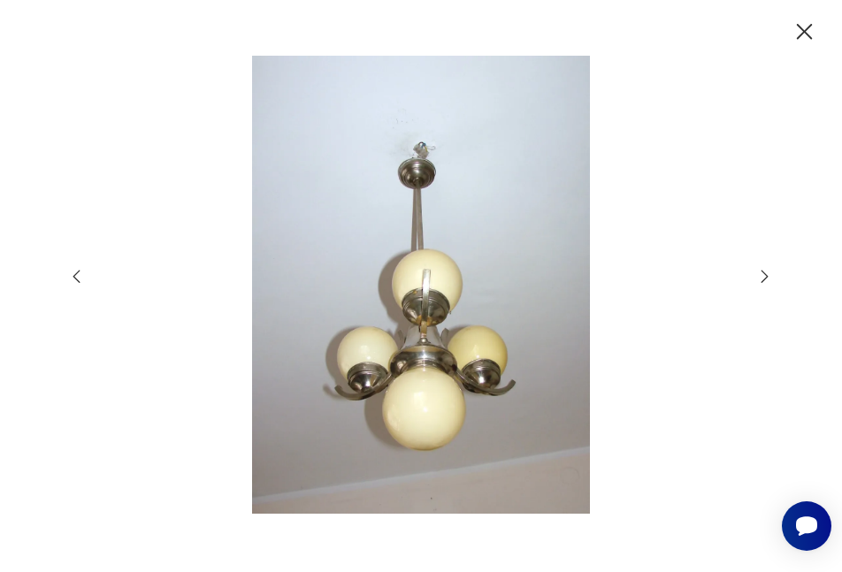
click at [762, 279] on icon "button" at bounding box center [765, 276] width 19 height 19
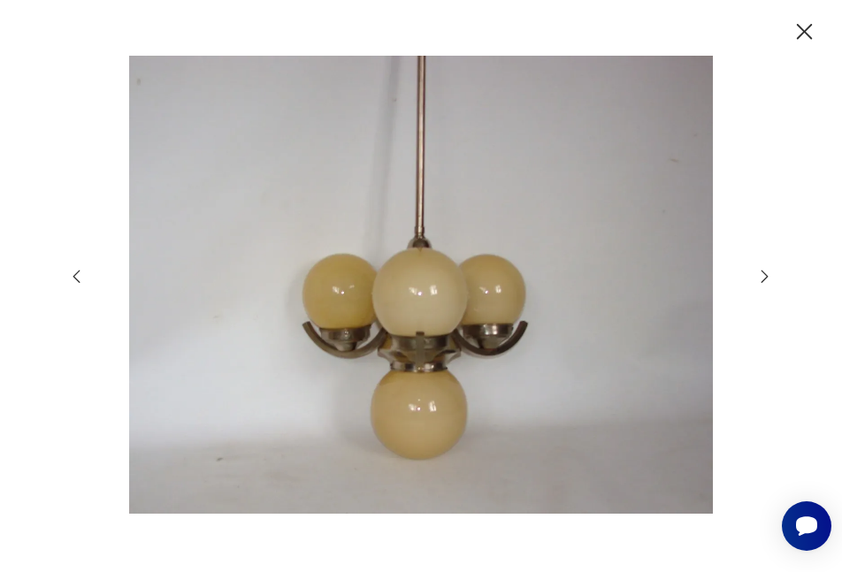
click at [762, 279] on icon "button" at bounding box center [765, 276] width 19 height 19
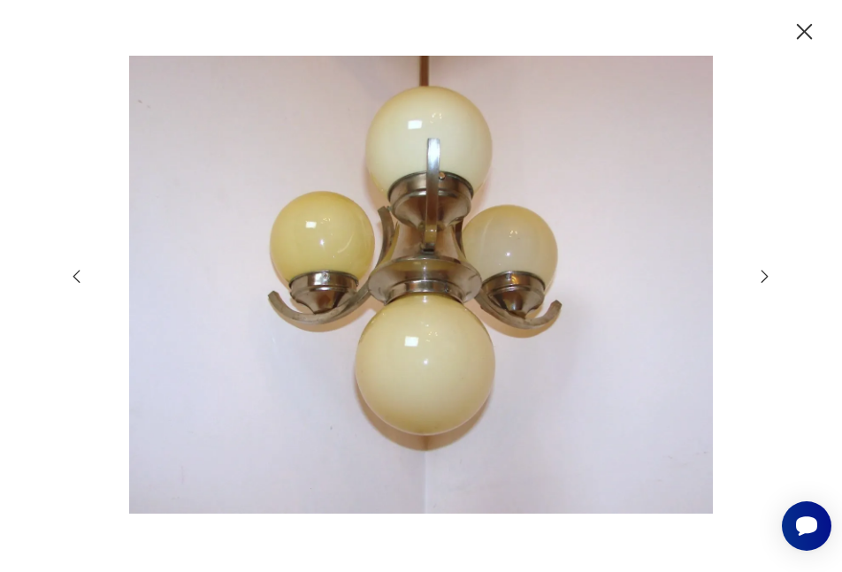
click at [762, 279] on icon "button" at bounding box center [765, 276] width 19 height 19
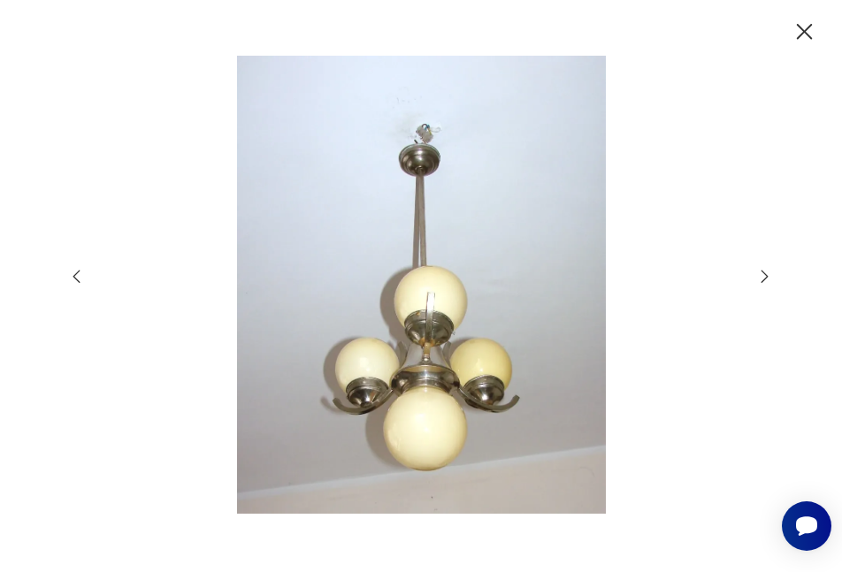
click at [762, 279] on icon "button" at bounding box center [765, 276] width 19 height 19
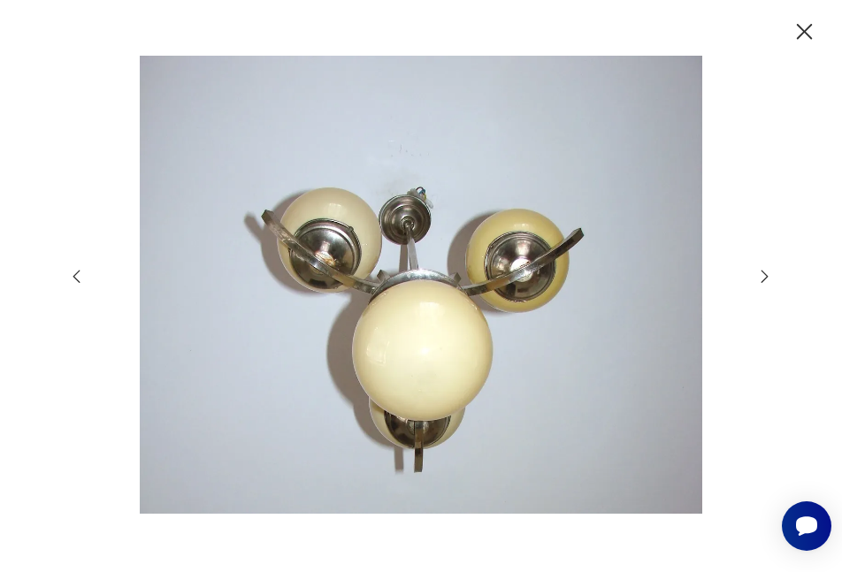
click at [762, 279] on icon "button" at bounding box center [765, 276] width 19 height 19
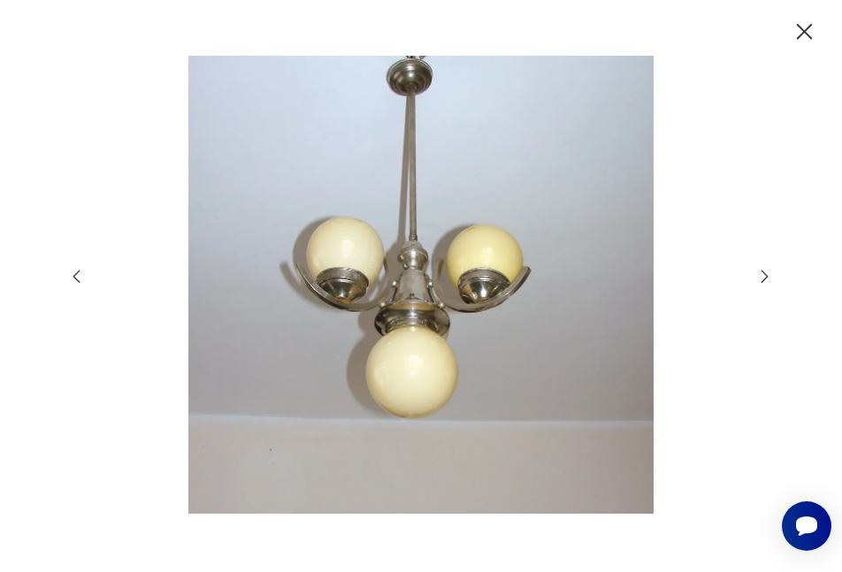
click at [762, 279] on icon "button" at bounding box center [765, 276] width 19 height 19
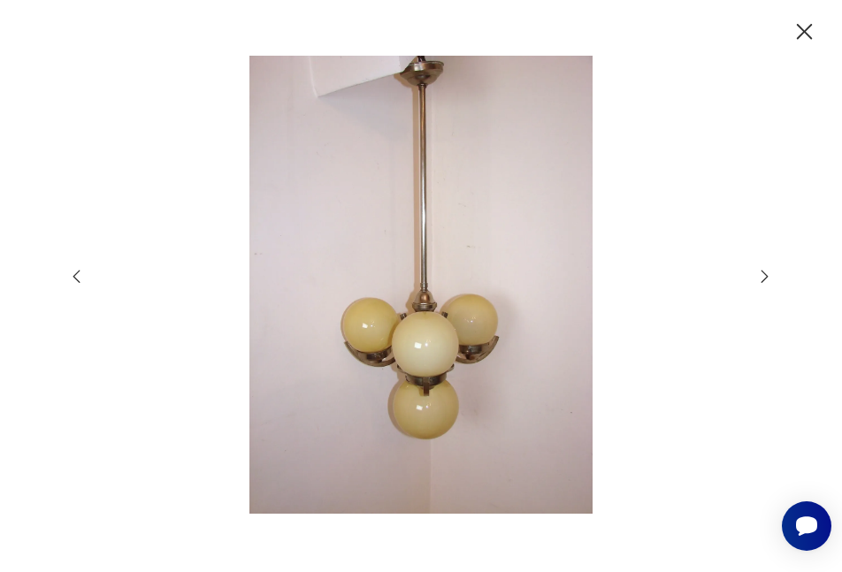
click at [762, 279] on icon "button" at bounding box center [765, 276] width 19 height 19
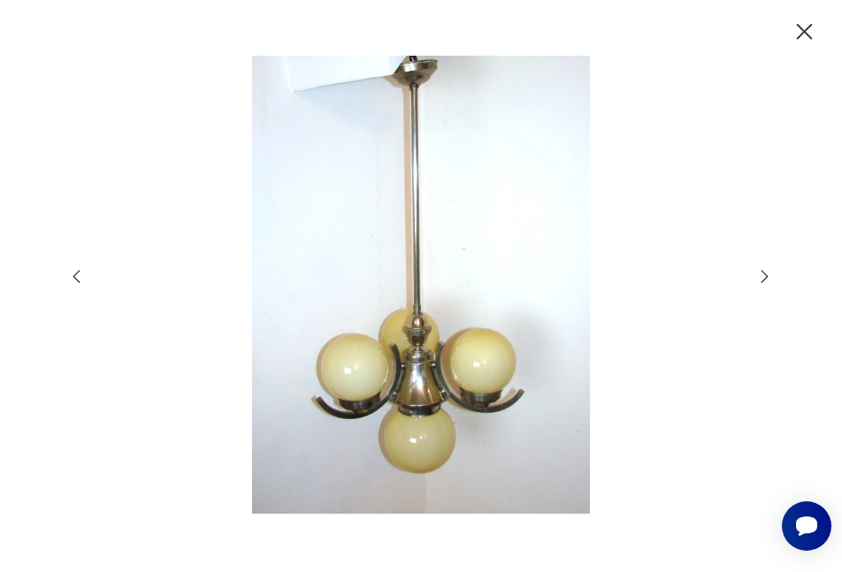
click at [762, 279] on icon "button" at bounding box center [765, 276] width 19 height 19
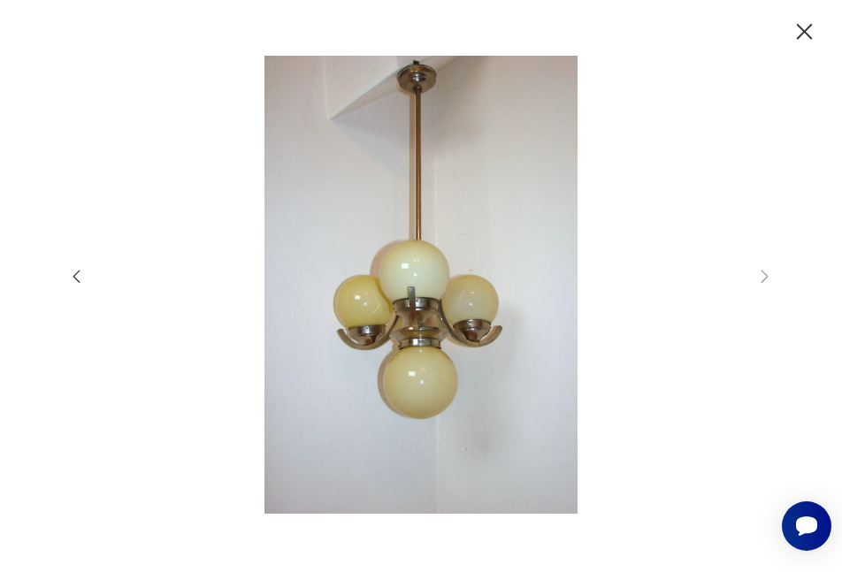
click at [800, 33] on icon "button" at bounding box center [805, 32] width 28 height 28
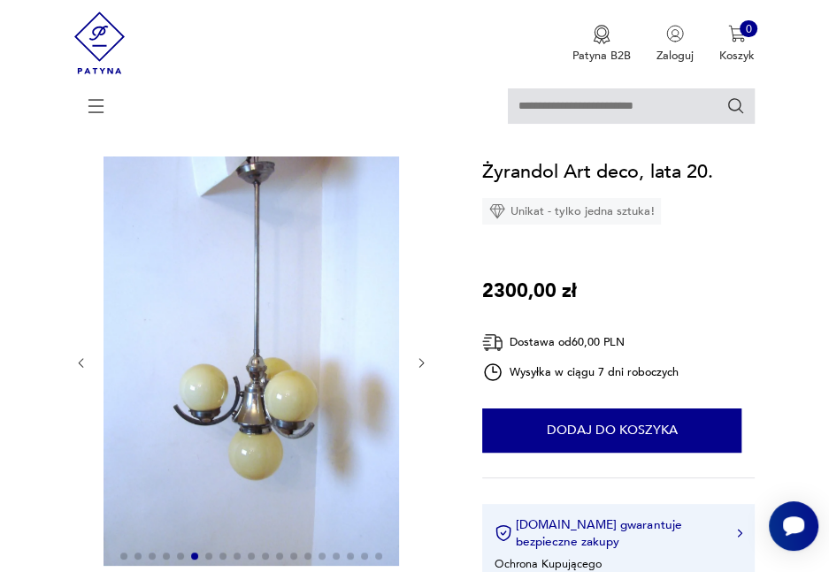
scroll to position [88, 0]
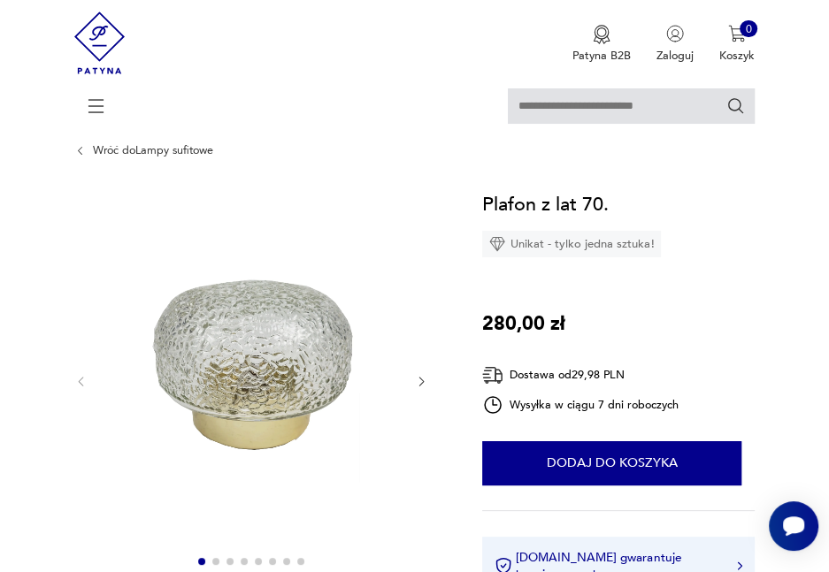
scroll to position [88, 0]
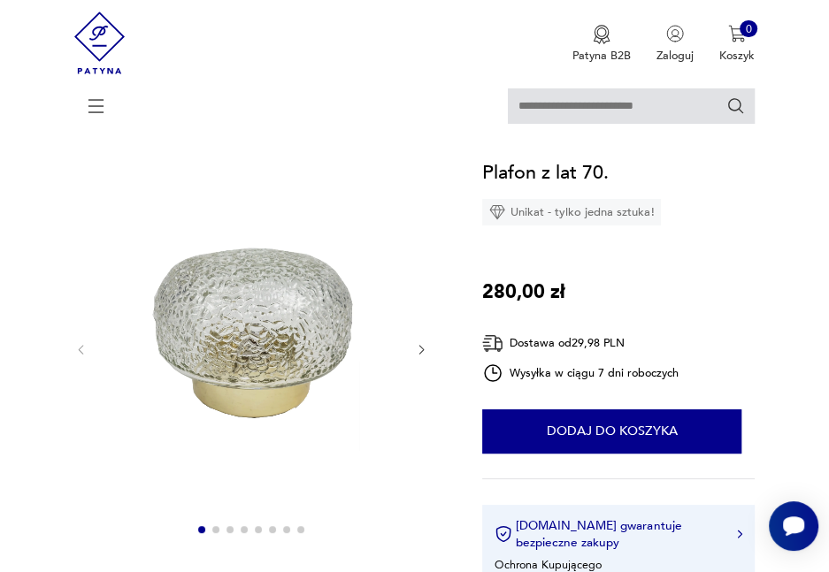
click at [425, 344] on icon "button" at bounding box center [421, 349] width 13 height 13
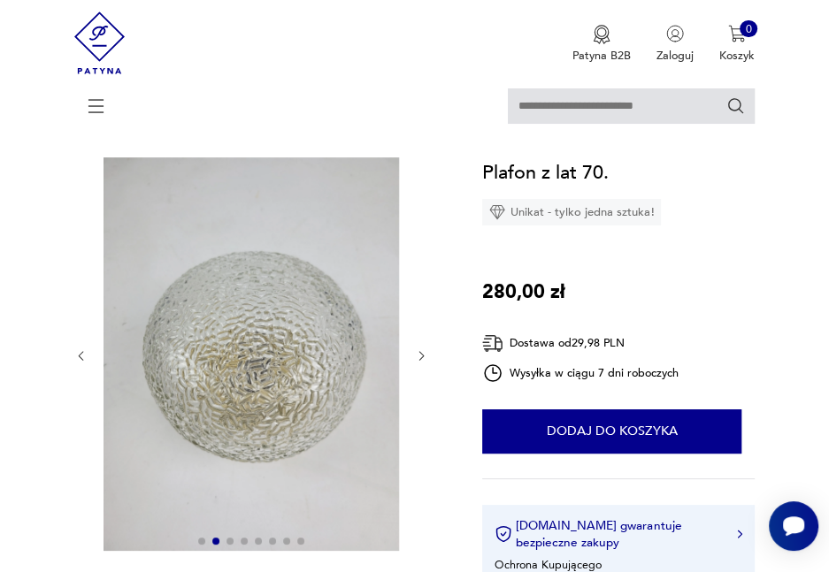
click at [425, 344] on div at bounding box center [251, 355] width 354 height 397
click at [417, 355] on icon "button" at bounding box center [421, 355] width 13 height 13
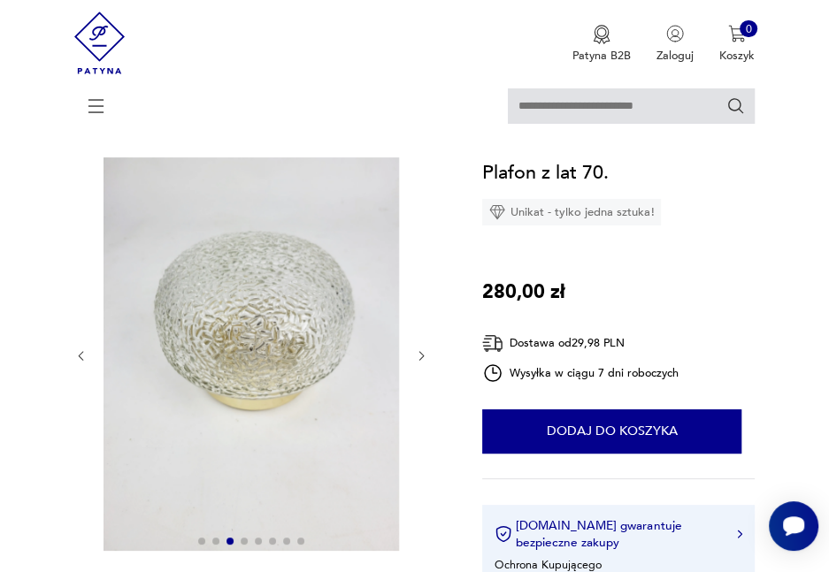
click at [421, 355] on icon "button" at bounding box center [421, 355] width 13 height 13
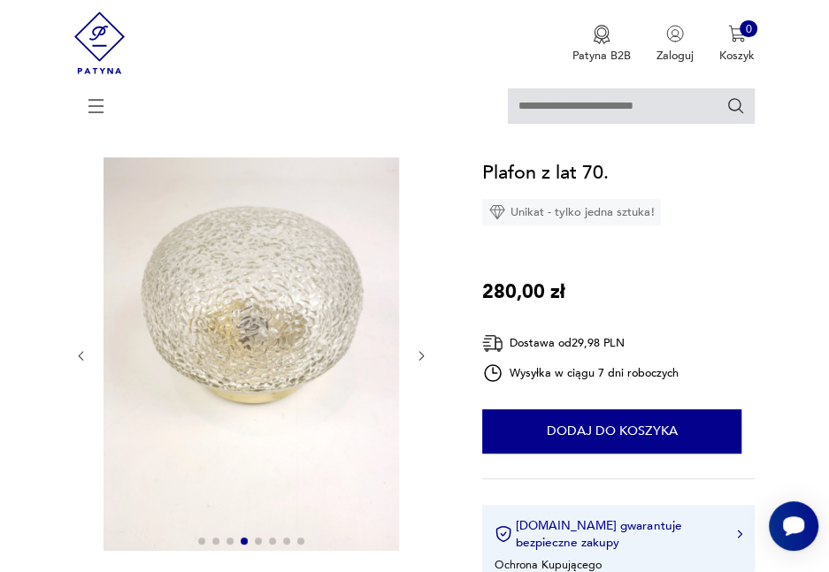
click at [421, 355] on icon "button" at bounding box center [421, 355] width 13 height 13
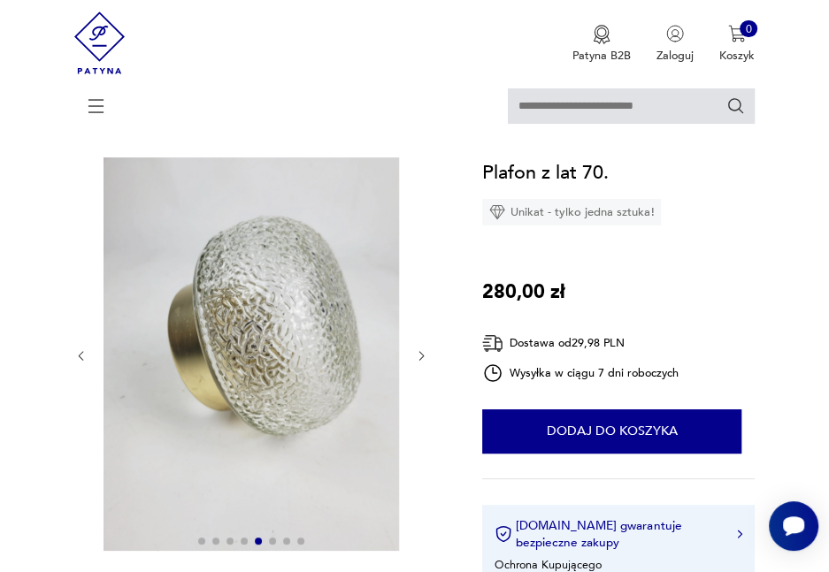
click at [421, 355] on icon "button" at bounding box center [421, 355] width 13 height 13
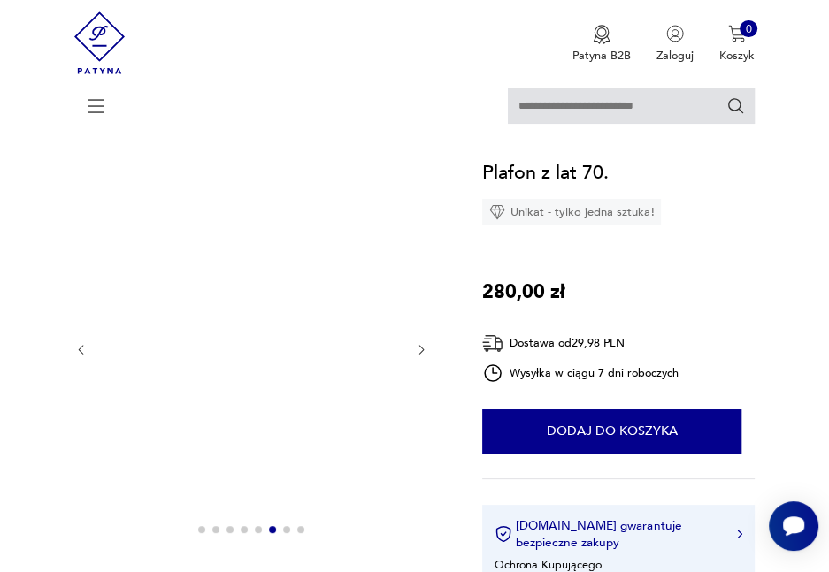
click at [421, 355] on icon "button" at bounding box center [421, 349] width 13 height 13
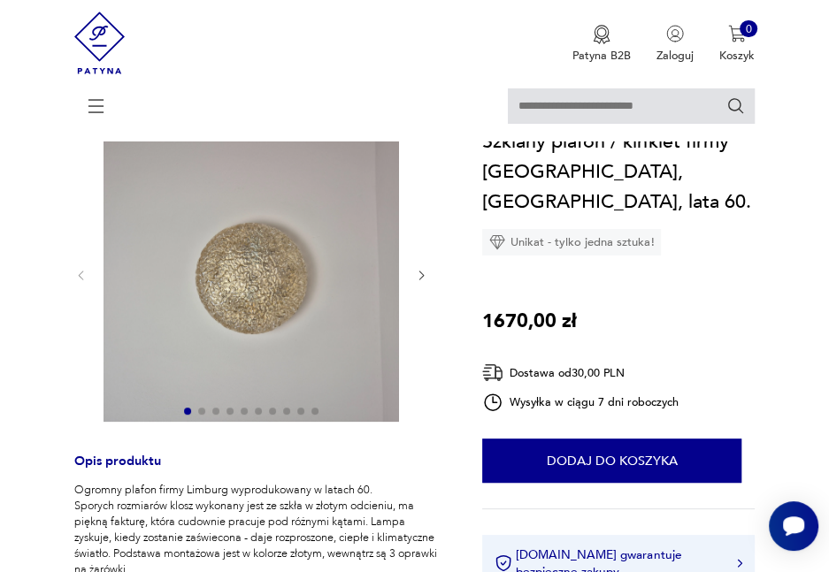
scroll to position [88, 0]
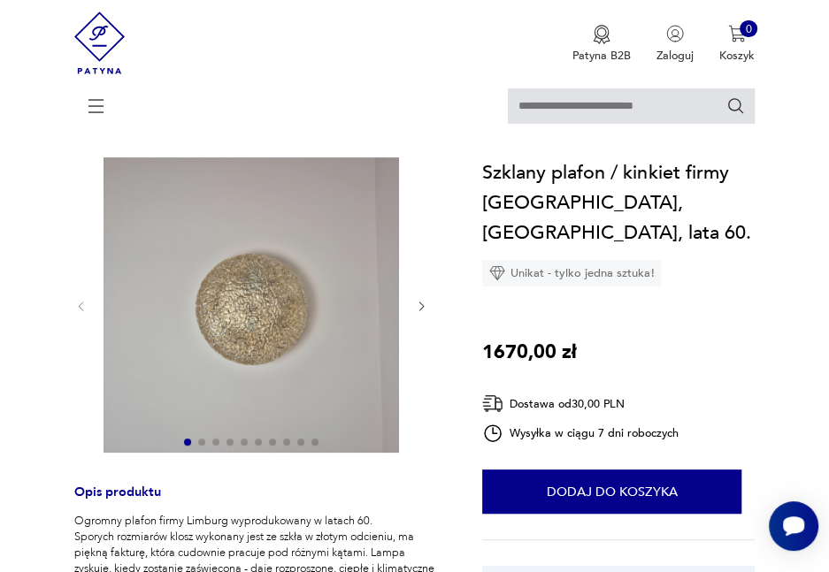
click at [419, 308] on icon "button" at bounding box center [421, 306] width 13 height 13
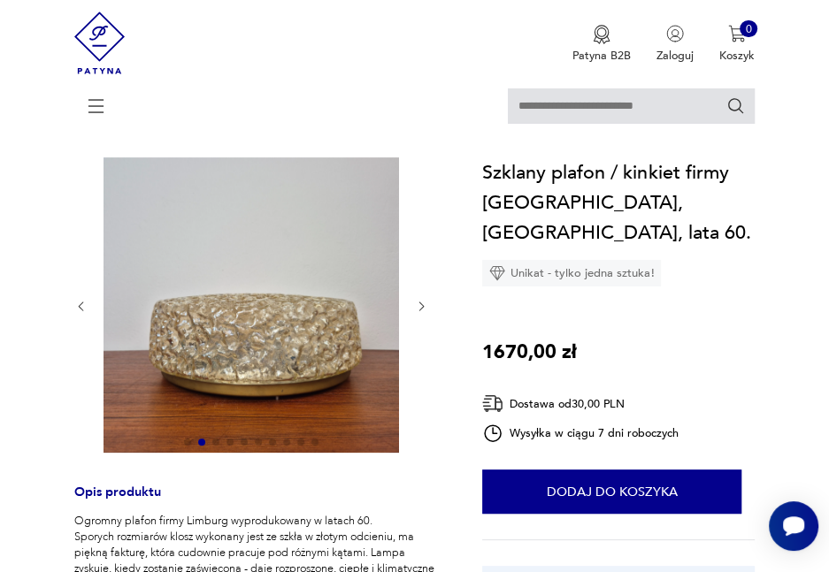
click at [419, 308] on icon "button" at bounding box center [421, 306] width 13 height 13
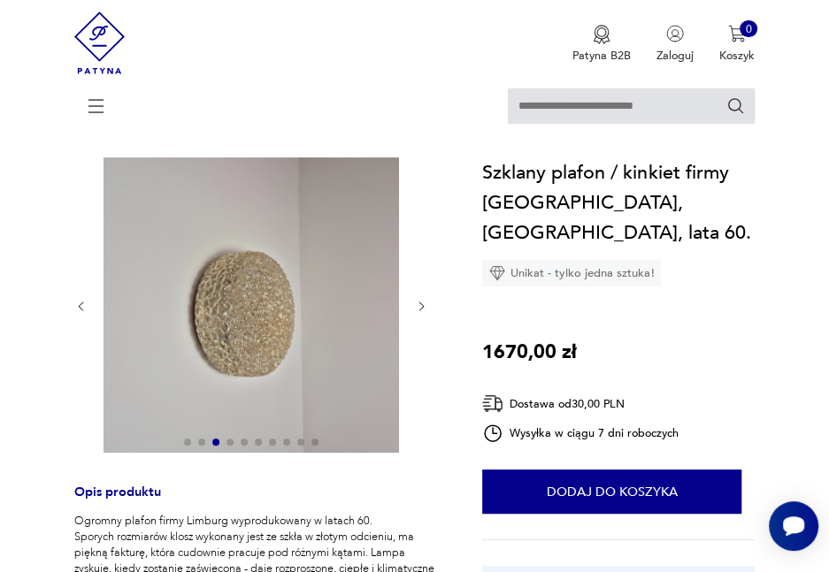
click at [419, 308] on icon "button" at bounding box center [421, 306] width 13 height 13
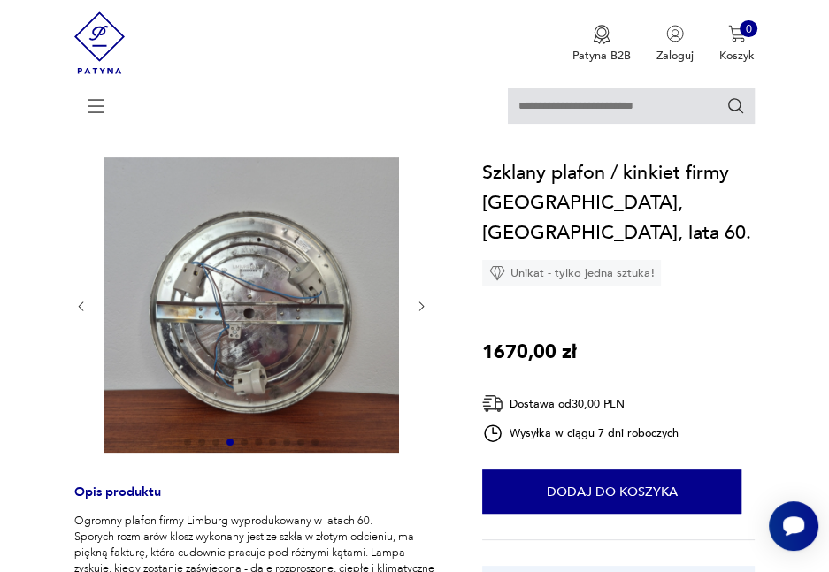
click at [419, 308] on icon "button" at bounding box center [421, 306] width 13 height 13
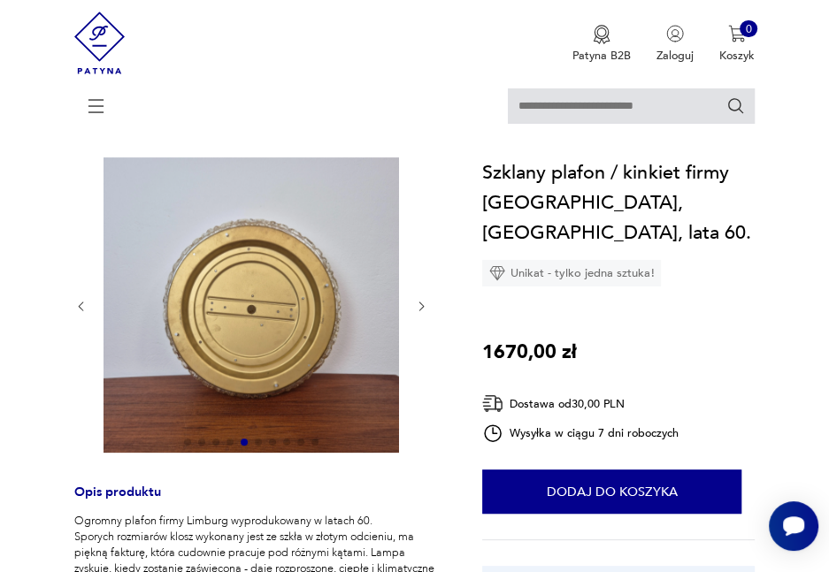
click at [419, 308] on icon "button" at bounding box center [421, 306] width 13 height 13
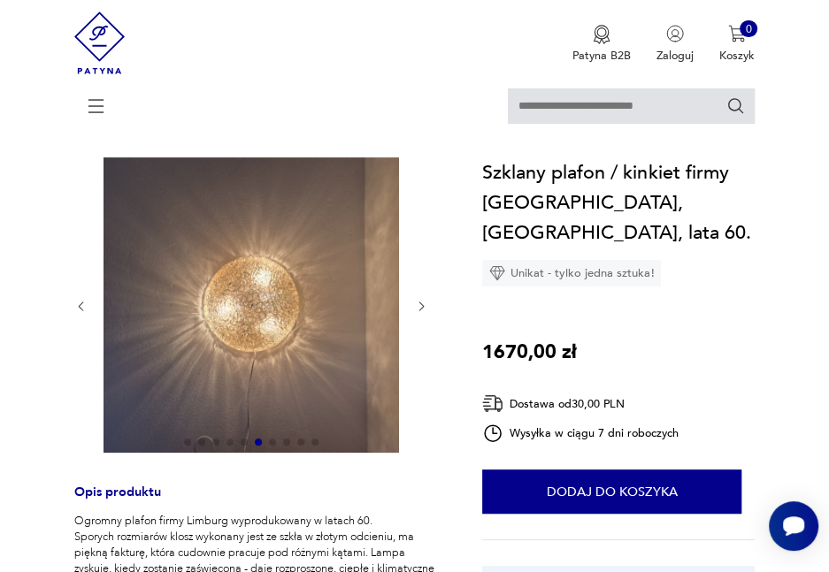
click at [419, 308] on icon "button" at bounding box center [421, 306] width 13 height 13
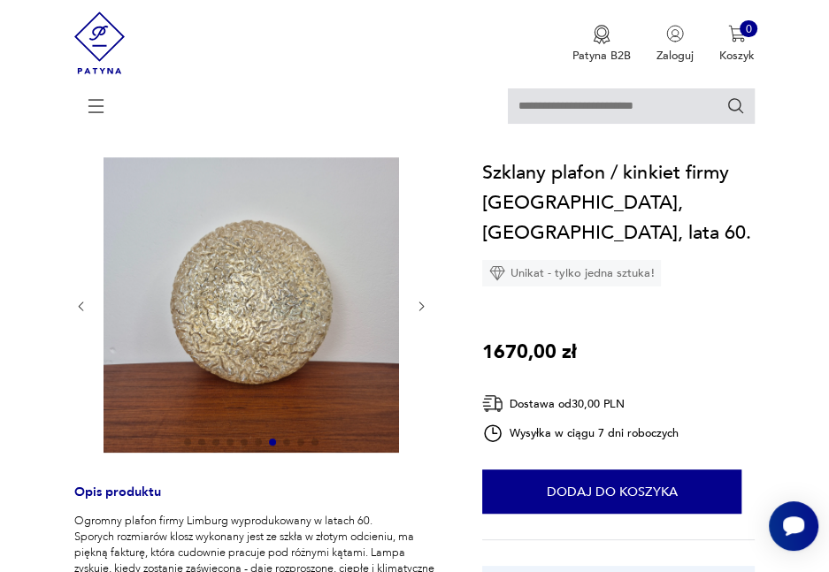
click at [420, 305] on icon "button" at bounding box center [421, 306] width 13 height 13
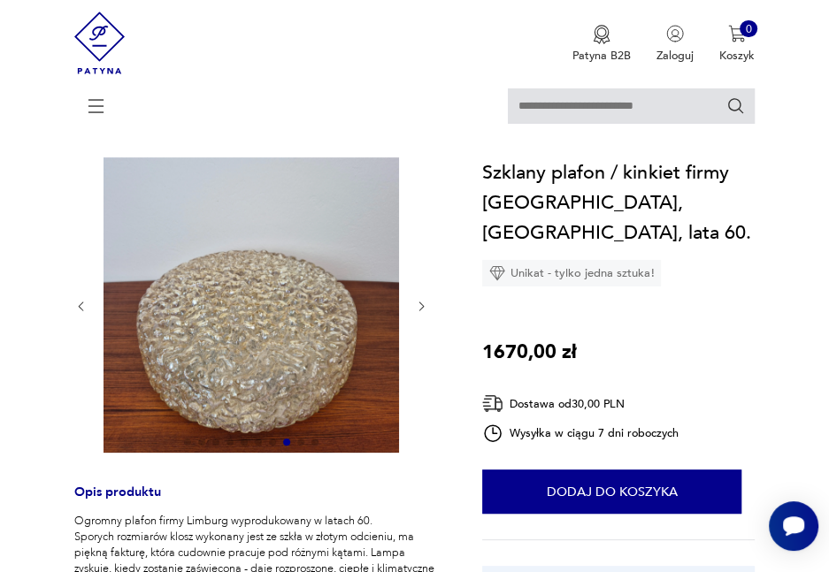
click at [420, 305] on icon "button" at bounding box center [421, 306] width 13 height 13
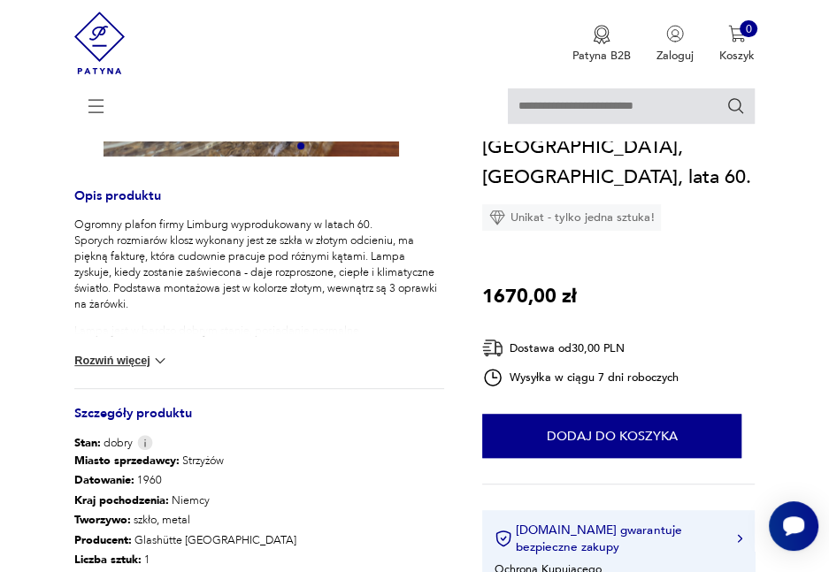
scroll to position [354, 0]
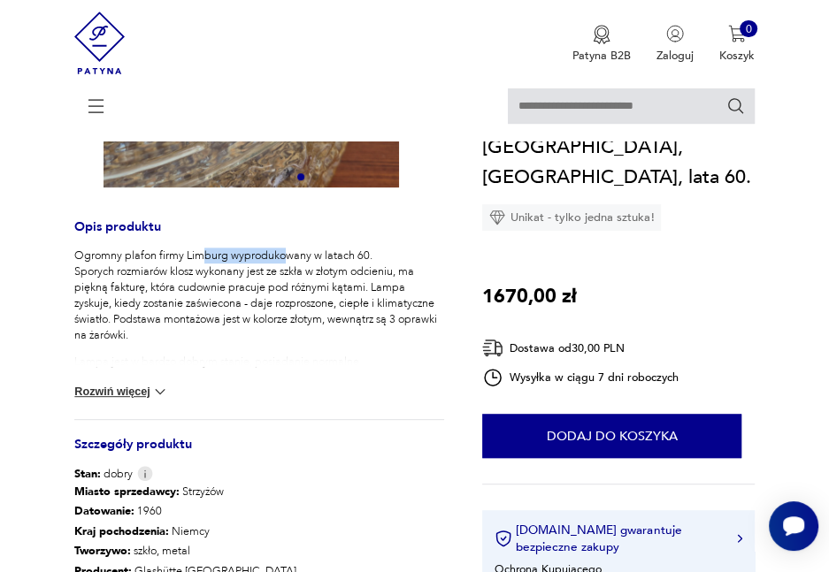
drag, startPoint x: 204, startPoint y: 251, endPoint x: 284, endPoint y: 263, distance: 80.5
click at [284, 263] on p "Ogromny plafon firmy Limburg wyprodukowany w latach 60. Sporych rozmiarów klosz…" at bounding box center [259, 296] width 370 height 96
drag, startPoint x: 212, startPoint y: 282, endPoint x: 379, endPoint y: 285, distance: 166.4
click at [379, 285] on p "Ogromny plafon firmy Limburg wyprodukowany w latach 60. Sporych rozmiarów klosz…" at bounding box center [259, 296] width 370 height 96
drag, startPoint x: 180, startPoint y: 309, endPoint x: 411, endPoint y: 302, distance: 231.0
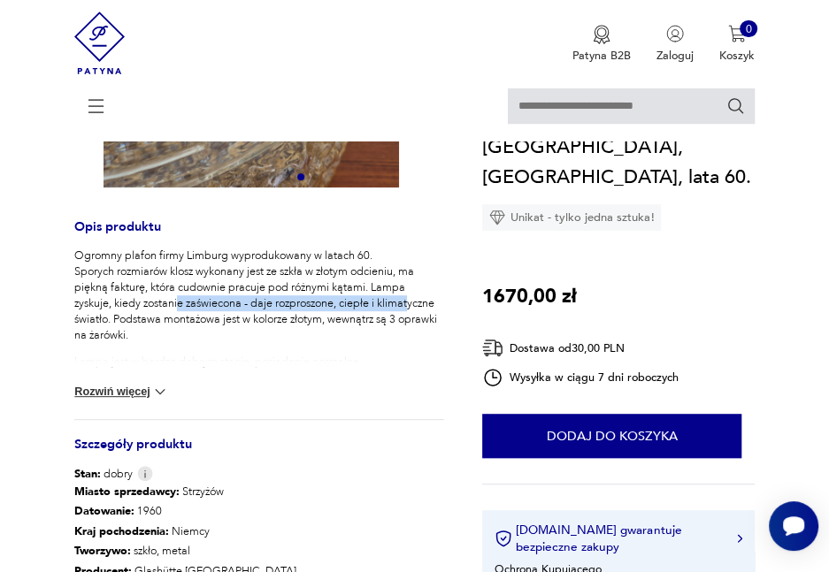
click at [411, 302] on p "Ogromny plafon firmy Limburg wyprodukowany w latach 60. Sporych rozmiarów klosz…" at bounding box center [259, 296] width 370 height 96
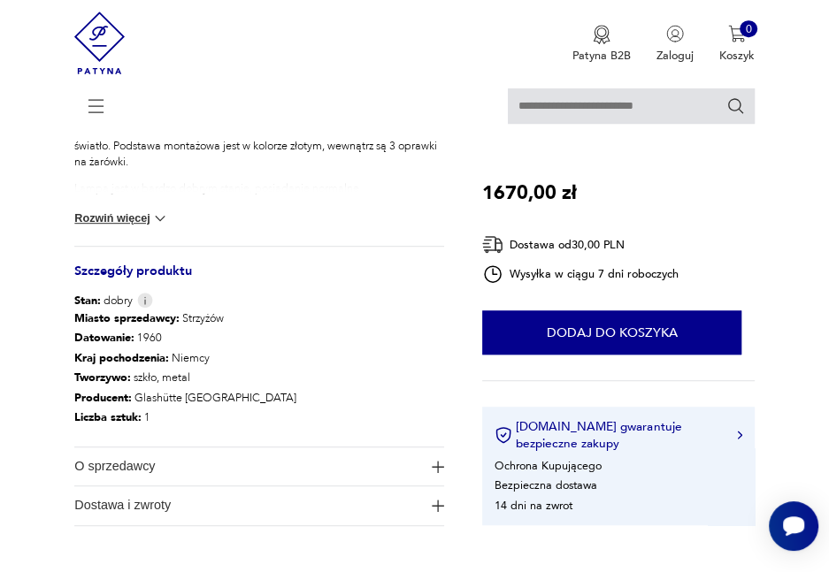
scroll to position [531, 0]
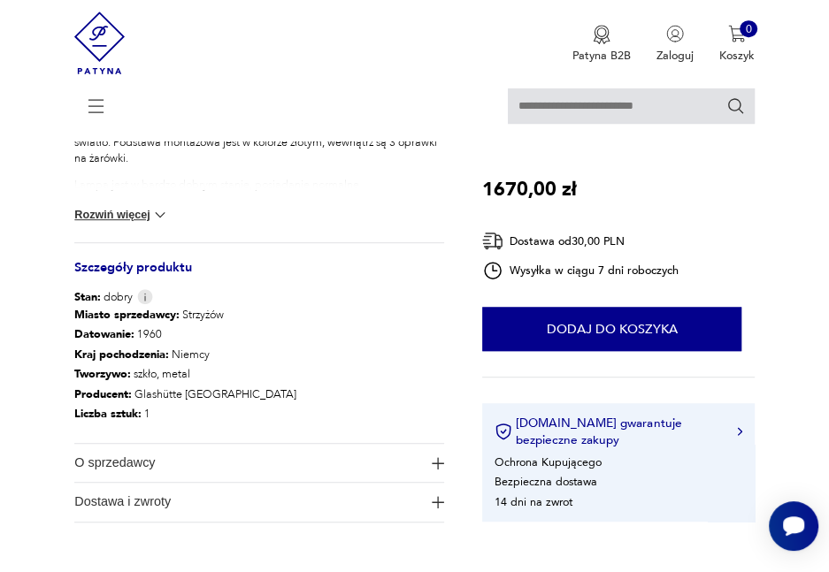
click at [159, 216] on img at bounding box center [160, 215] width 18 height 18
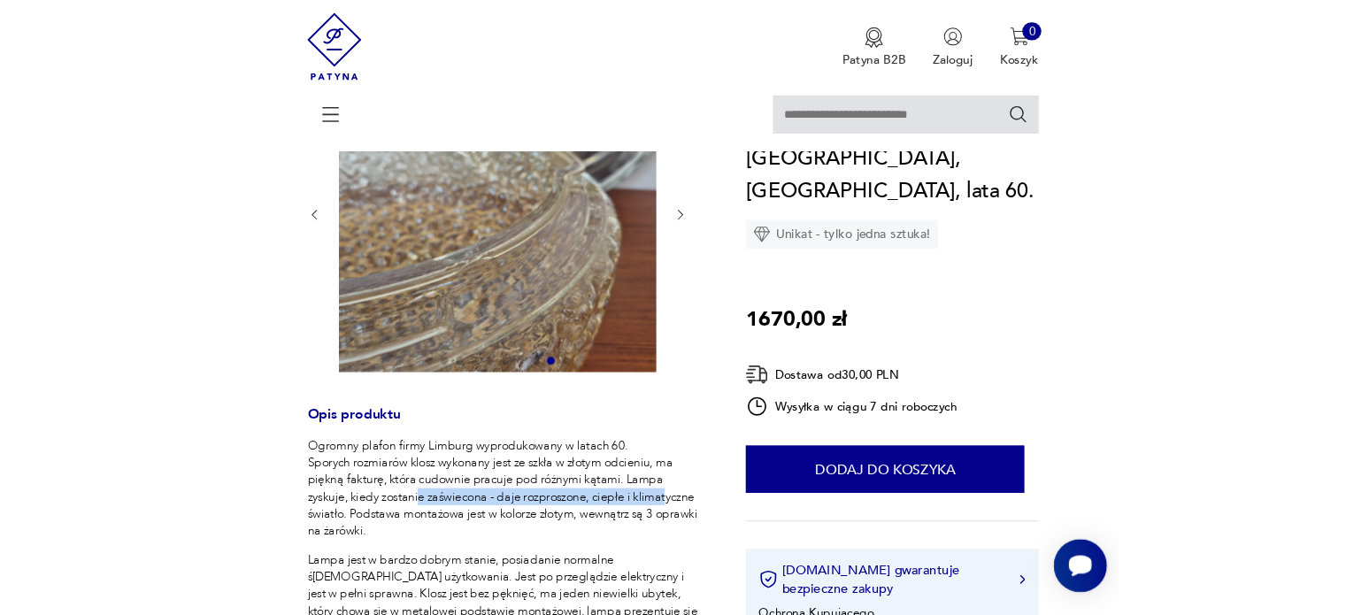
scroll to position [88, 0]
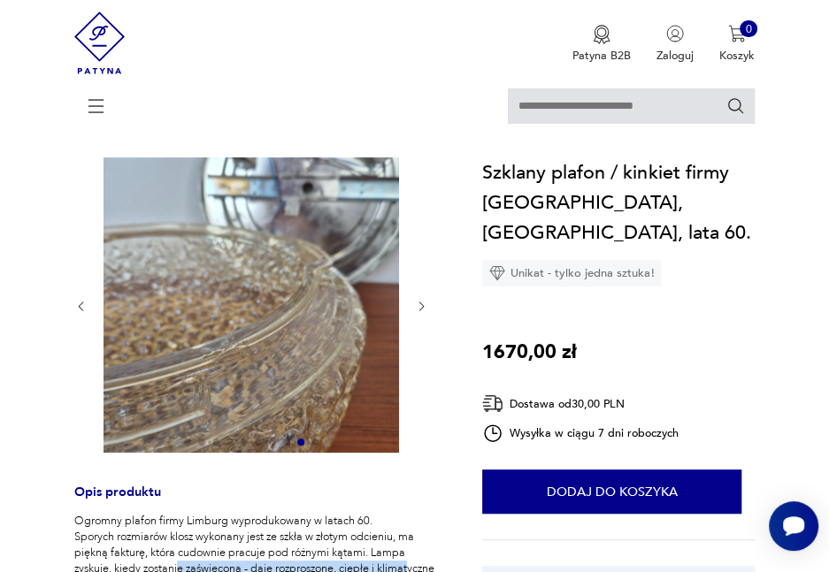
click at [420, 305] on icon "button" at bounding box center [421, 306] width 13 height 13
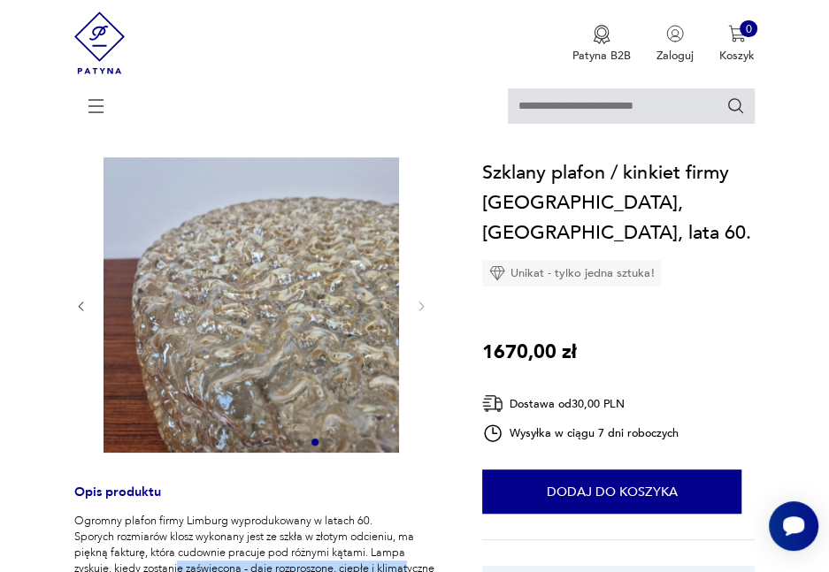
click at [83, 306] on icon "button" at bounding box center [80, 306] width 13 height 13
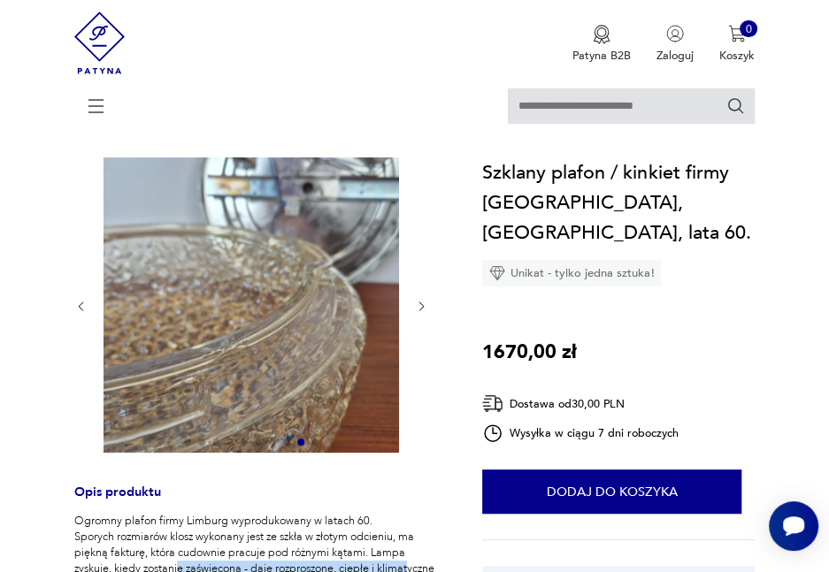
click at [83, 306] on icon "button" at bounding box center [80, 306] width 13 height 13
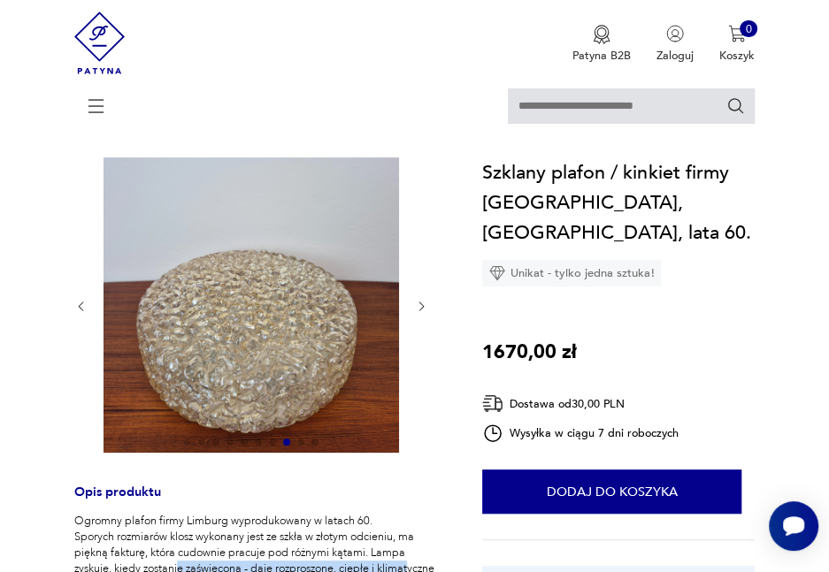
click at [83, 306] on icon "button" at bounding box center [80, 306] width 13 height 13
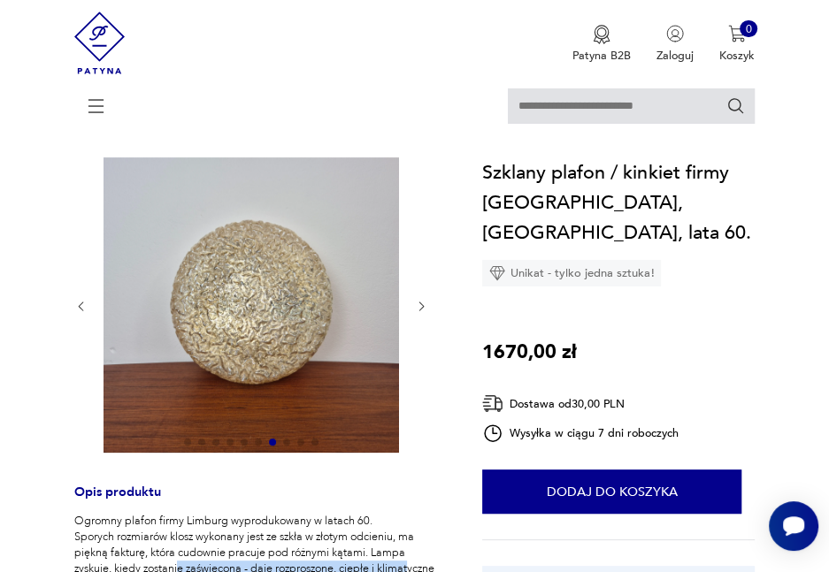
click at [83, 306] on icon "button" at bounding box center [80, 306] width 13 height 13
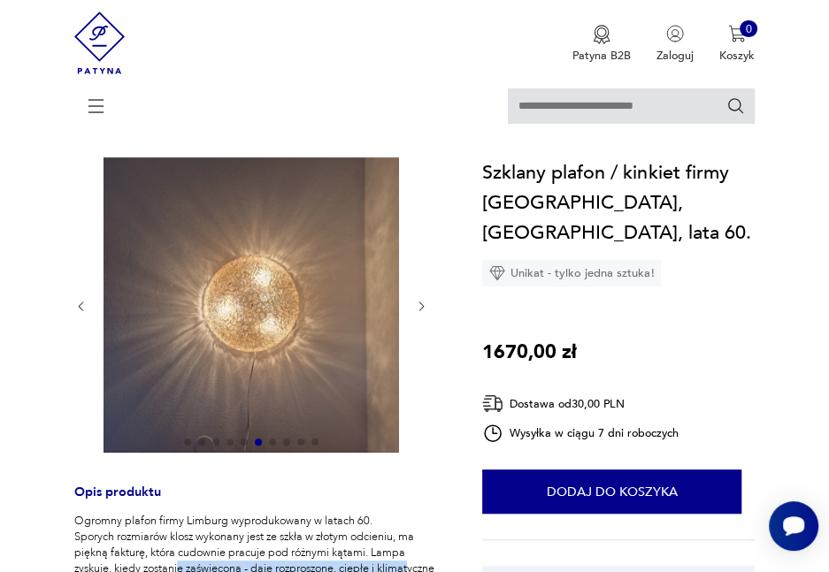
click at [83, 306] on icon "button" at bounding box center [80, 306] width 13 height 13
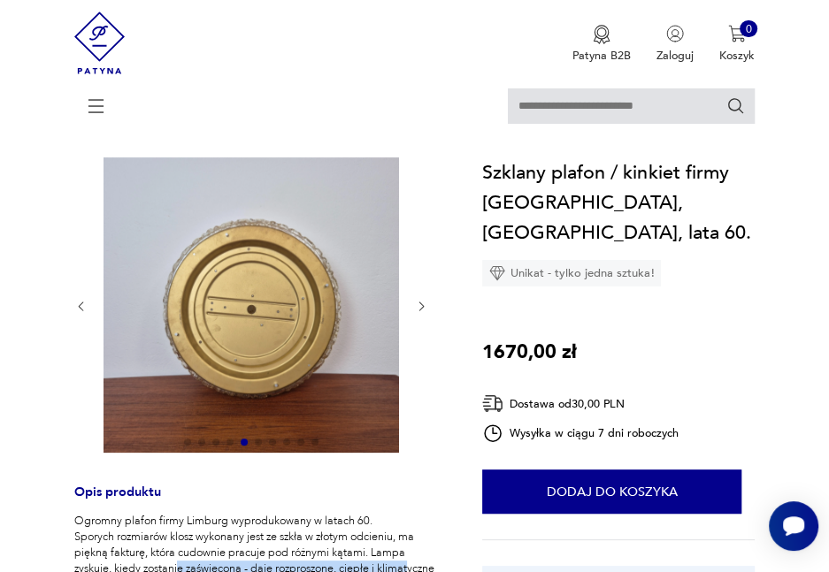
click at [83, 306] on icon "button" at bounding box center [80, 306] width 13 height 13
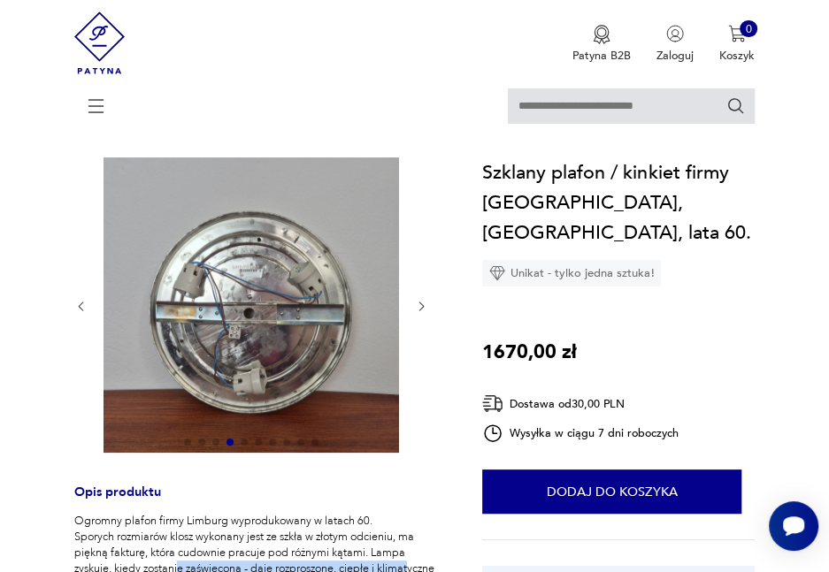
click at [83, 306] on icon "button" at bounding box center [80, 306] width 13 height 13
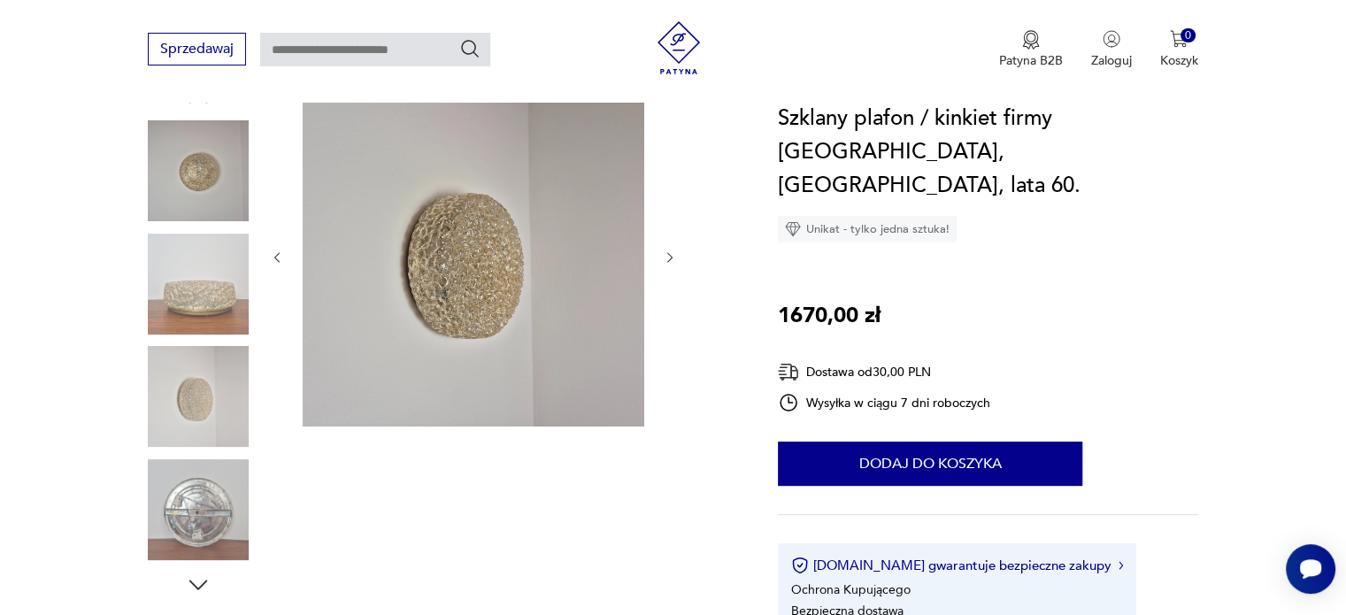
scroll to position [177, 0]
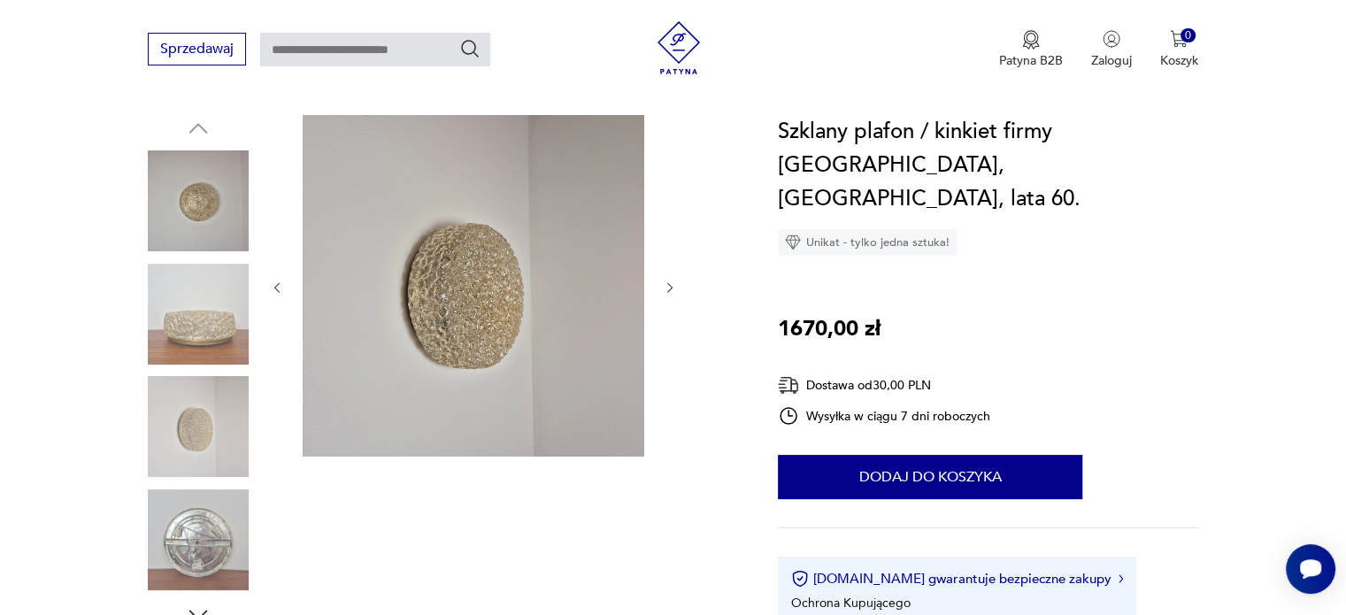
click at [502, 331] on img at bounding box center [474, 286] width 342 height 342
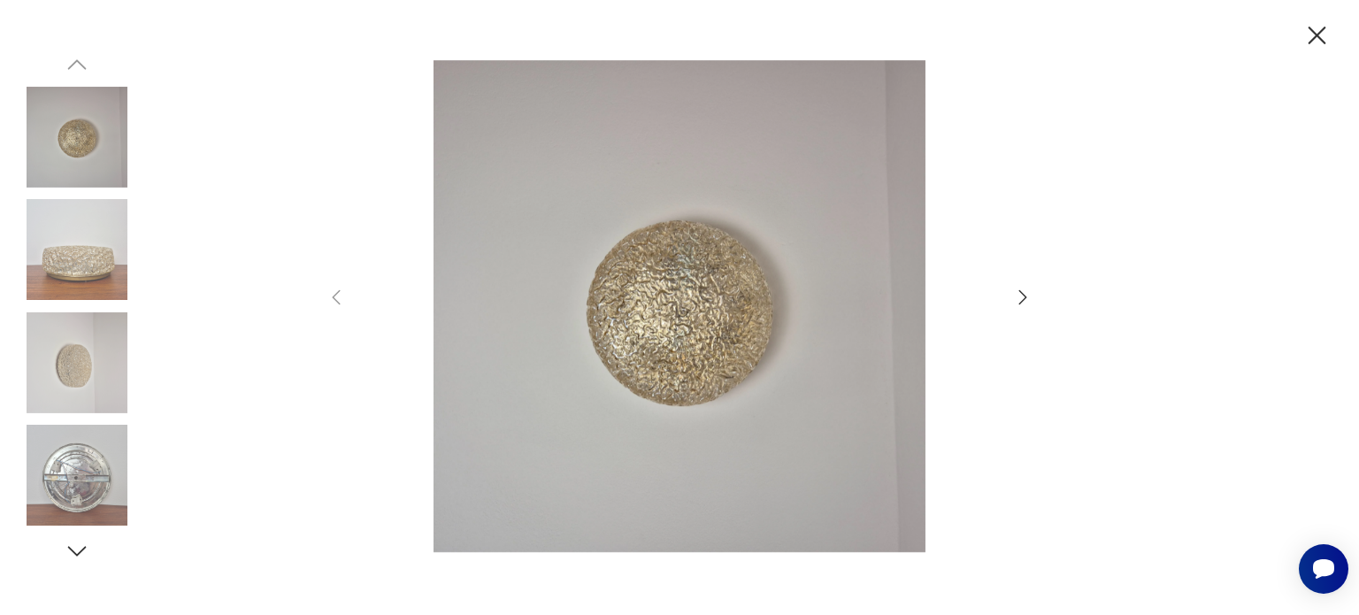
click at [828, 305] on icon "button" at bounding box center [1022, 297] width 21 height 21
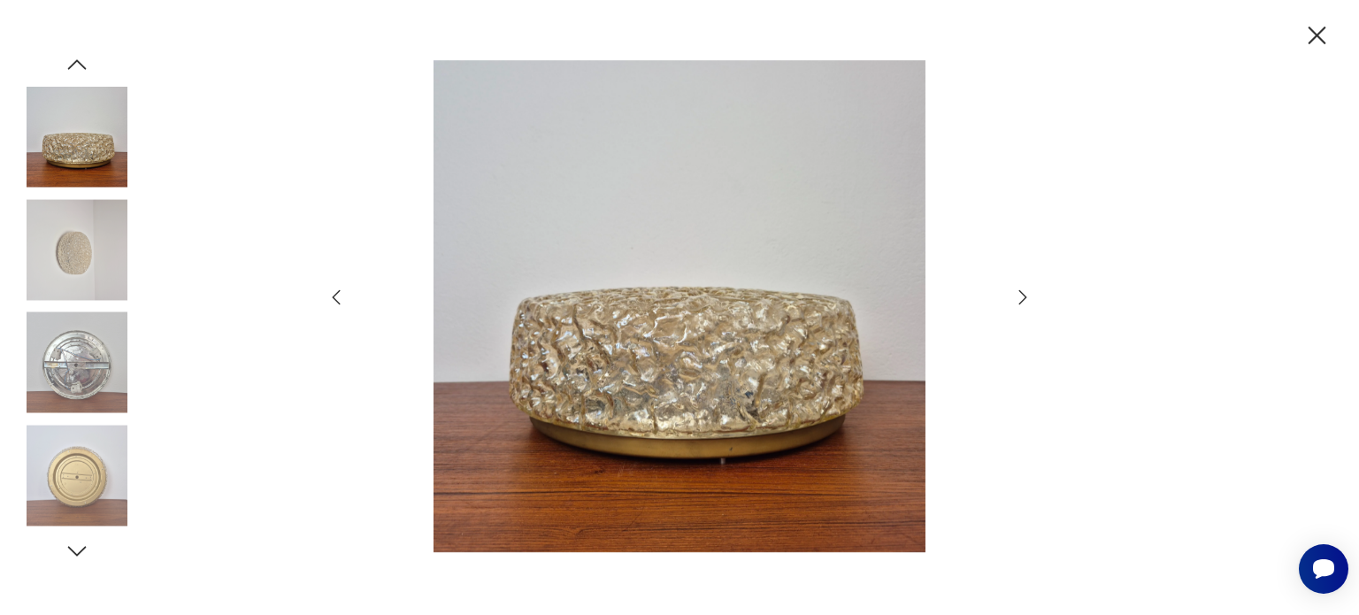
click at [828, 303] on icon "button" at bounding box center [1022, 297] width 21 height 21
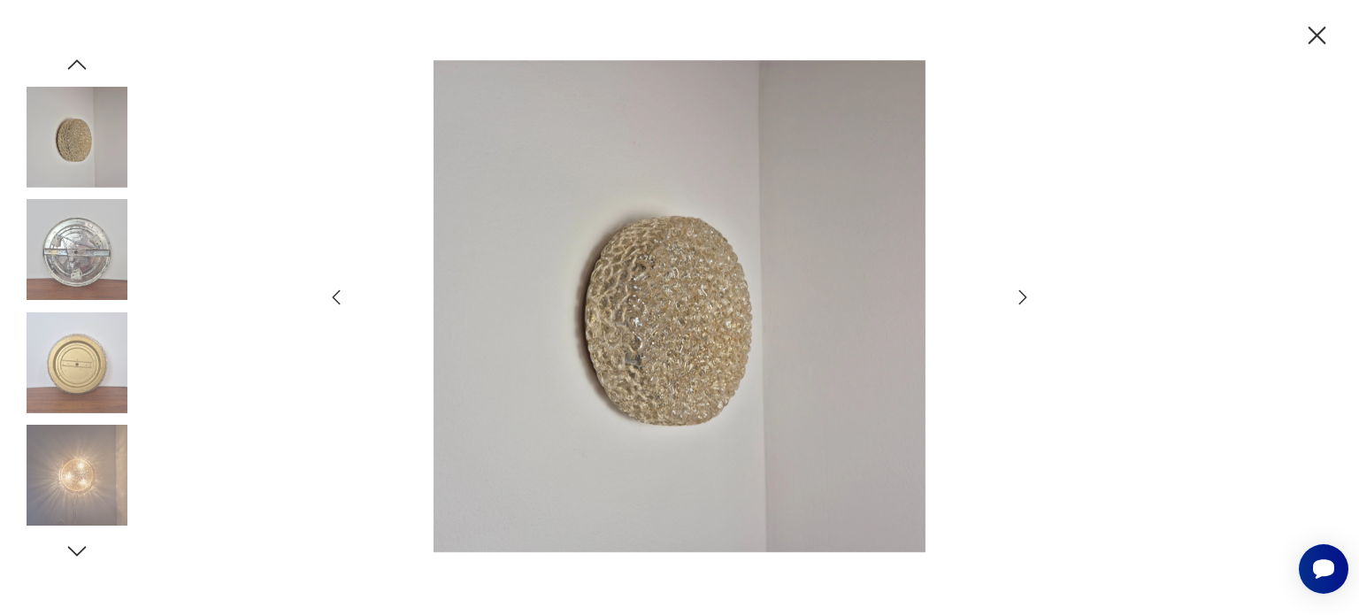
click at [828, 299] on icon "button" at bounding box center [1022, 297] width 21 height 21
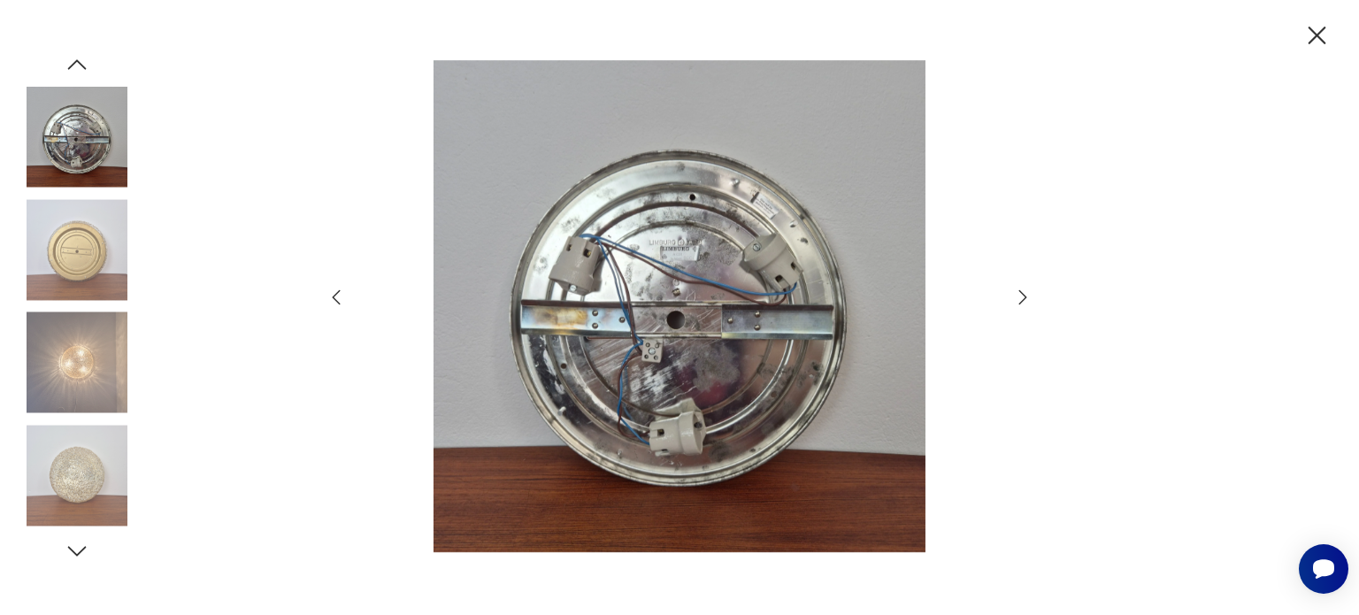
click at [828, 299] on icon "button" at bounding box center [1022, 297] width 21 height 21
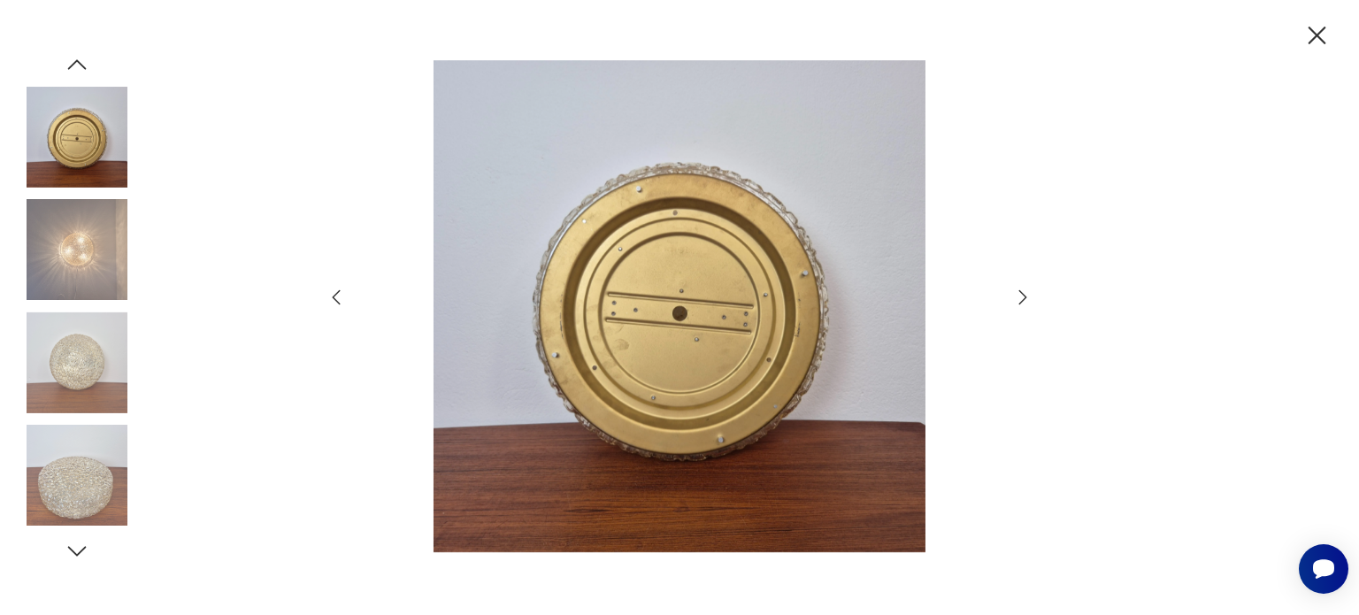
click at [828, 299] on icon "button" at bounding box center [1022, 297] width 21 height 21
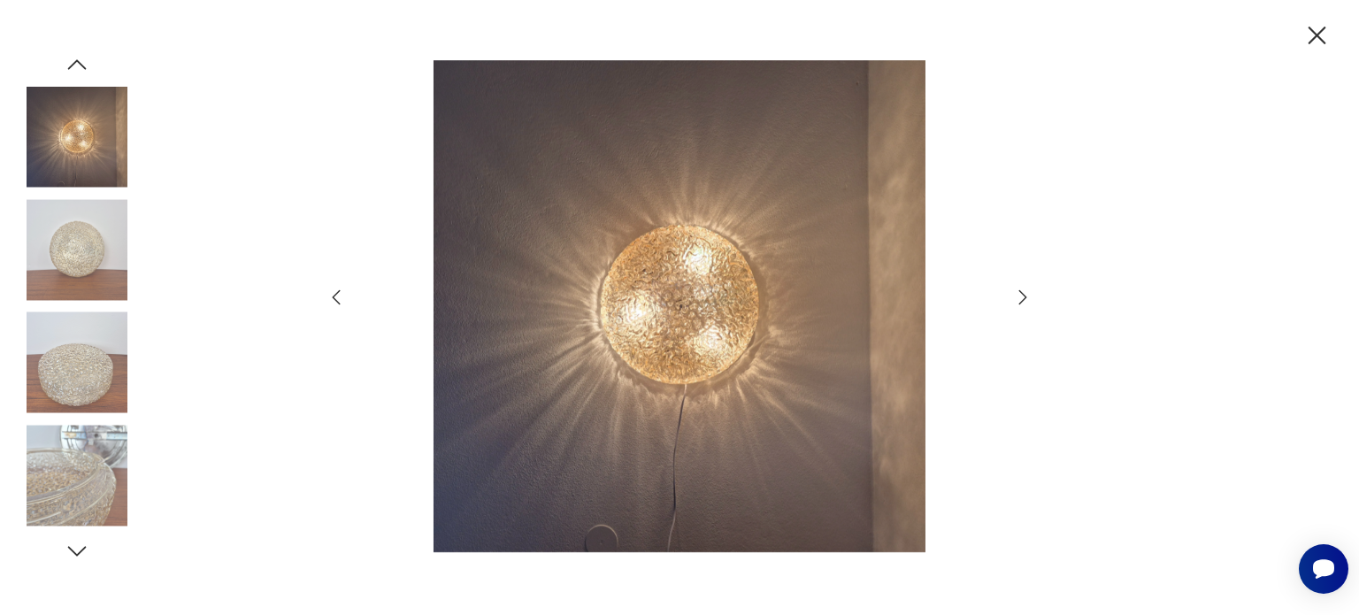
click at [828, 299] on icon "button" at bounding box center [1022, 297] width 21 height 21
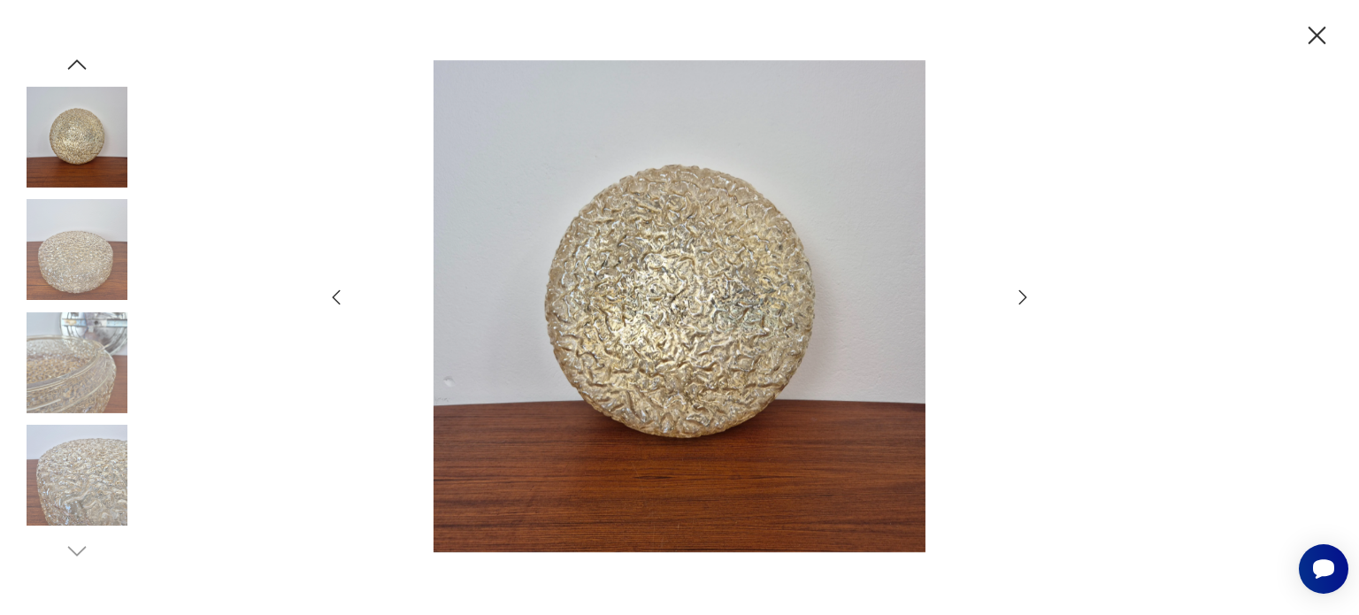
click at [828, 299] on icon "button" at bounding box center [1022, 297] width 21 height 21
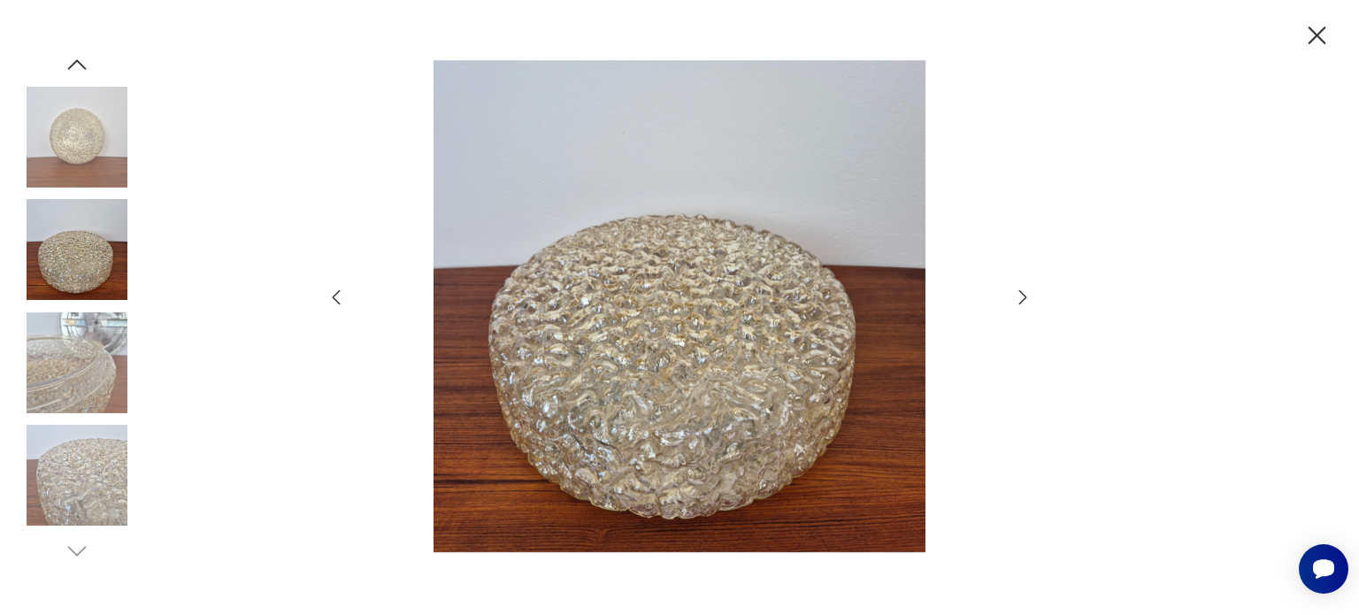
click at [828, 299] on icon "button" at bounding box center [1022, 297] width 21 height 21
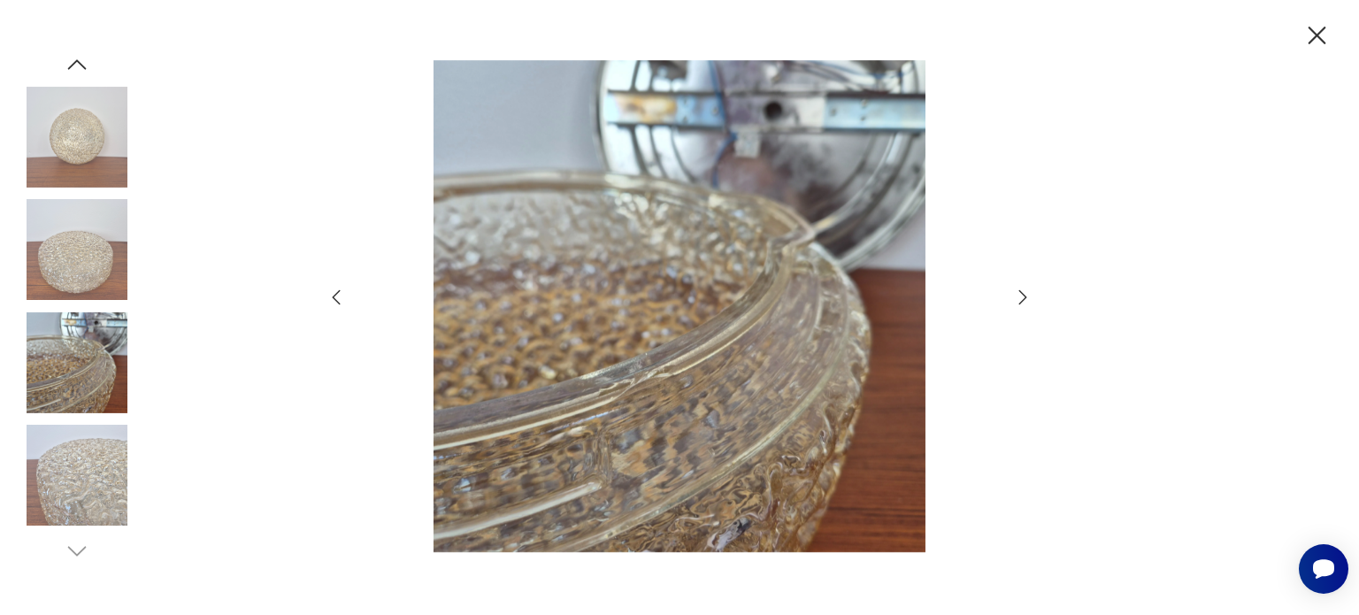
click at [828, 299] on icon "button" at bounding box center [1022, 297] width 21 height 21
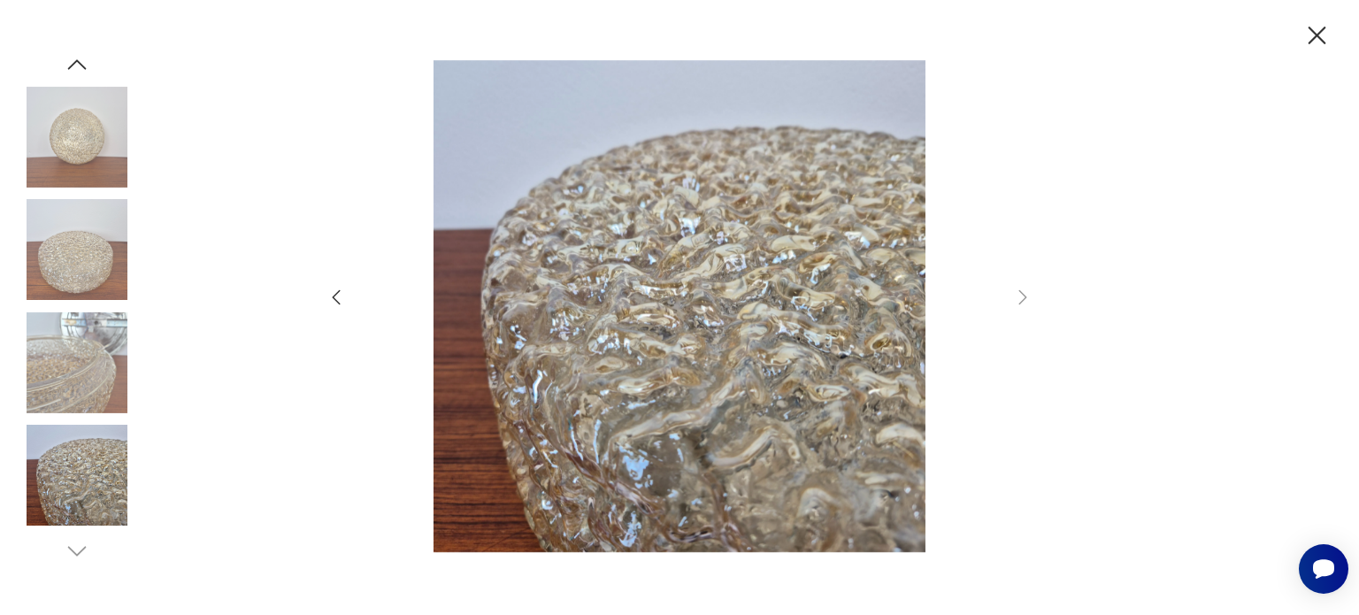
click at [828, 34] on icon "button" at bounding box center [1318, 36] width 18 height 18
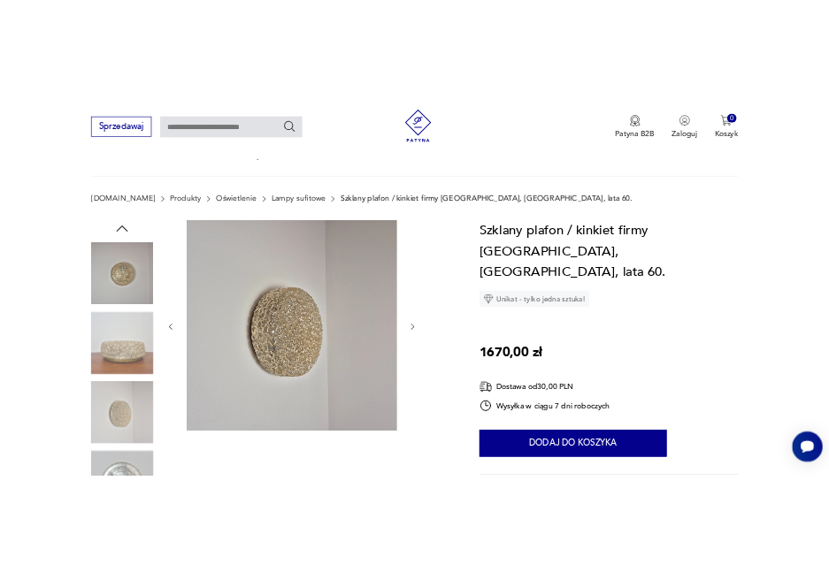
scroll to position [0, 0]
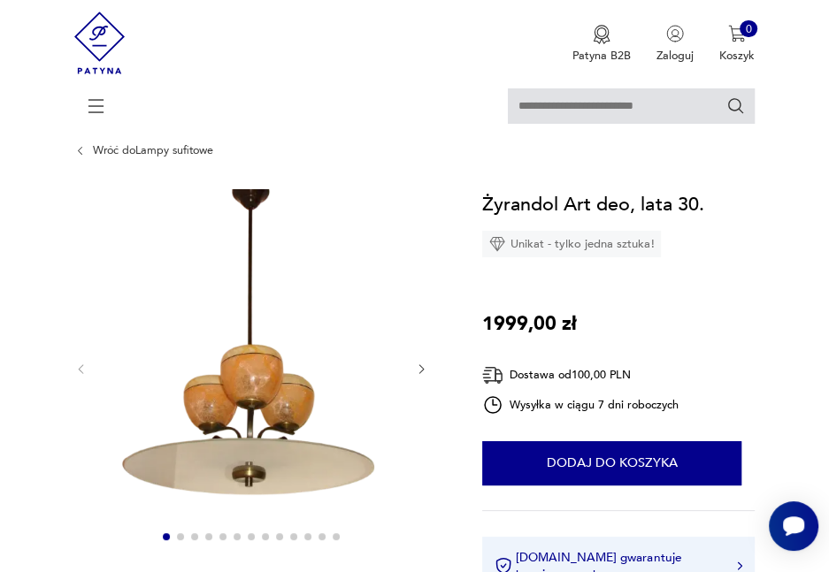
scroll to position [88, 0]
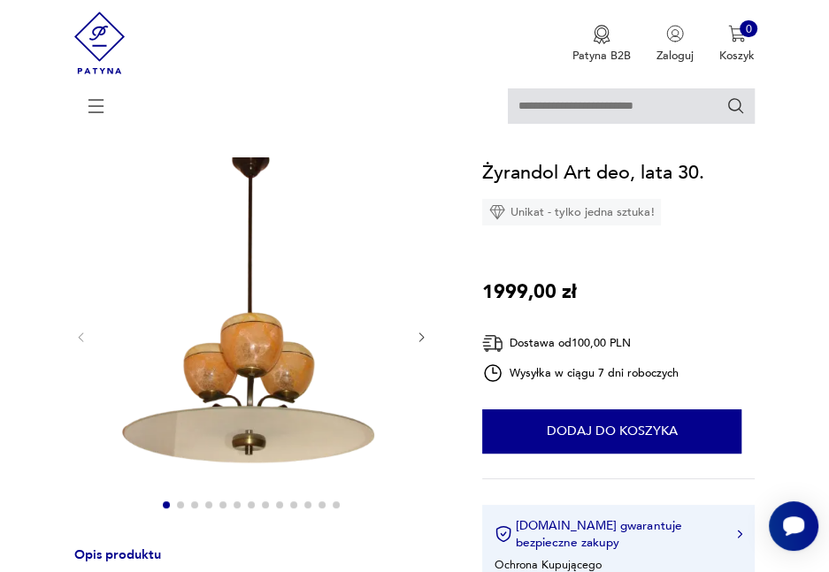
click at [427, 328] on div at bounding box center [251, 337] width 354 height 361
click at [425, 332] on icon "button" at bounding box center [421, 337] width 13 height 13
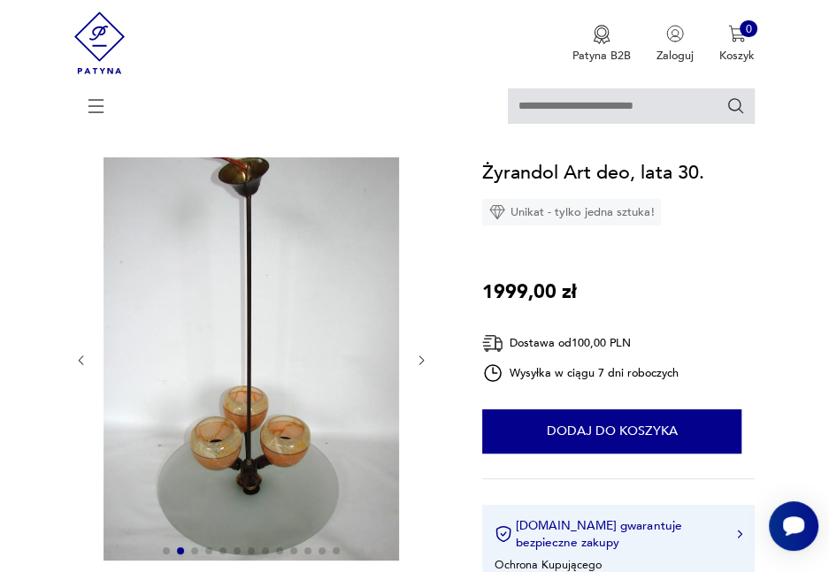
click at [425, 332] on div at bounding box center [251, 360] width 354 height 407
click at [421, 358] on icon "button" at bounding box center [421, 360] width 5 height 9
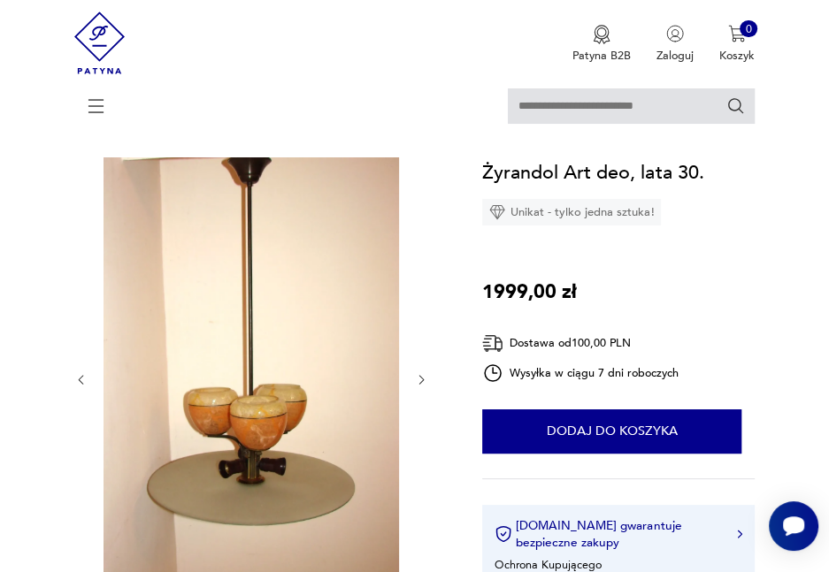
click at [421, 358] on div at bounding box center [251, 380] width 354 height 446
click at [425, 381] on icon "button" at bounding box center [421, 379] width 13 height 13
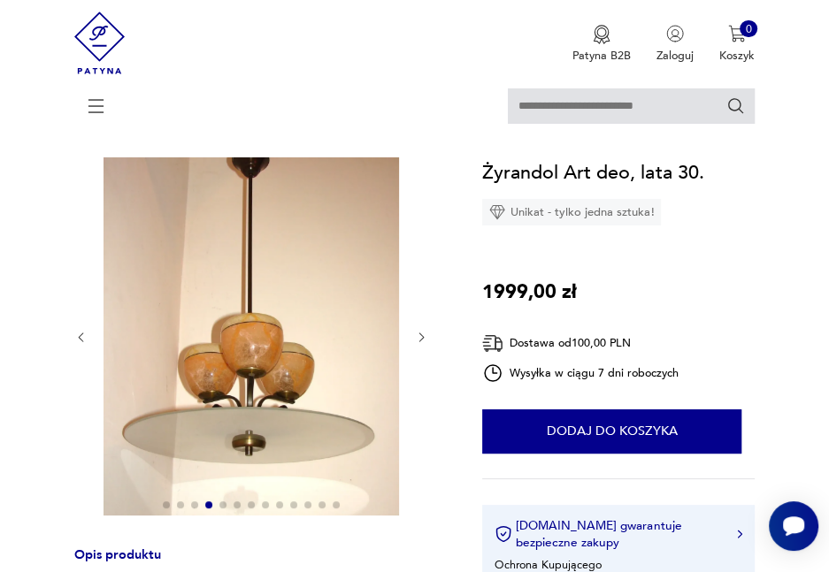
click at [420, 334] on icon "button" at bounding box center [421, 337] width 13 height 13
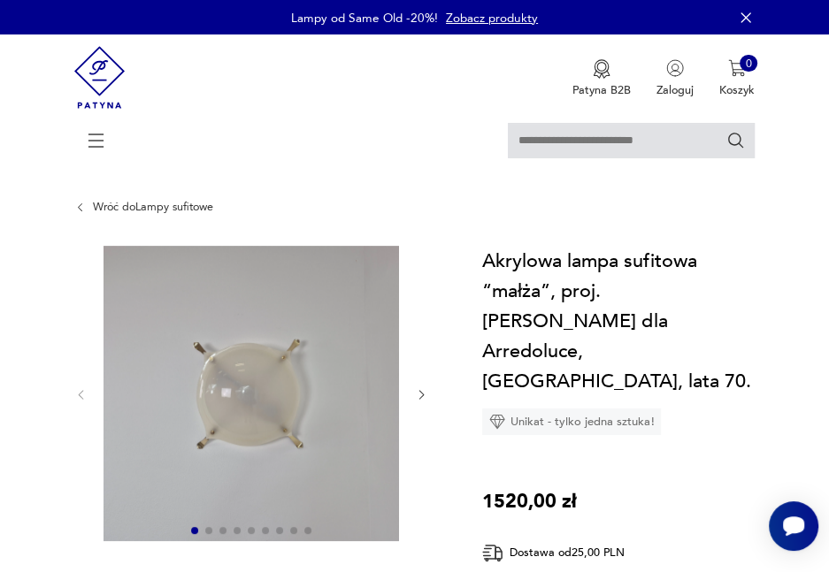
click at [419, 396] on icon "button" at bounding box center [421, 394] width 13 height 13
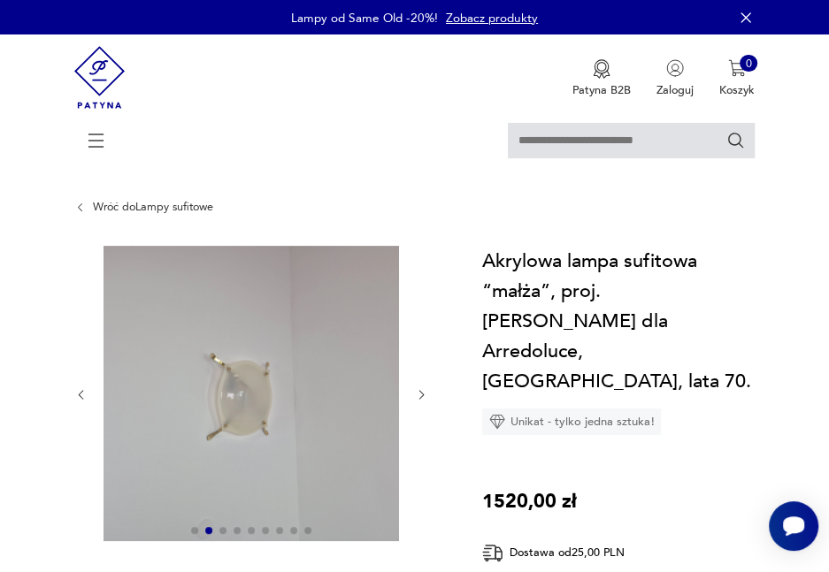
click at [419, 396] on icon "button" at bounding box center [421, 394] width 13 height 13
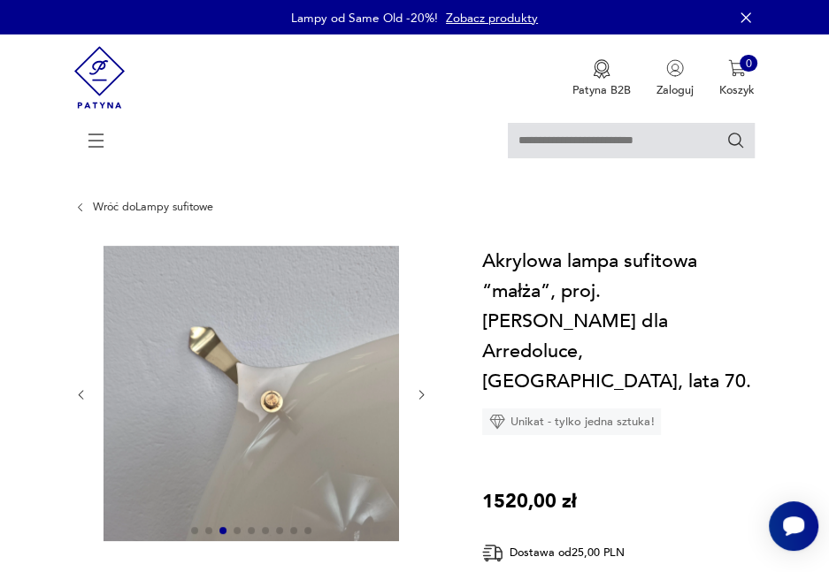
click at [419, 396] on icon "button" at bounding box center [421, 394] width 13 height 13
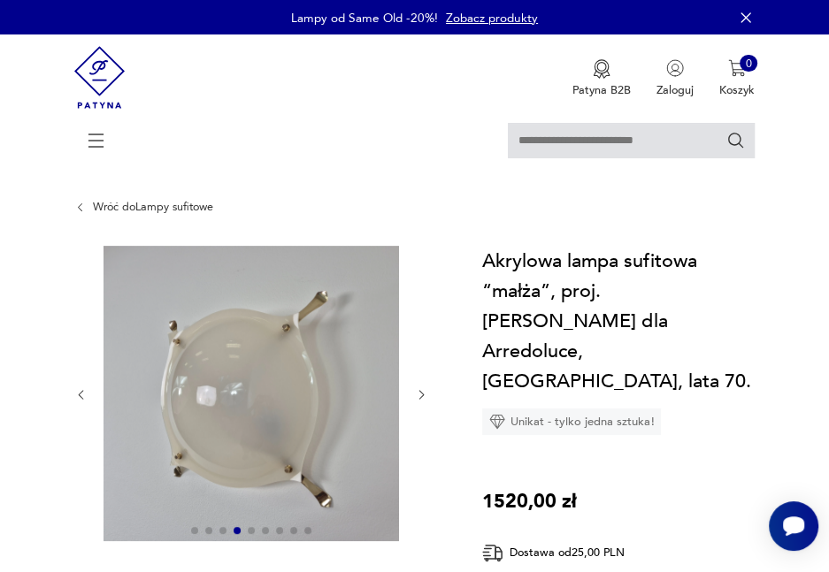
click at [419, 396] on icon "button" at bounding box center [421, 394] width 13 height 13
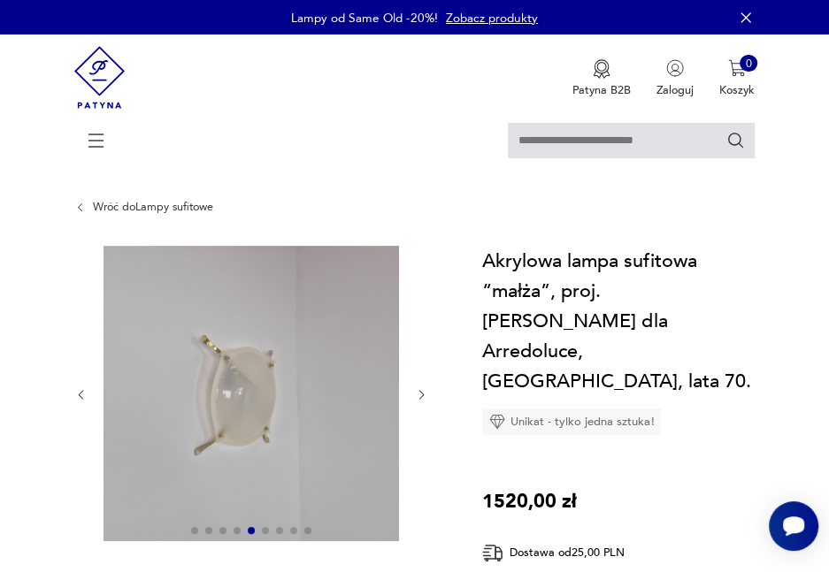
click at [419, 396] on icon "button" at bounding box center [421, 394] width 13 height 13
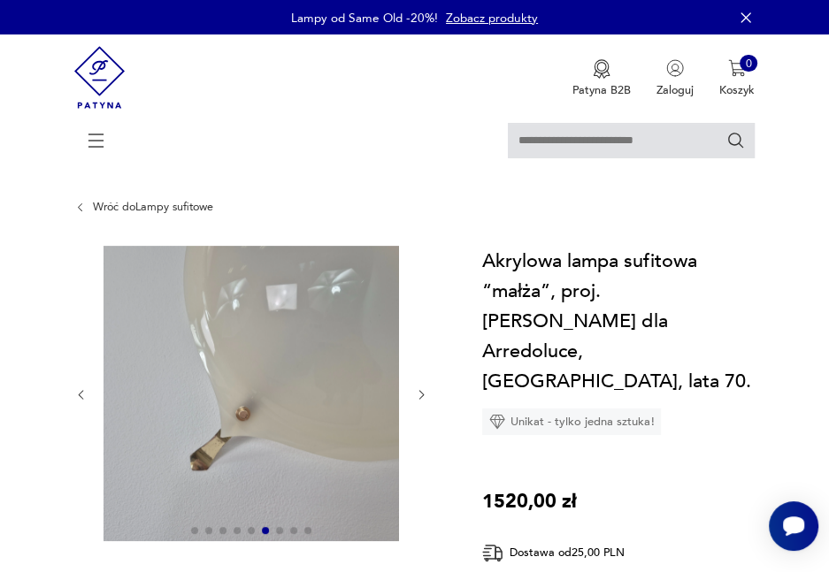
click at [419, 396] on icon "button" at bounding box center [421, 394] width 13 height 13
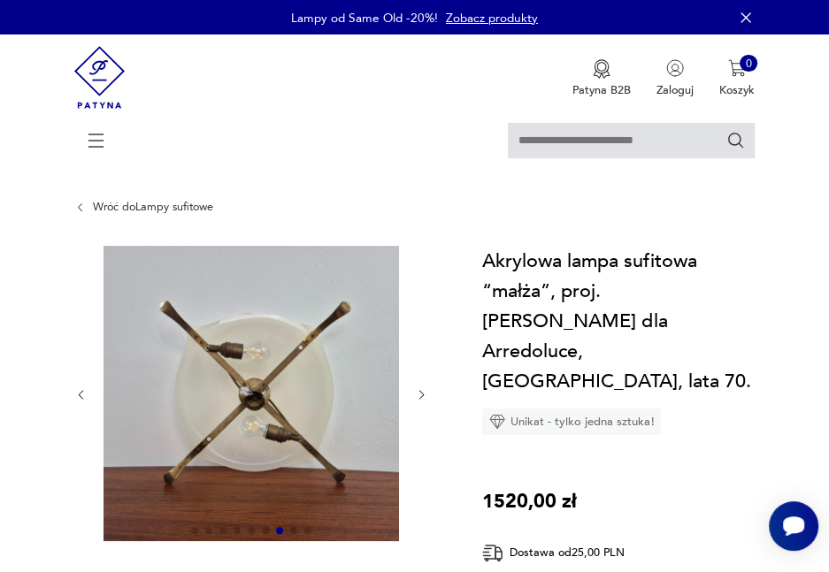
click at [419, 396] on icon "button" at bounding box center [421, 394] width 13 height 13
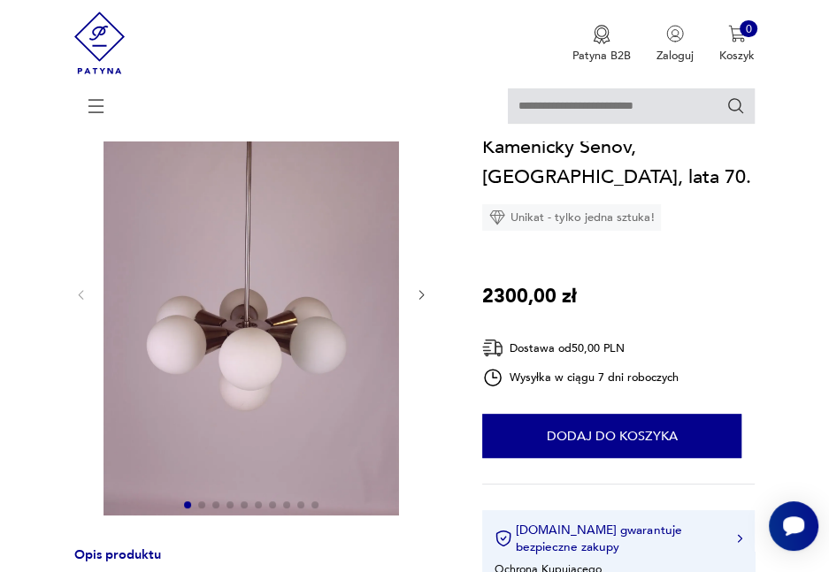
scroll to position [177, 0]
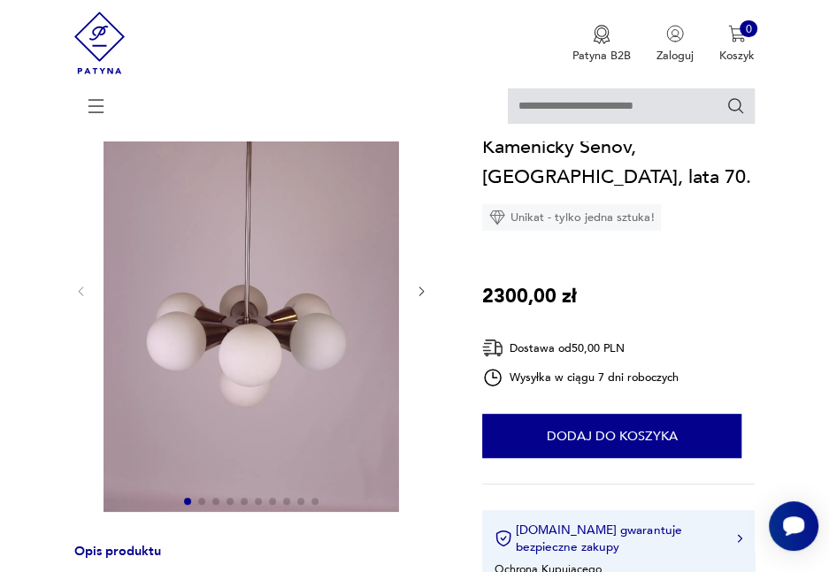
click at [419, 296] on icon "button" at bounding box center [421, 291] width 5 height 9
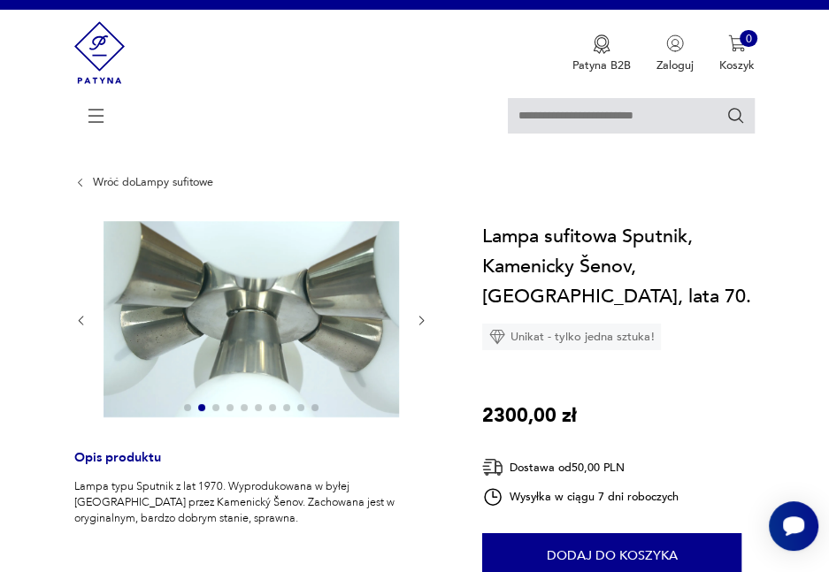
scroll to position [0, 0]
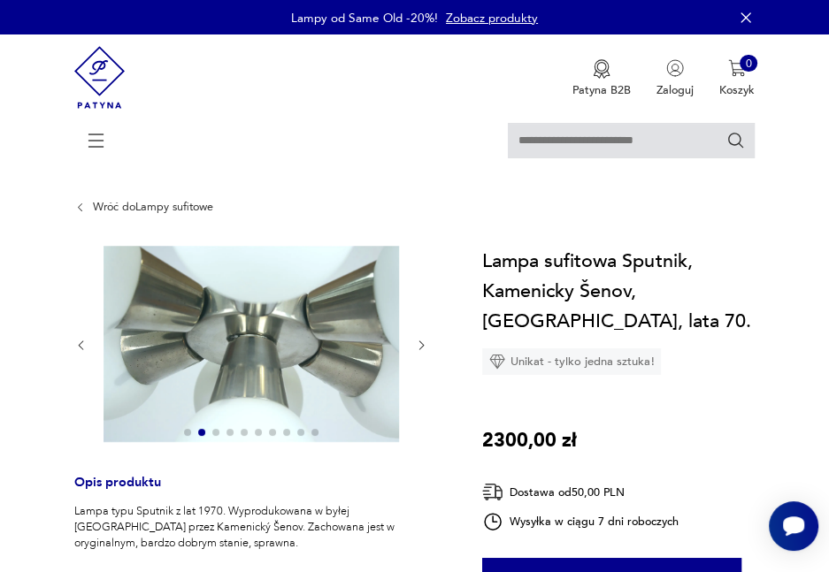
click at [426, 339] on icon "button" at bounding box center [421, 345] width 13 height 13
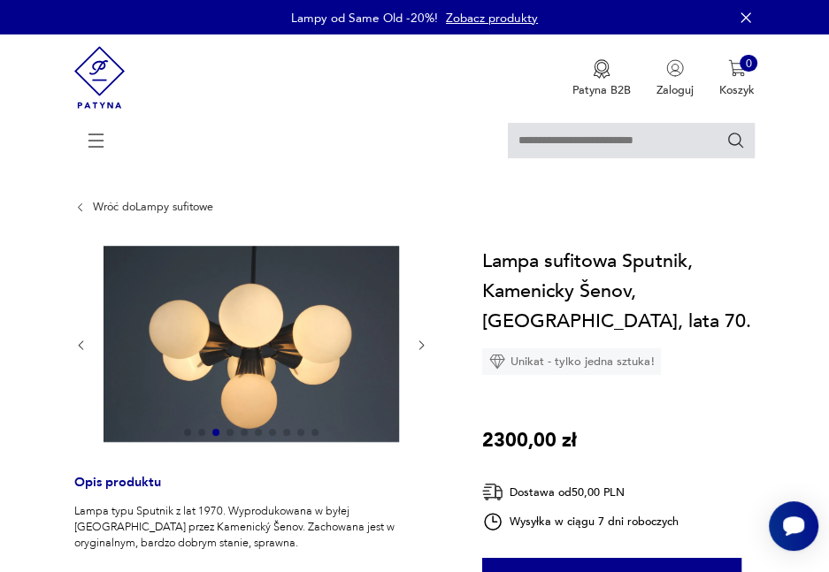
click at [426, 339] on icon "button" at bounding box center [421, 345] width 13 height 13
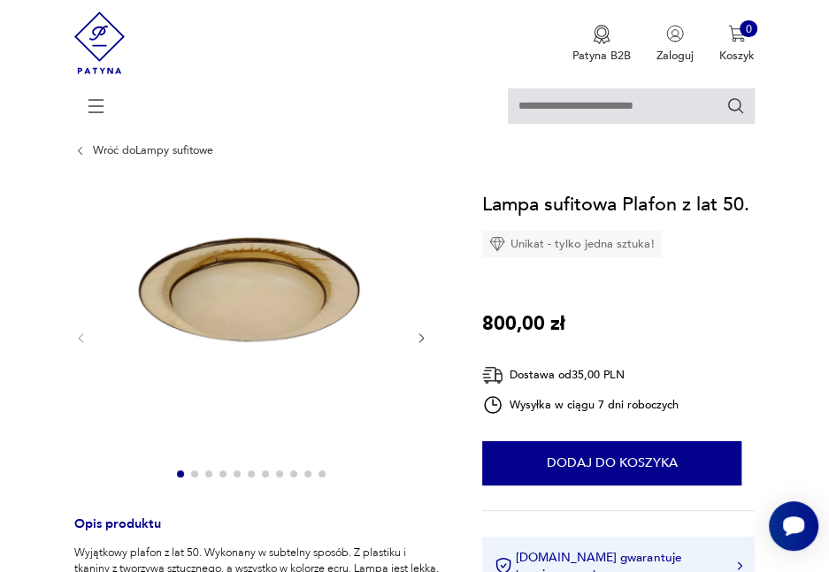
scroll to position [88, 0]
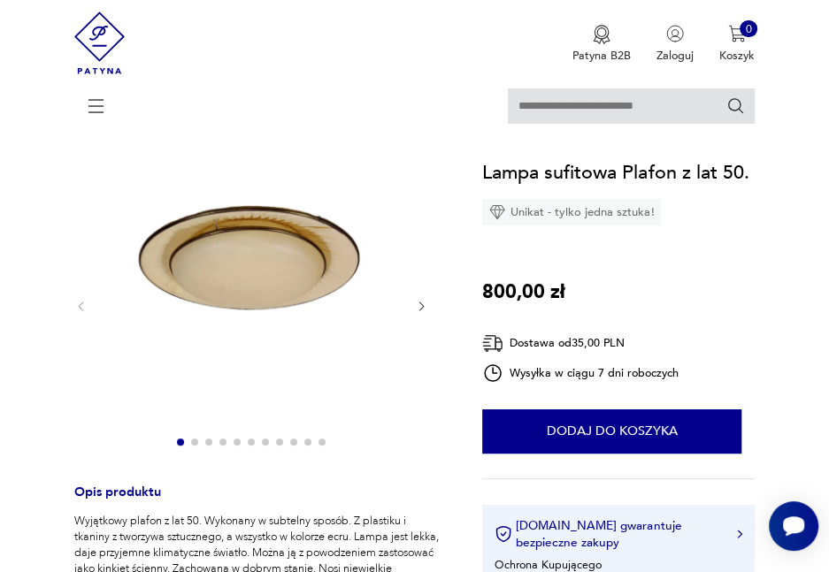
click at [425, 307] on icon "button" at bounding box center [421, 306] width 13 height 13
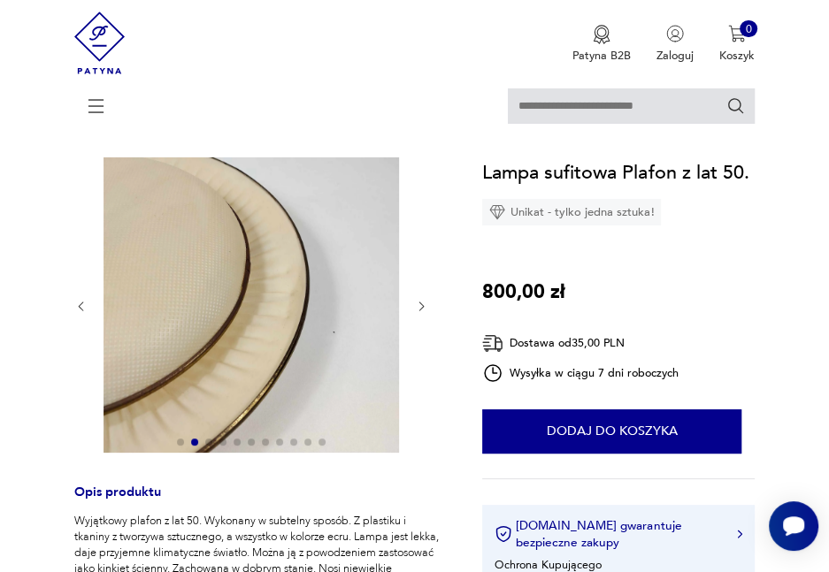
click at [425, 307] on icon "button" at bounding box center [421, 306] width 13 height 13
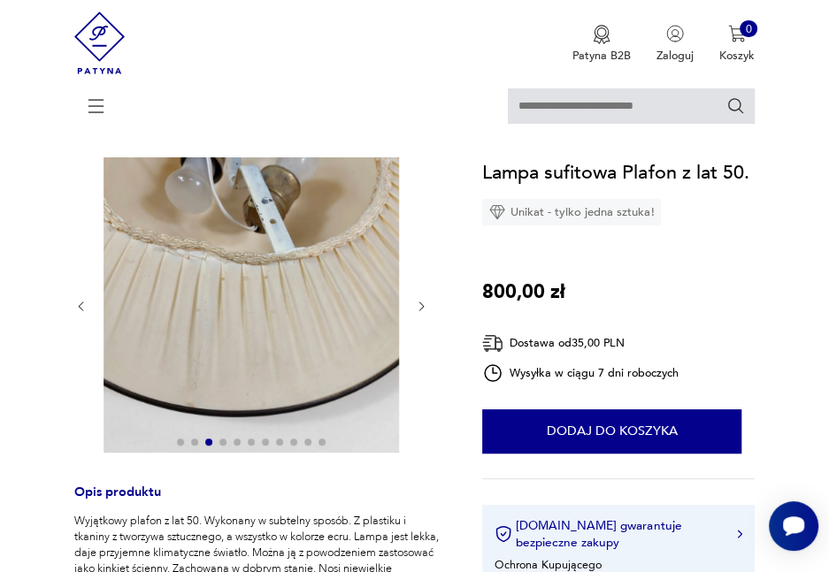
click at [425, 307] on icon "button" at bounding box center [421, 306] width 13 height 13
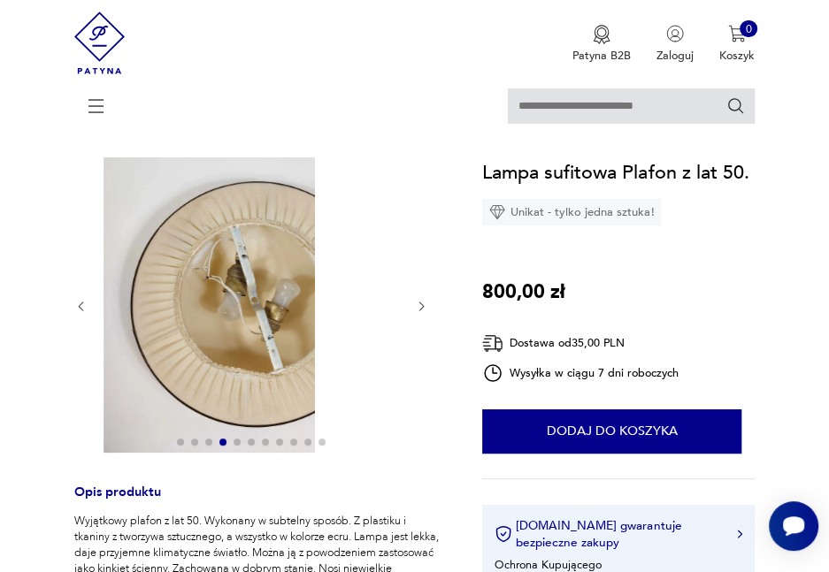
click at [425, 307] on icon "button" at bounding box center [421, 306] width 13 height 13
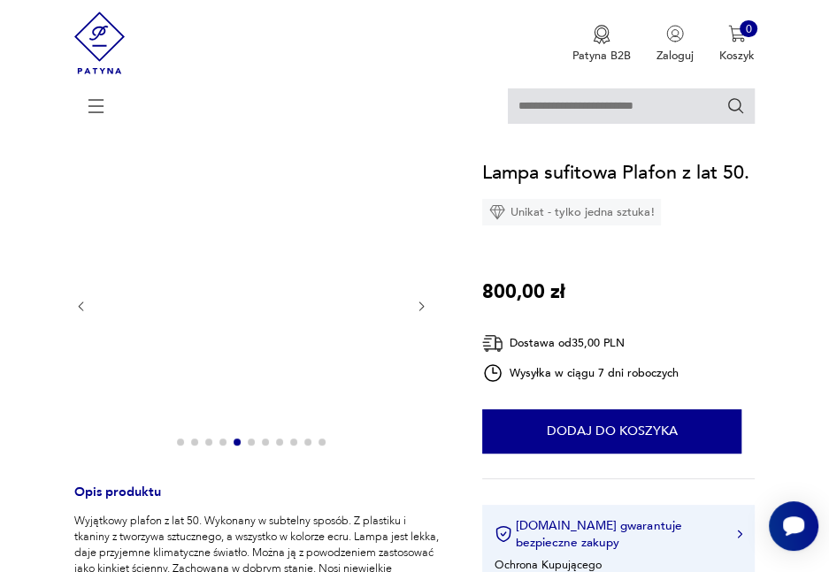
click at [425, 307] on icon "button" at bounding box center [421, 306] width 13 height 13
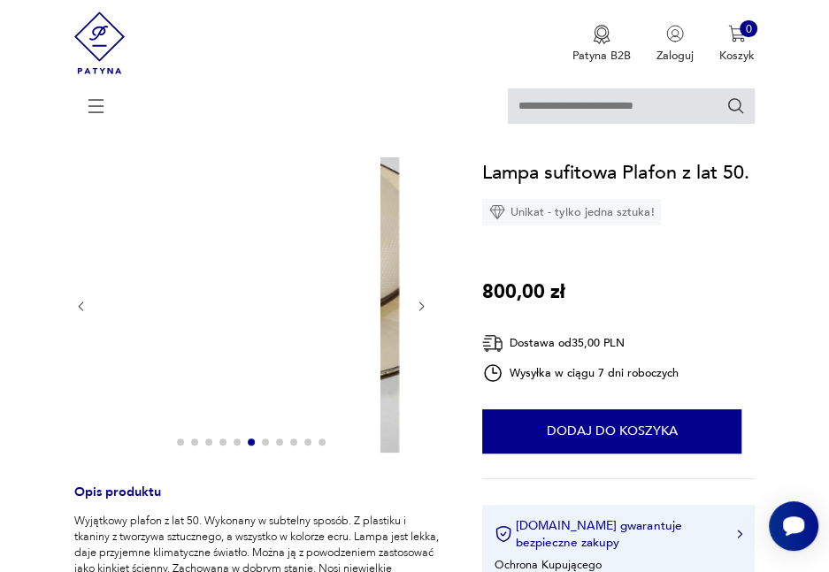
click at [425, 307] on icon "button" at bounding box center [421, 306] width 13 height 13
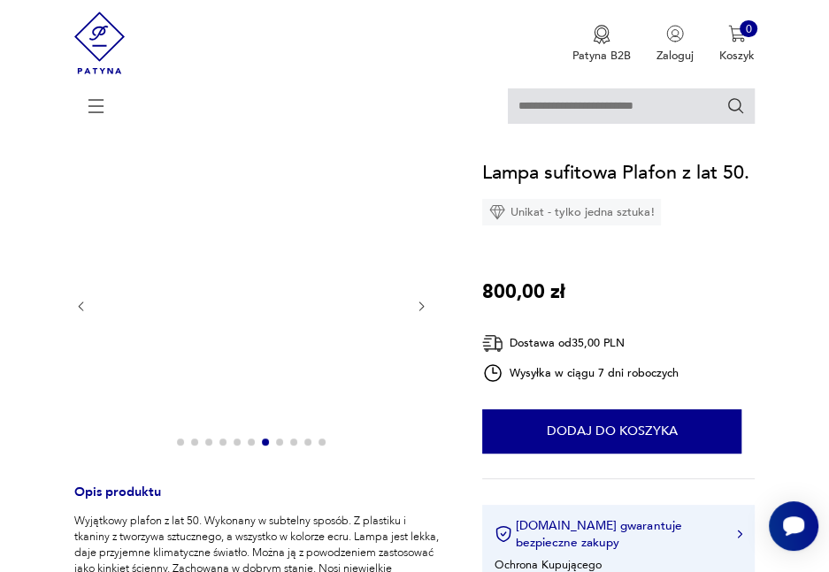
click at [425, 307] on icon "button" at bounding box center [421, 306] width 13 height 13
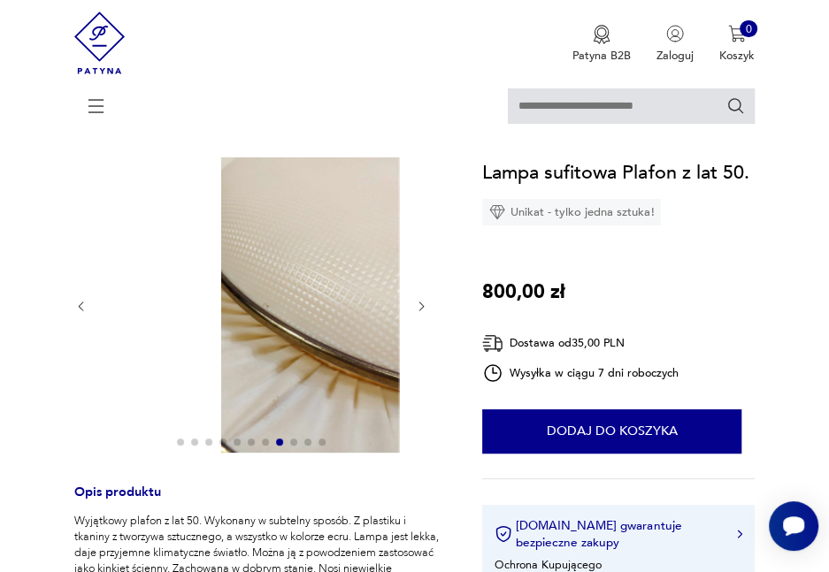
click at [425, 307] on icon "button" at bounding box center [421, 306] width 13 height 13
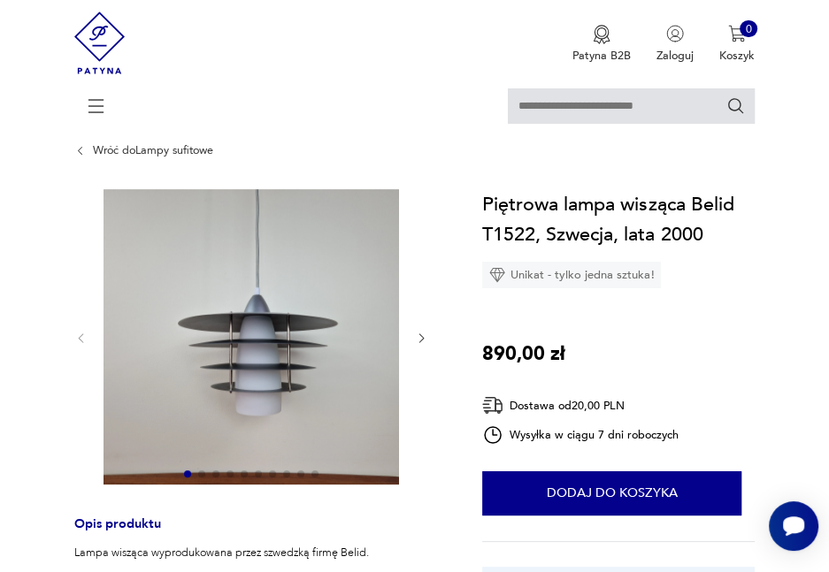
scroll to position [88, 0]
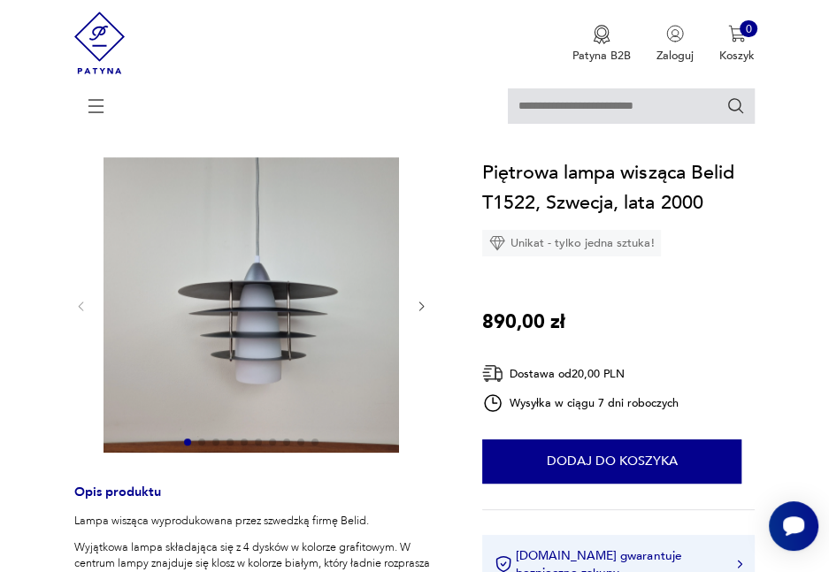
click at [419, 309] on icon "button" at bounding box center [421, 306] width 13 height 13
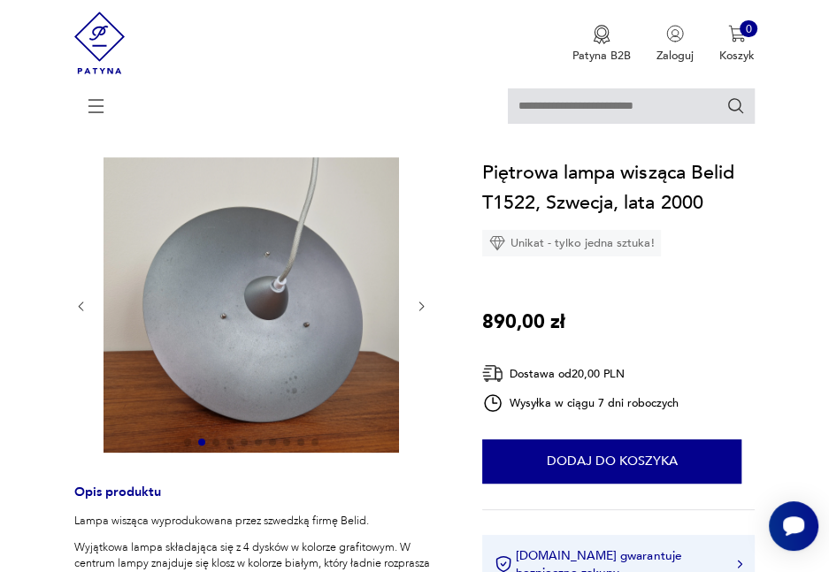
click at [419, 309] on icon "button" at bounding box center [421, 306] width 13 height 13
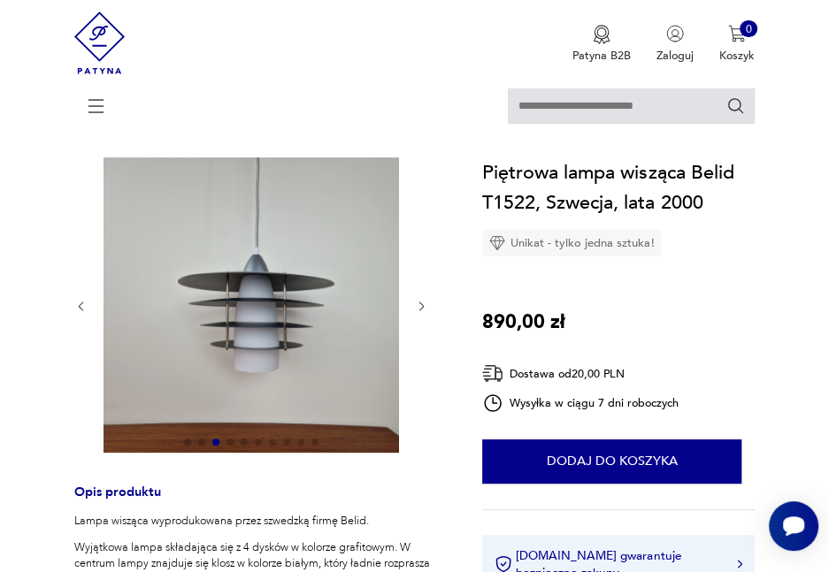
click at [419, 309] on icon "button" at bounding box center [421, 306] width 13 height 13
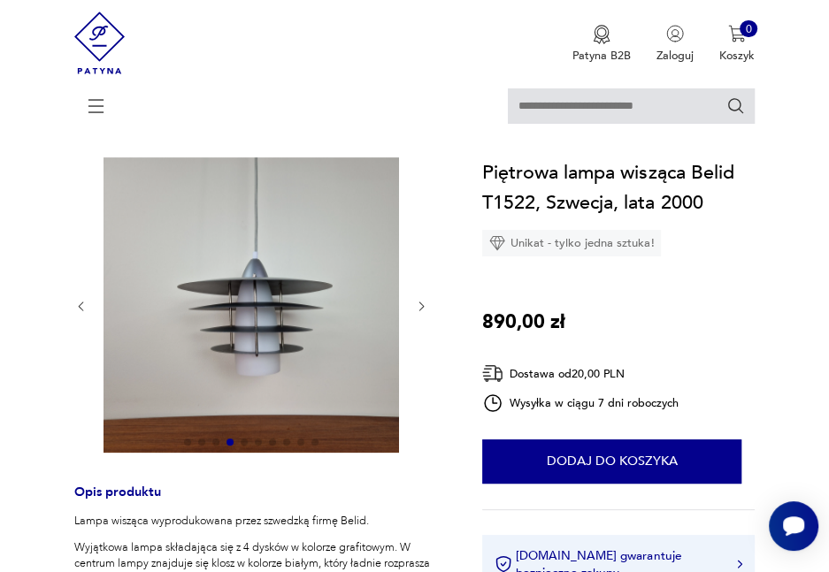
click at [419, 309] on icon "button" at bounding box center [421, 306] width 13 height 13
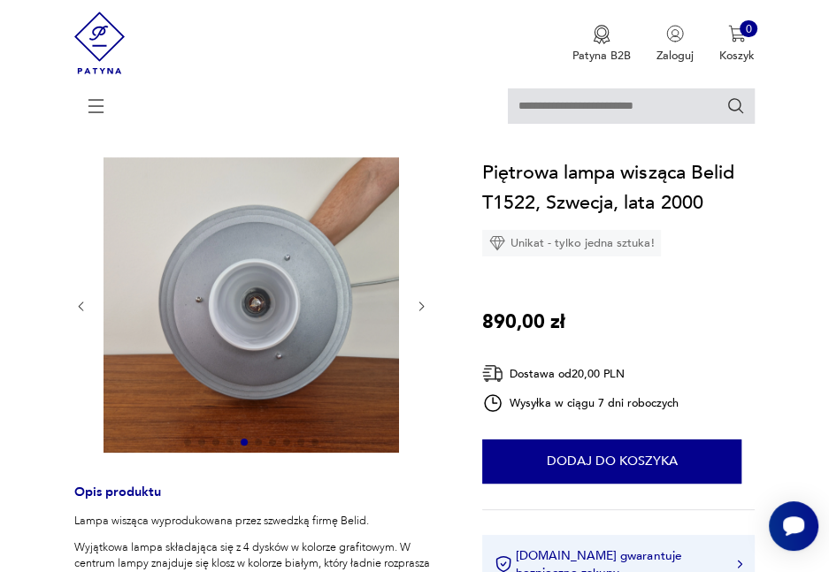
click at [419, 309] on icon "button" at bounding box center [421, 306] width 13 height 13
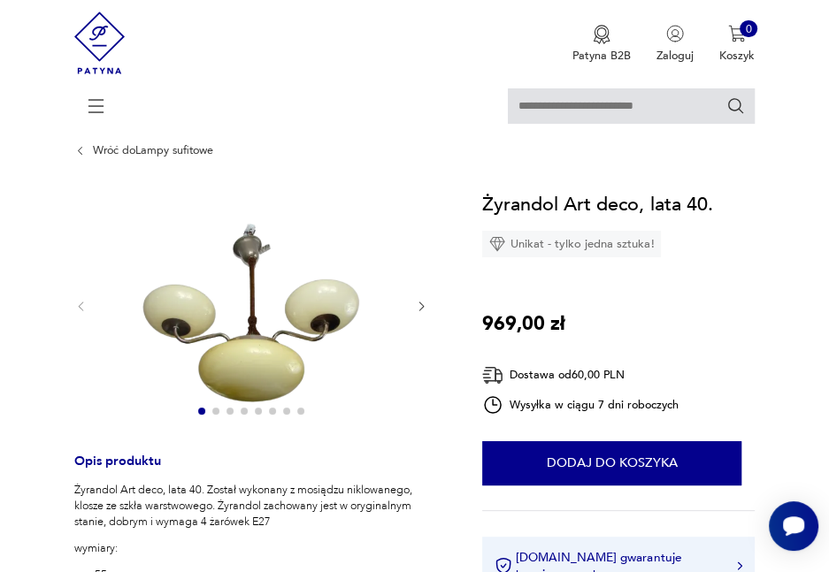
scroll to position [88, 0]
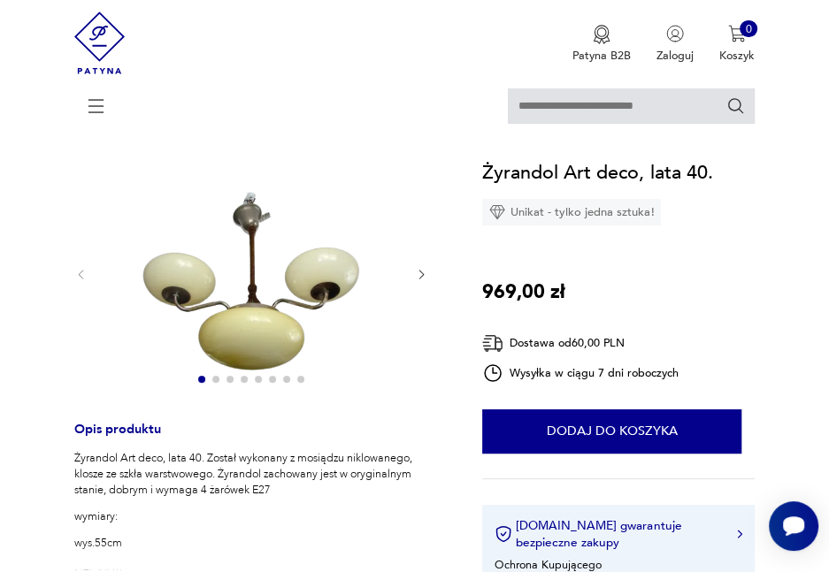
click at [423, 279] on icon "button" at bounding box center [421, 274] width 13 height 13
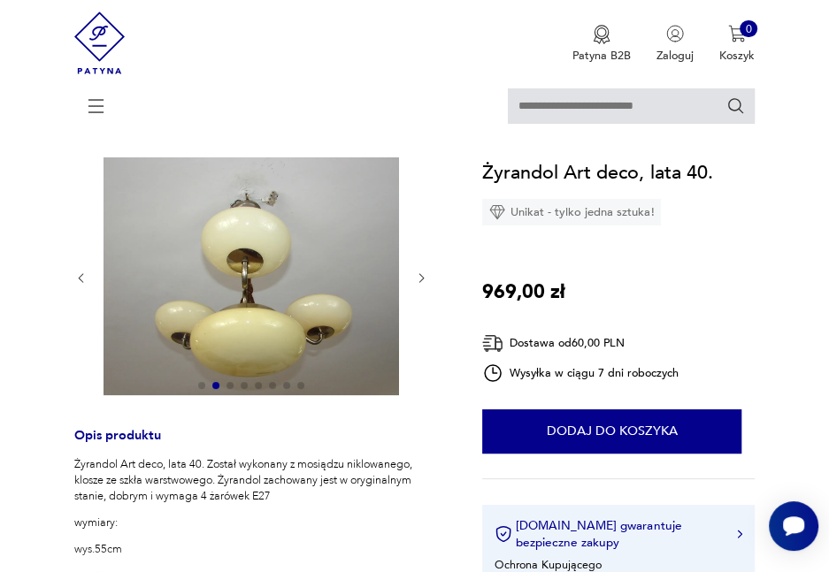
click at [419, 279] on icon "button" at bounding box center [421, 278] width 13 height 13
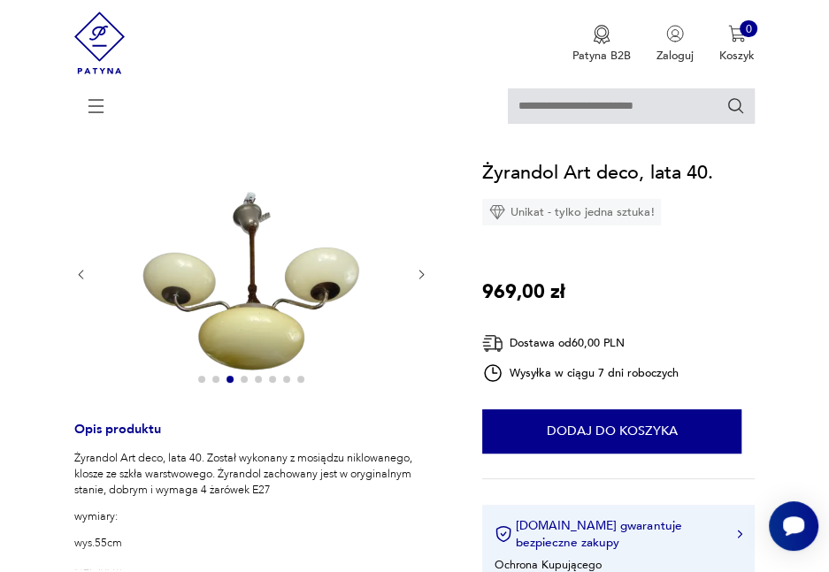
click at [419, 279] on icon "button" at bounding box center [421, 274] width 13 height 13
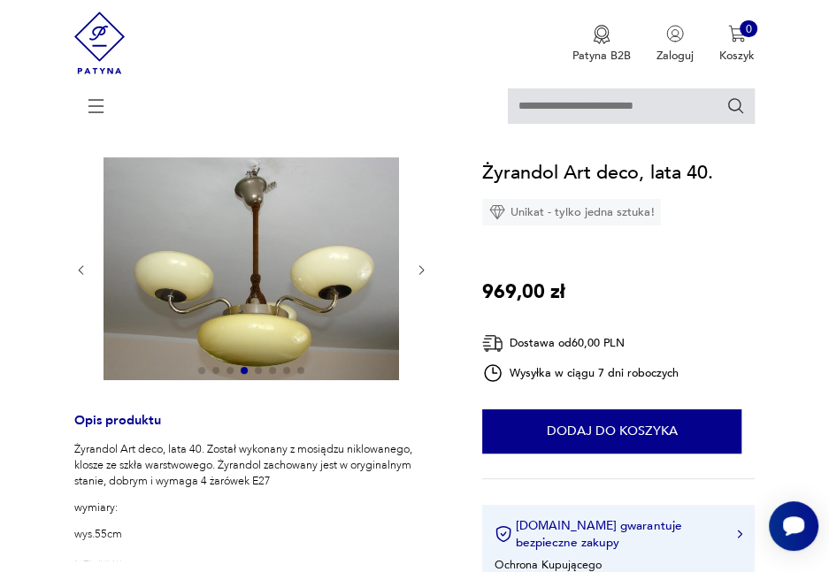
click at [419, 279] on div at bounding box center [251, 270] width 354 height 227
click at [419, 269] on icon "button" at bounding box center [421, 270] width 13 height 13
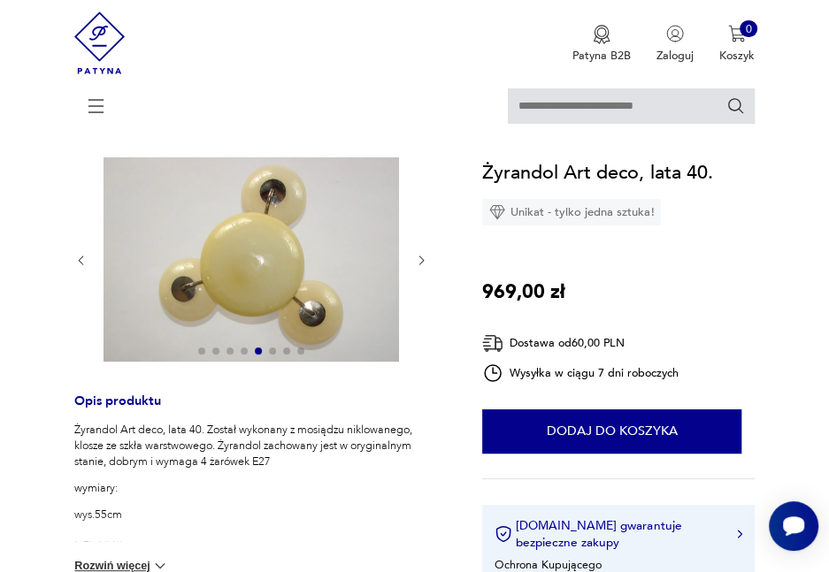
click at [419, 269] on div at bounding box center [251, 260] width 354 height 207
click at [421, 265] on icon "button" at bounding box center [421, 260] width 13 height 13
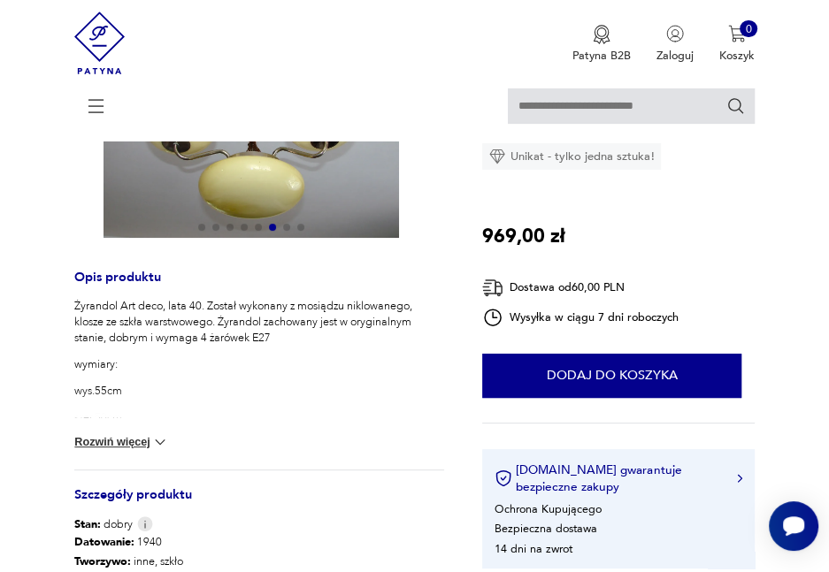
scroll to position [265, 0]
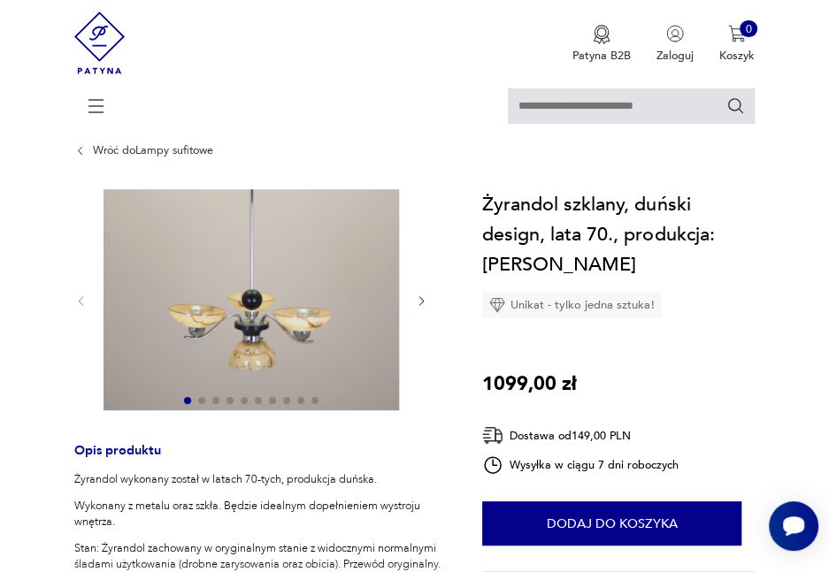
scroll to position [88, 0]
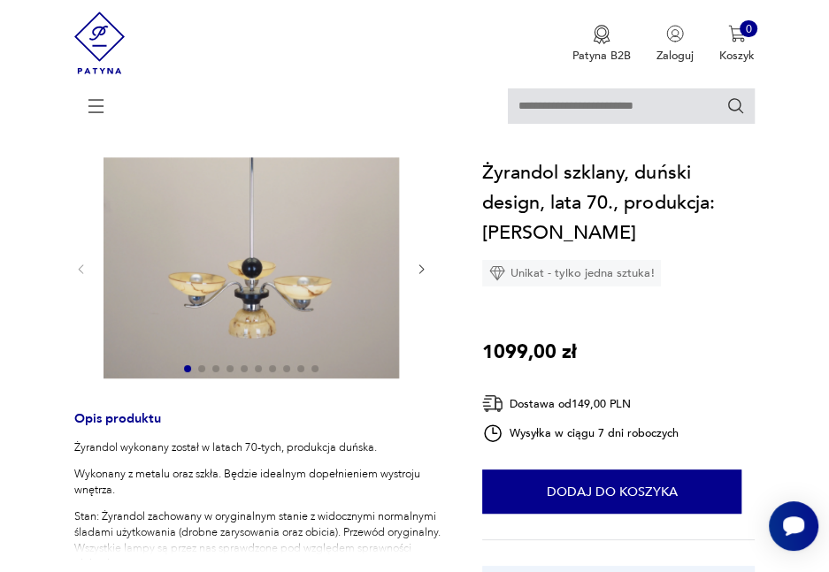
click at [421, 271] on icon "button" at bounding box center [421, 269] width 13 height 13
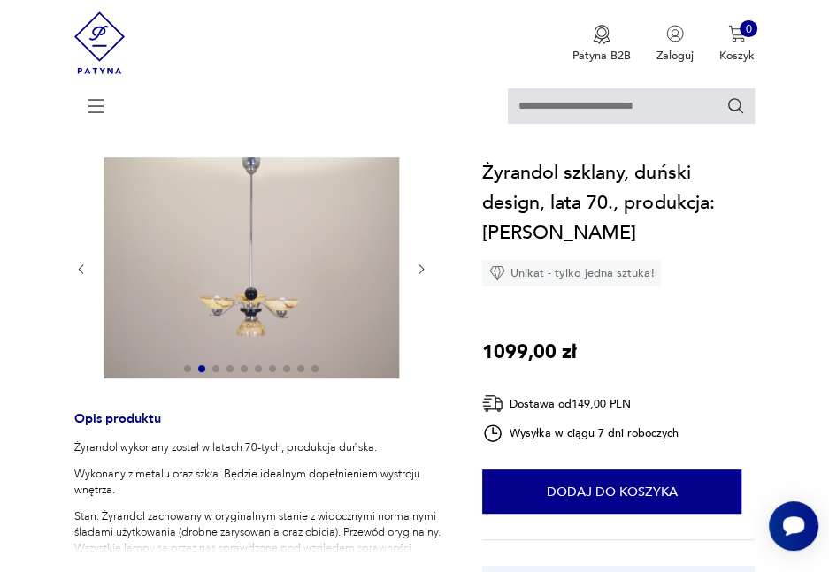
click at [421, 271] on icon "button" at bounding box center [421, 269] width 13 height 13
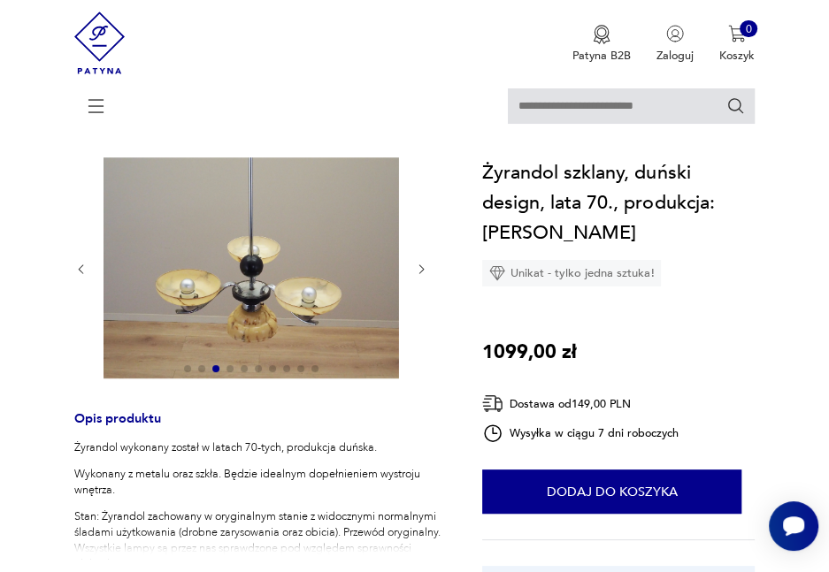
click at [421, 271] on icon "button" at bounding box center [421, 269] width 13 height 13
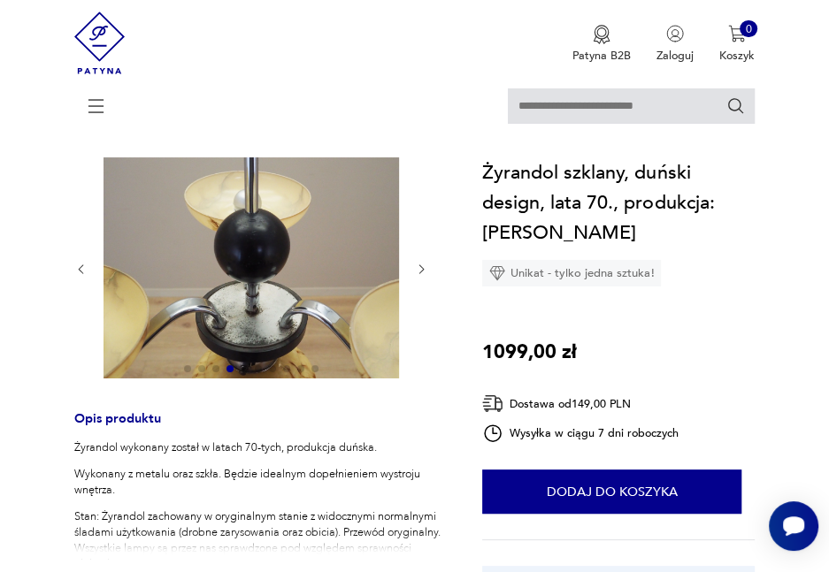
click at [421, 271] on icon "button" at bounding box center [421, 269] width 13 height 13
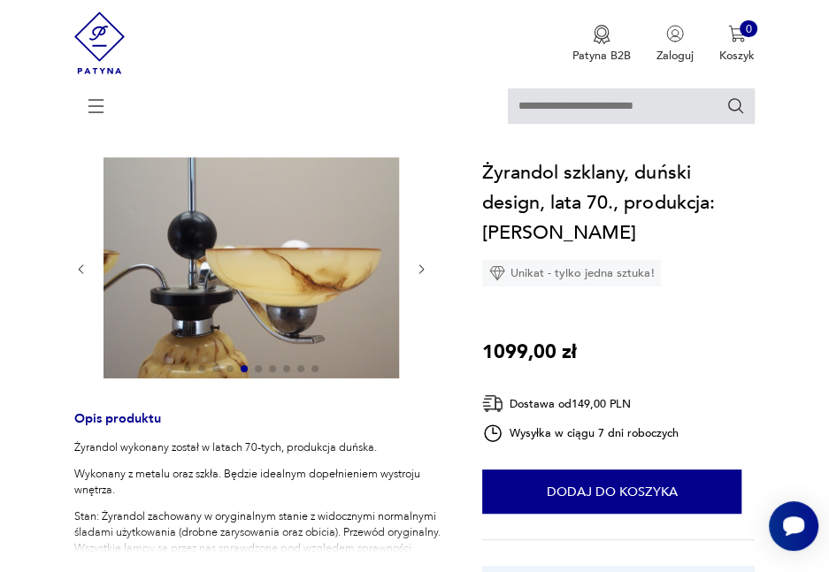
click at [421, 271] on icon "button" at bounding box center [421, 269] width 13 height 13
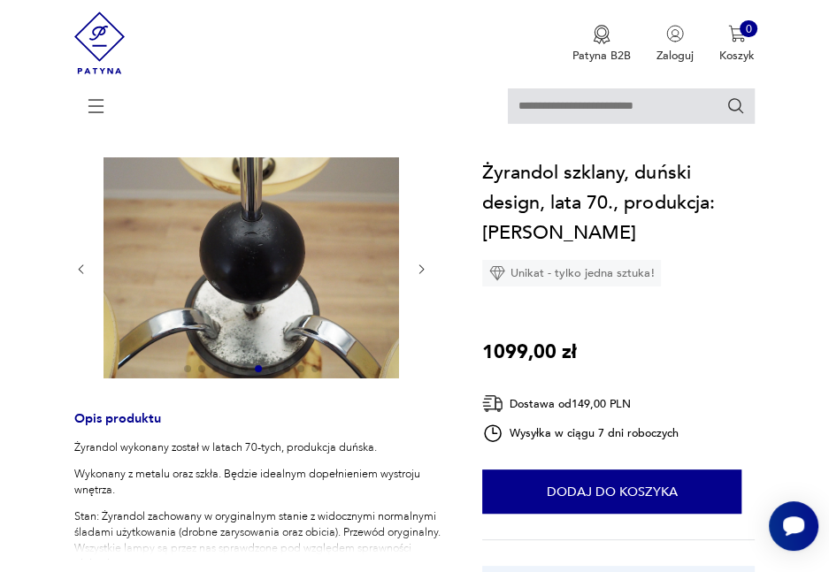
click at [421, 271] on icon "button" at bounding box center [421, 269] width 13 height 13
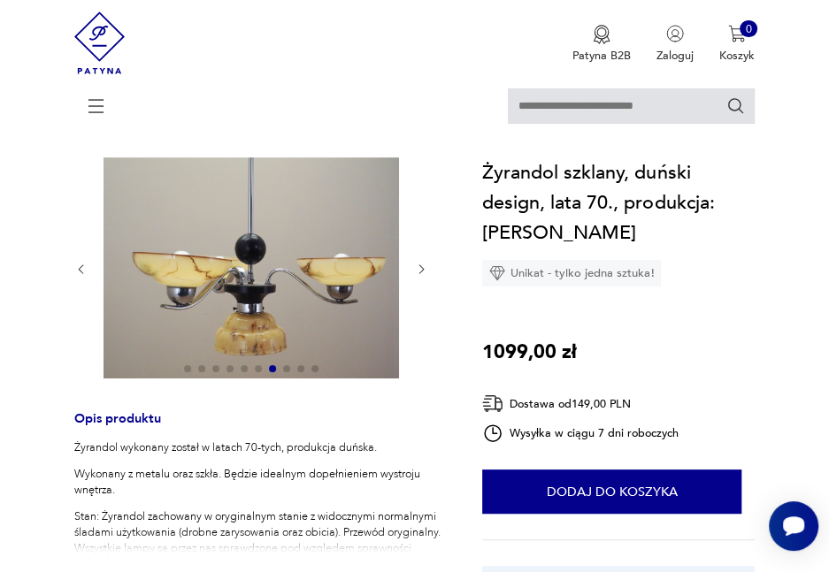
click at [421, 271] on icon "button" at bounding box center [421, 269] width 13 height 13
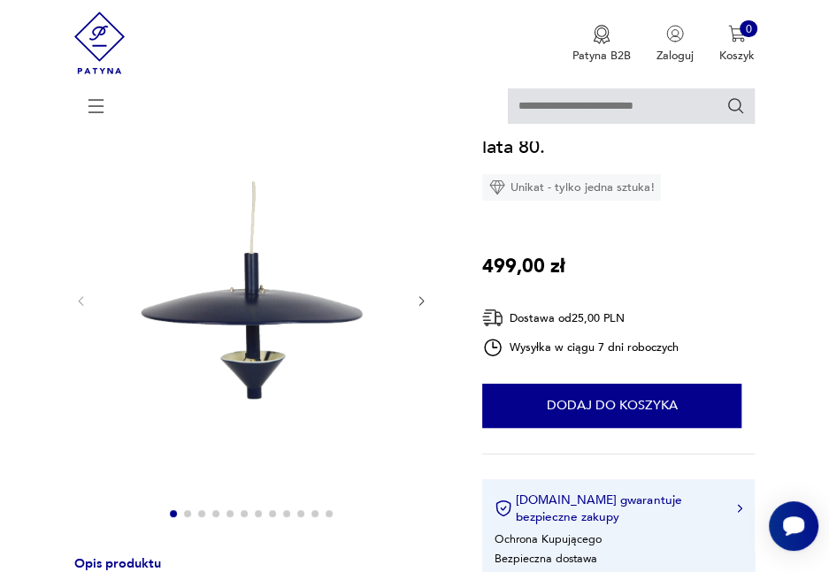
scroll to position [177, 0]
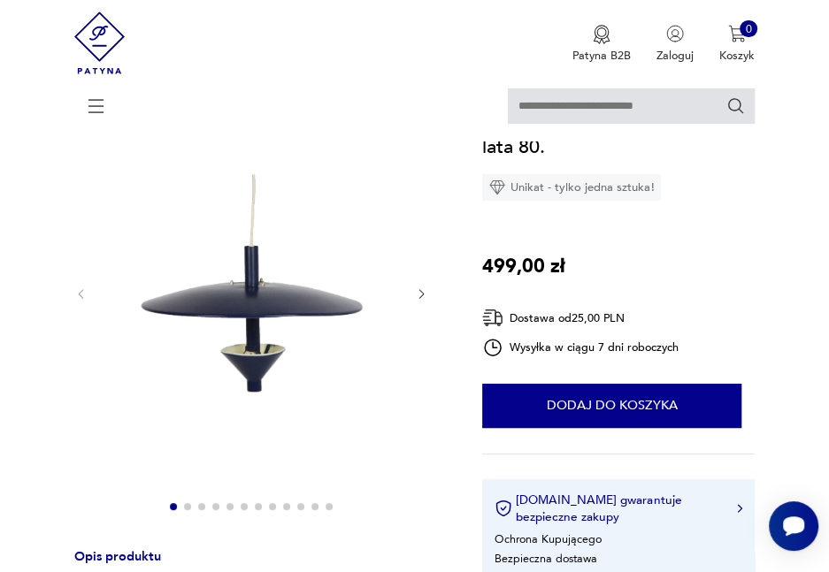
click at [421, 291] on icon "button" at bounding box center [421, 294] width 13 height 13
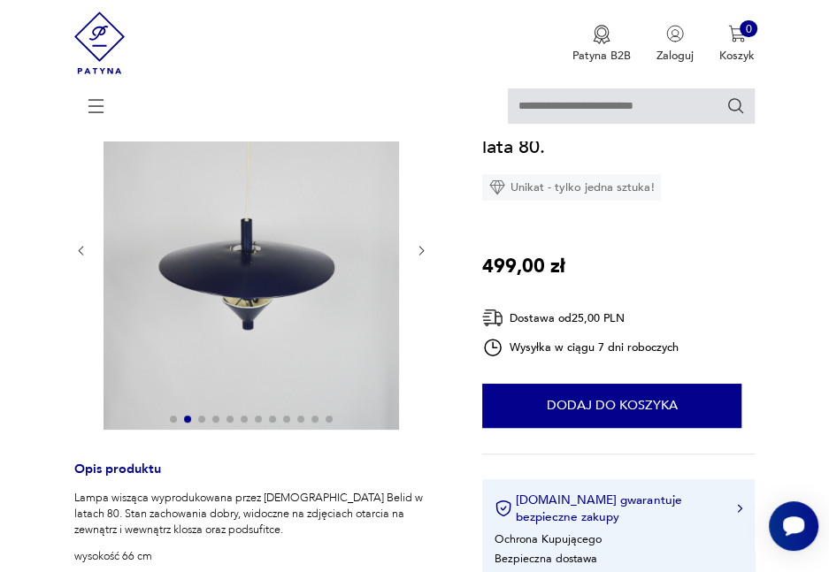
click at [421, 291] on div at bounding box center [251, 251] width 354 height 364
click at [421, 247] on icon "button" at bounding box center [421, 250] width 13 height 13
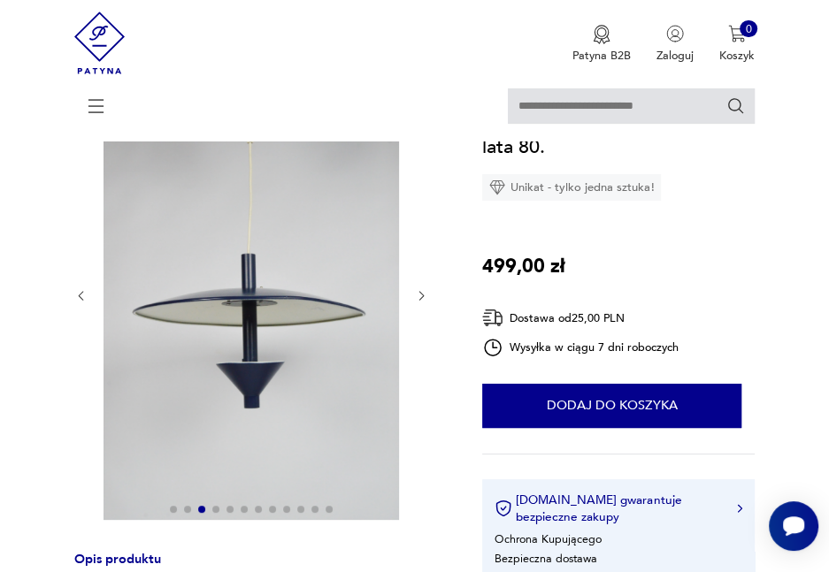
click at [421, 247] on div at bounding box center [251, 296] width 354 height 454
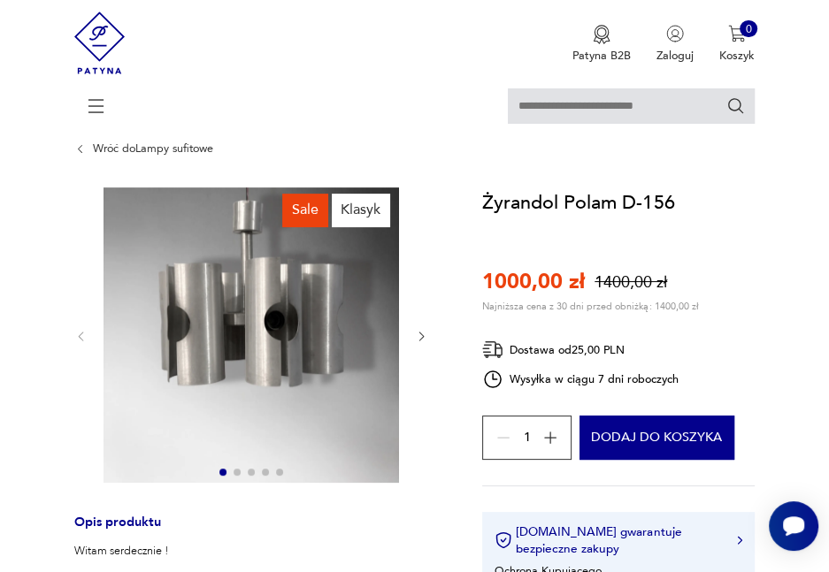
scroll to position [88, 0]
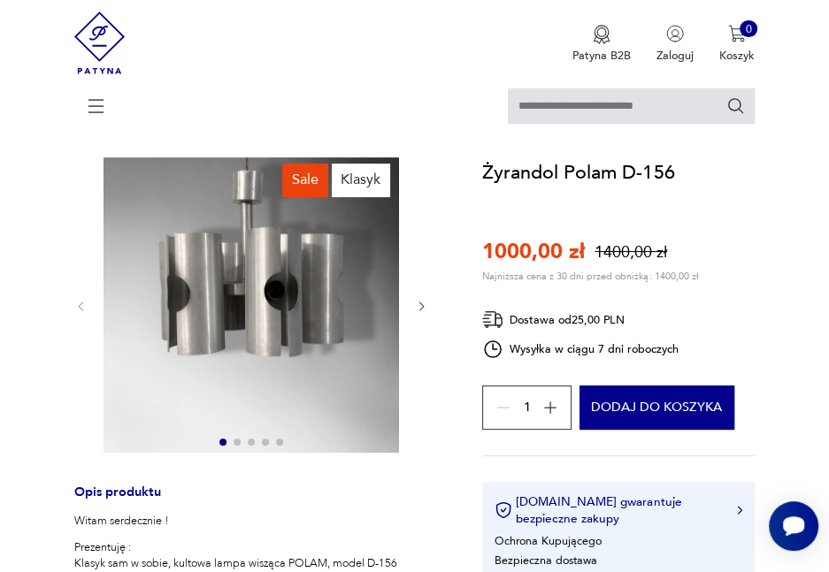
click at [419, 307] on icon "button" at bounding box center [421, 306] width 13 height 13
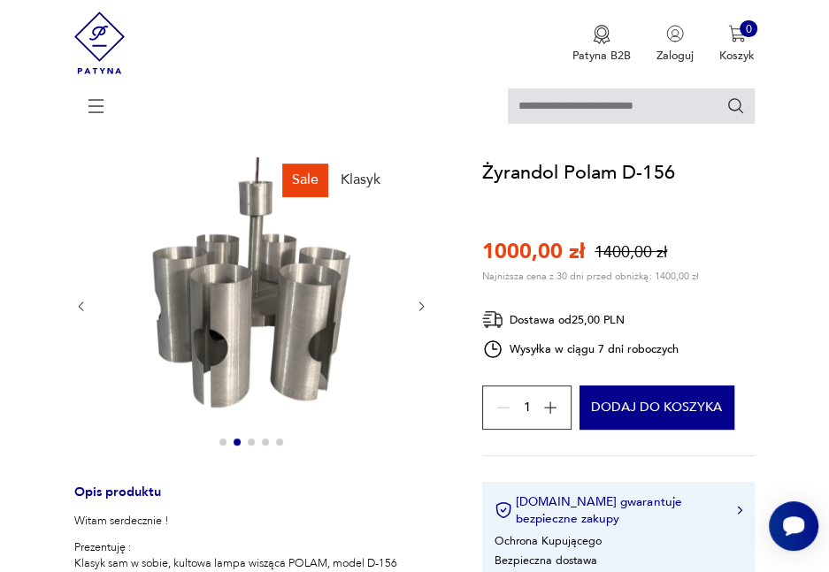
click at [419, 307] on icon "button" at bounding box center [421, 306] width 13 height 13
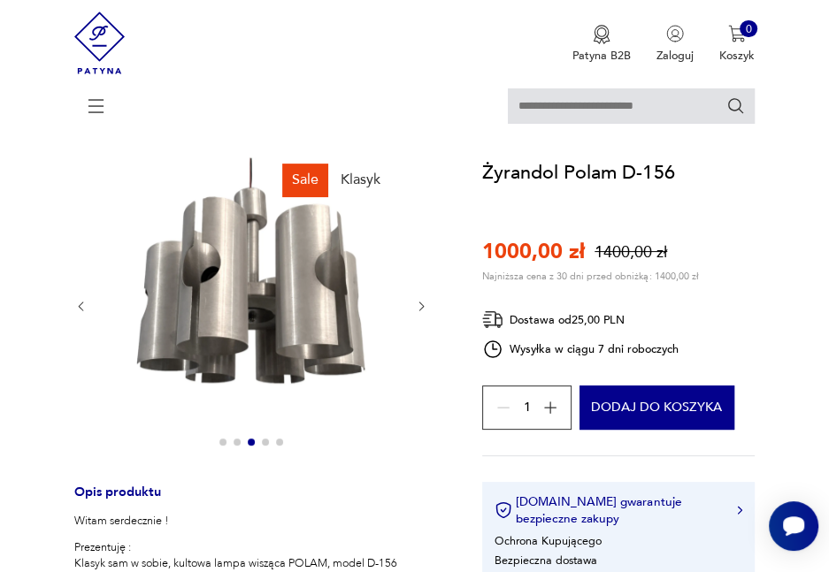
click at [419, 307] on icon "button" at bounding box center [421, 306] width 13 height 13
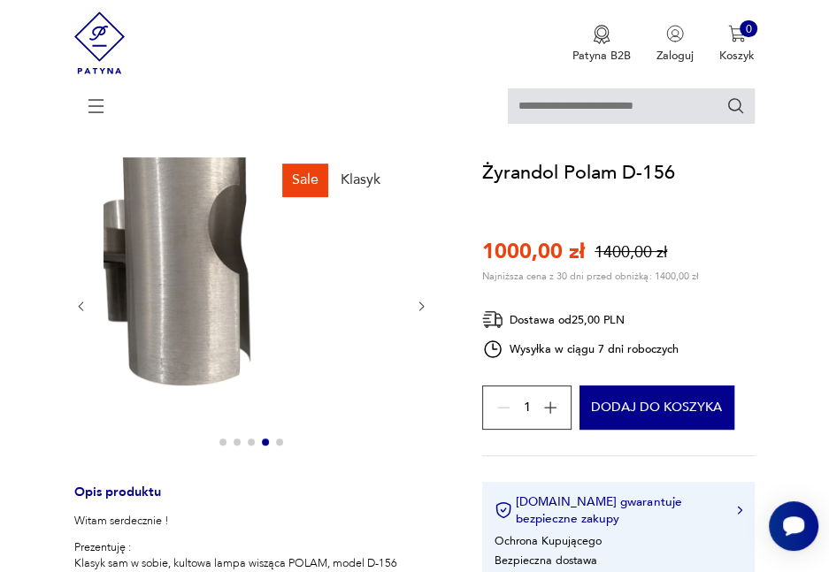
click at [419, 307] on icon "button" at bounding box center [421, 306] width 13 height 13
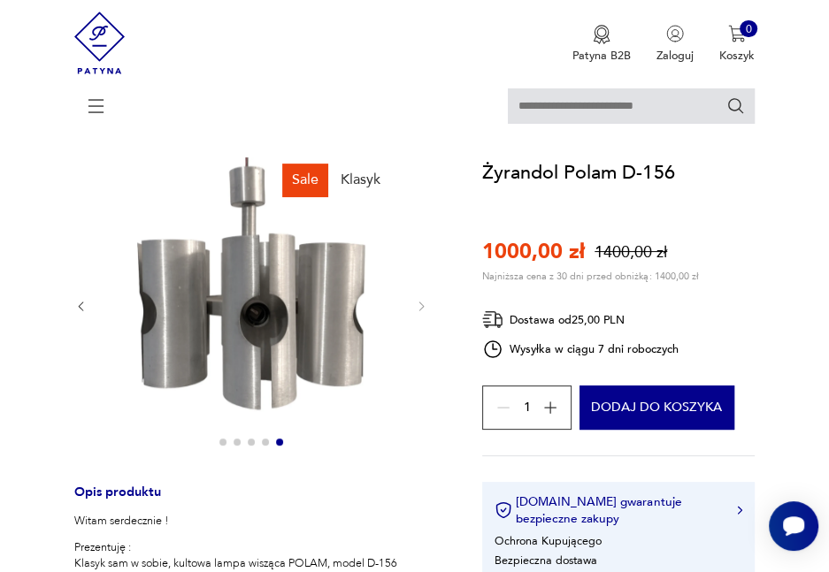
click at [74, 306] on icon "button" at bounding box center [80, 306] width 13 height 13
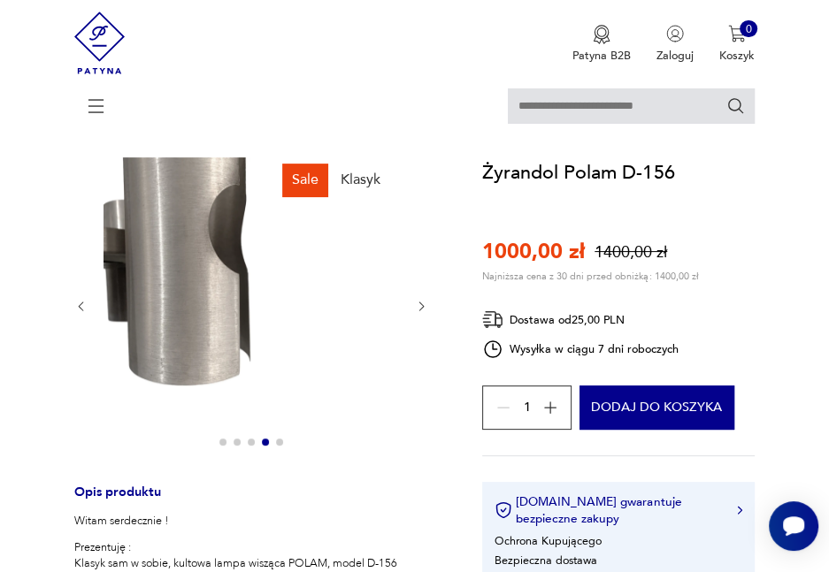
click at [74, 306] on icon "button" at bounding box center [80, 306] width 13 height 13
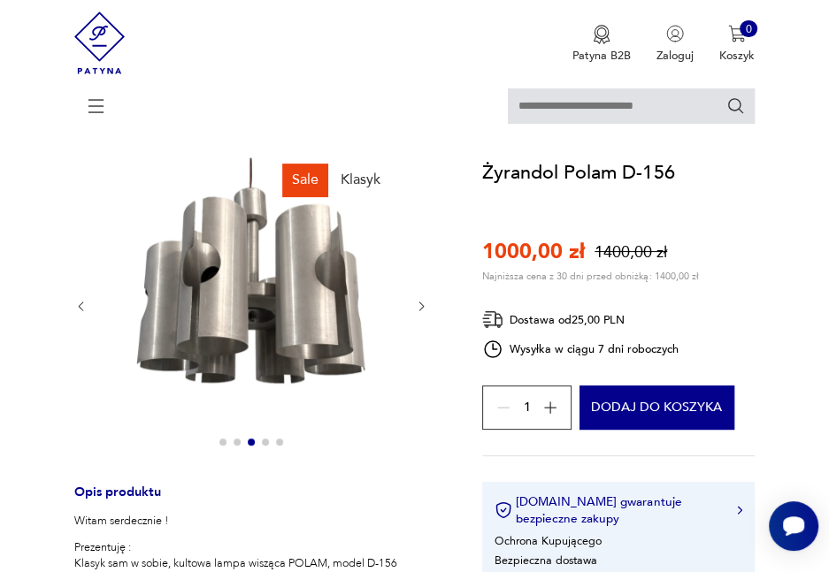
click at [69, 306] on section "Sale Klasyk Opis produktu Witam serdecznie ! Prezentuję : Klasyk sam w sobie, k…" at bounding box center [414, 560] width 829 height 806
click at [77, 303] on icon "button" at bounding box center [80, 306] width 13 height 13
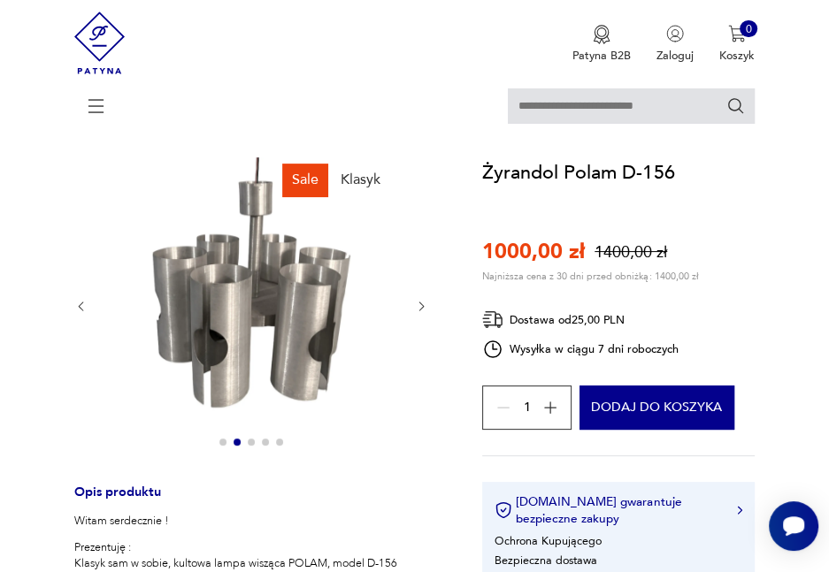
click at [81, 304] on icon "button" at bounding box center [80, 306] width 13 height 13
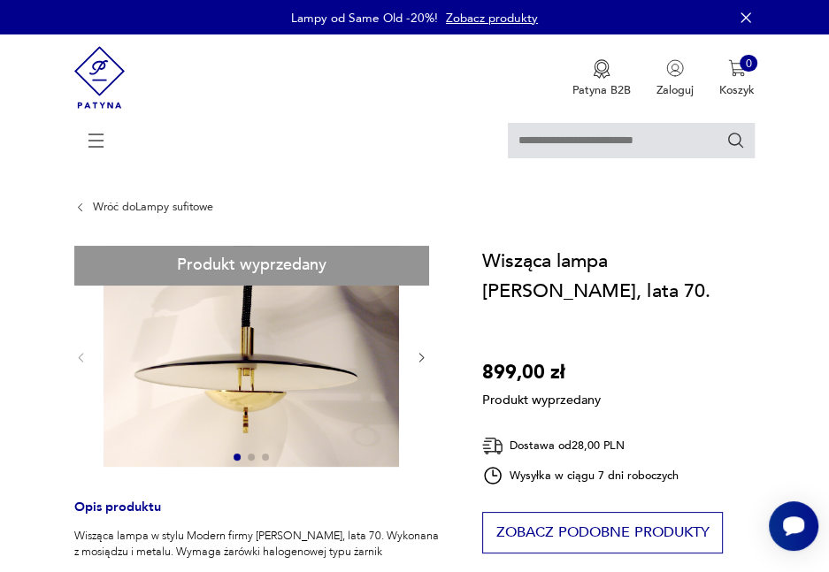
drag, startPoint x: 324, startPoint y: 406, endPoint x: 188, endPoint y: 406, distance: 135.4
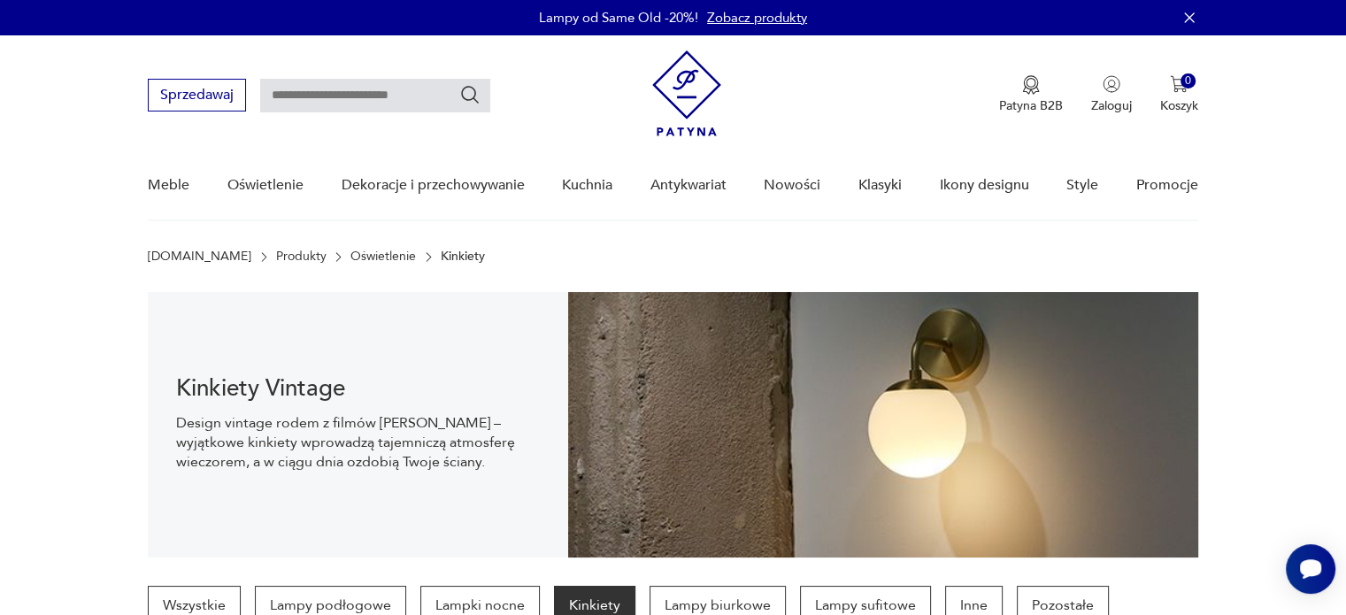
click at [711, 87] on img at bounding box center [686, 93] width 69 height 86
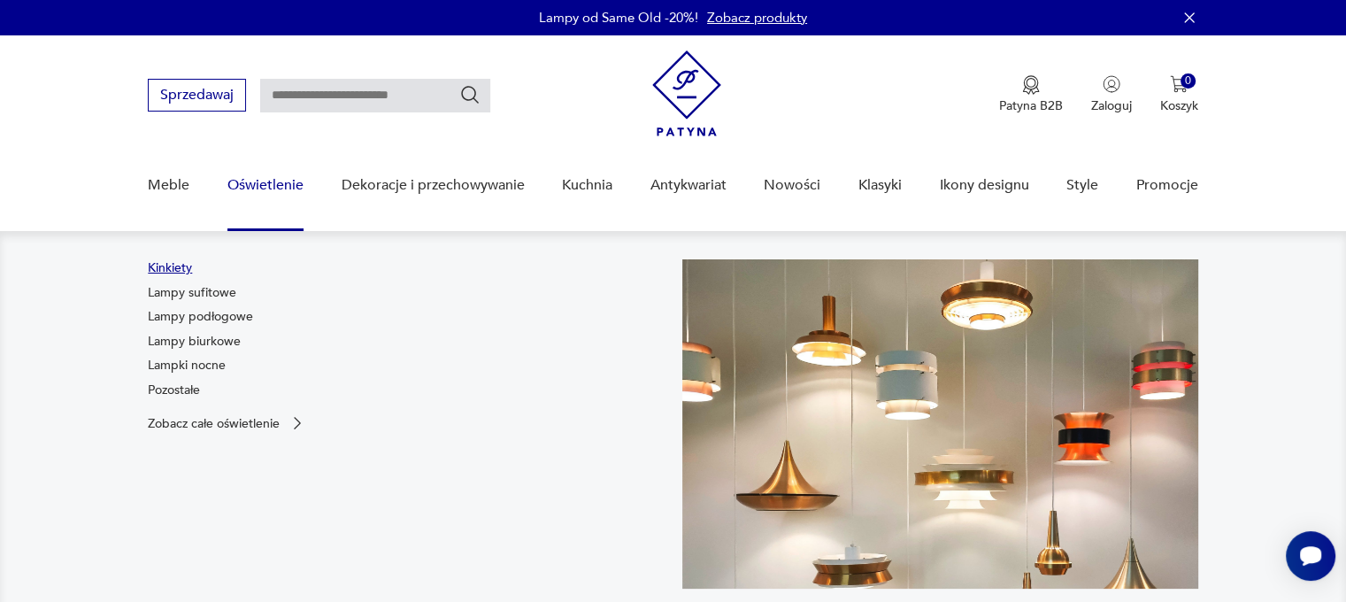
click at [173, 268] on link "Kinkiety" at bounding box center [170, 268] width 44 height 18
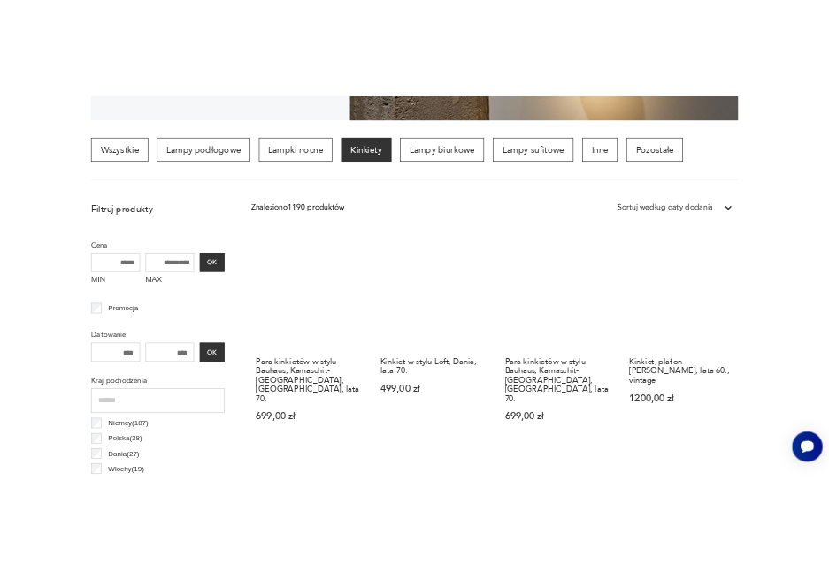
scroll to position [72, 0]
